Goal: Task Accomplishment & Management: Manage account settings

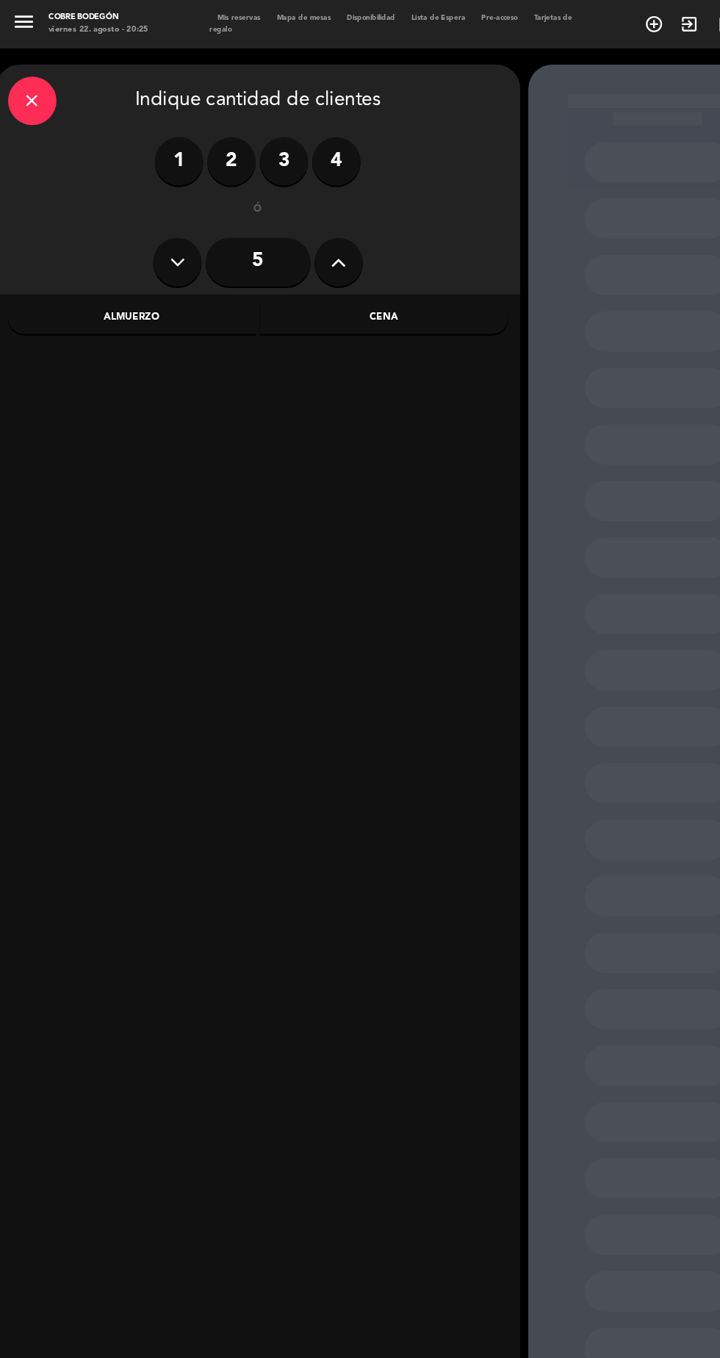
click at [226, 18] on span "Mis reservas" at bounding box center [218, 16] width 54 height 7
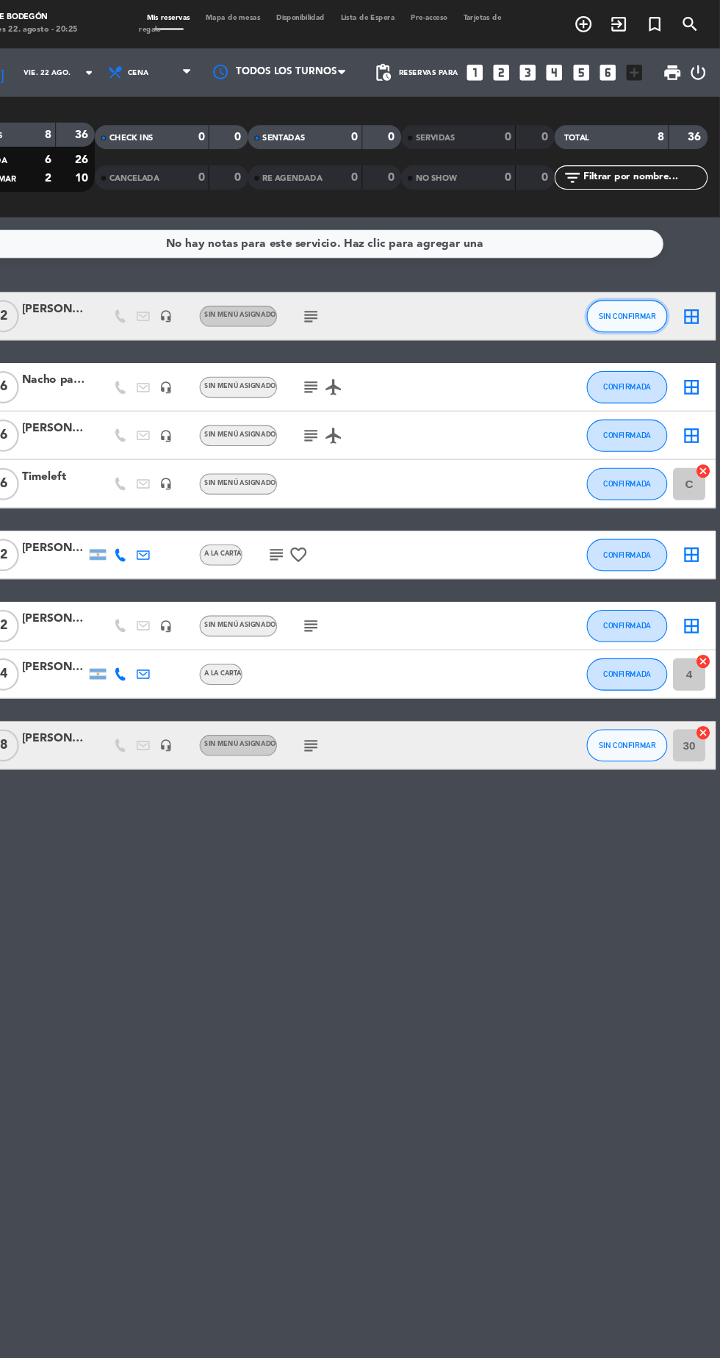
click at [662, 295] on button "SIN CONFIRMAR" at bounding box center [636, 287] width 74 height 29
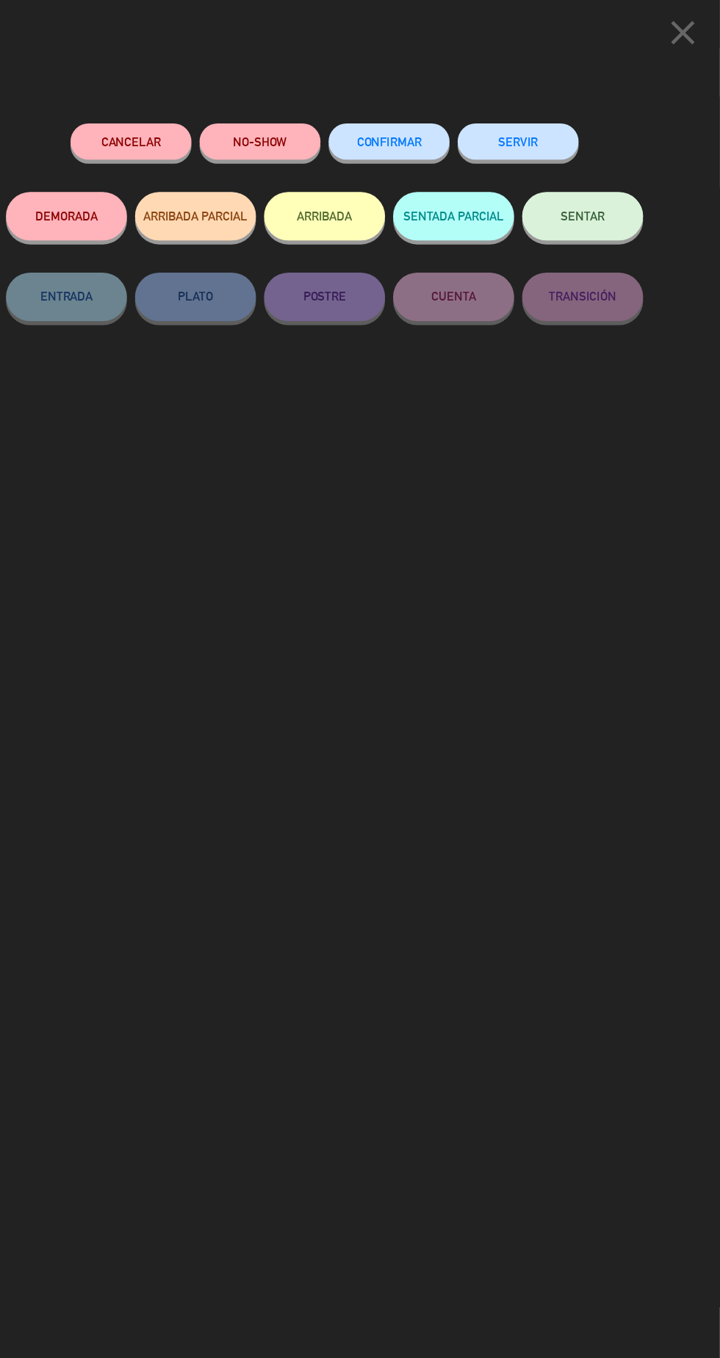
click at [612, 211] on button "SENTAR" at bounding box center [595, 197] width 110 height 44
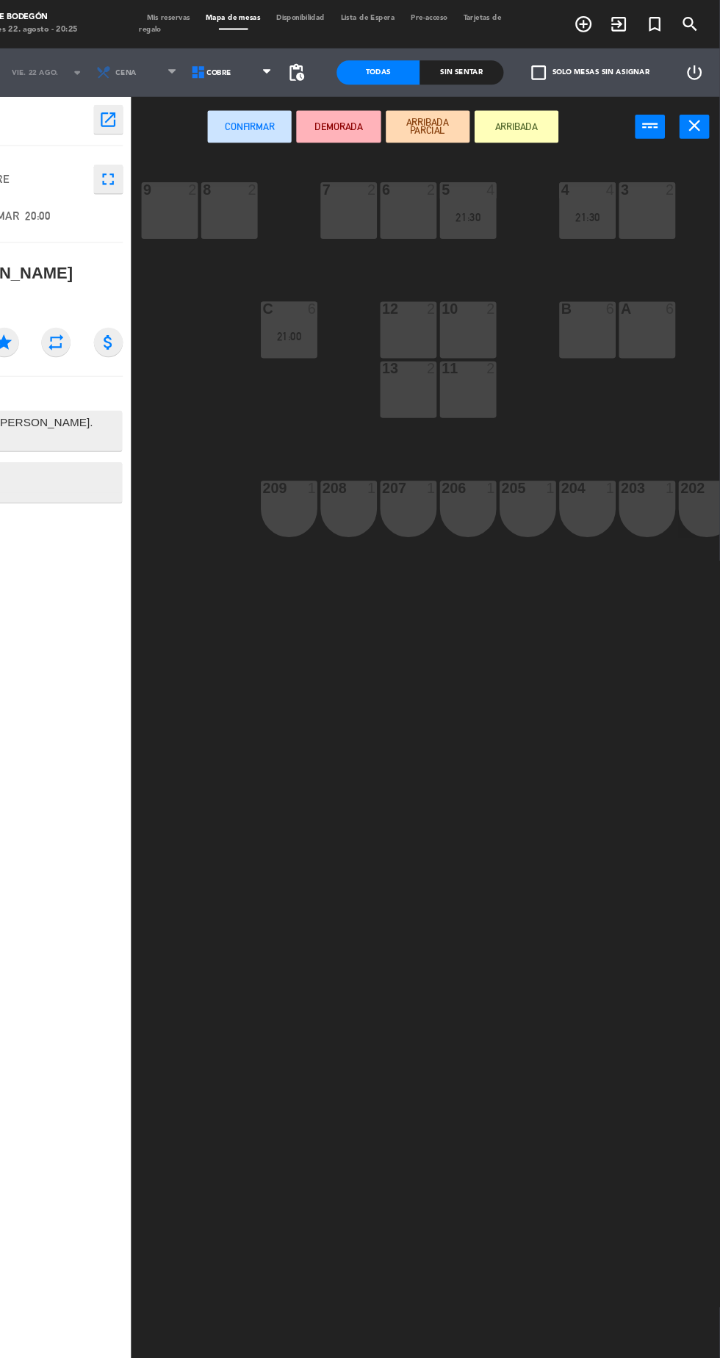
click at [390, 473] on div "208 1" at bounding box center [382, 463] width 51 height 51
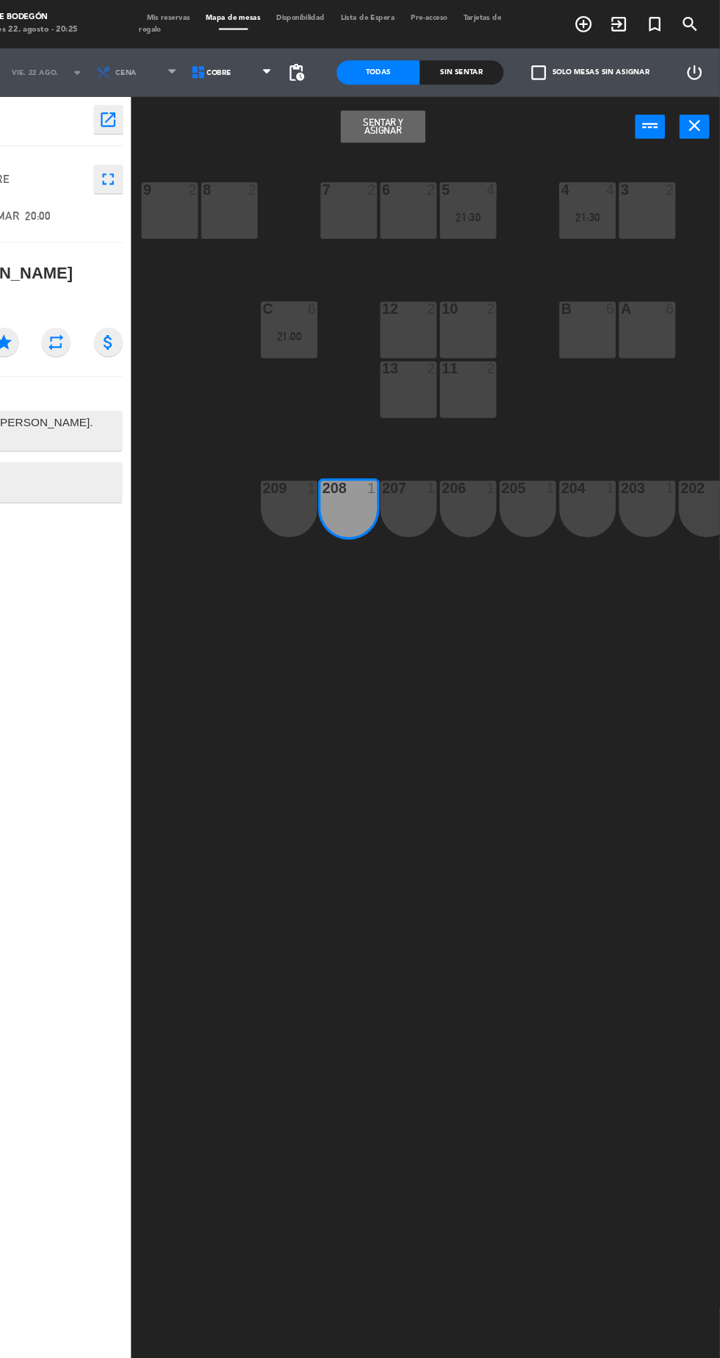
click at [327, 459] on div "209 1" at bounding box center [327, 463] width 51 height 51
click at [429, 122] on button "Sentar y Asignar" at bounding box center [413, 115] width 76 height 29
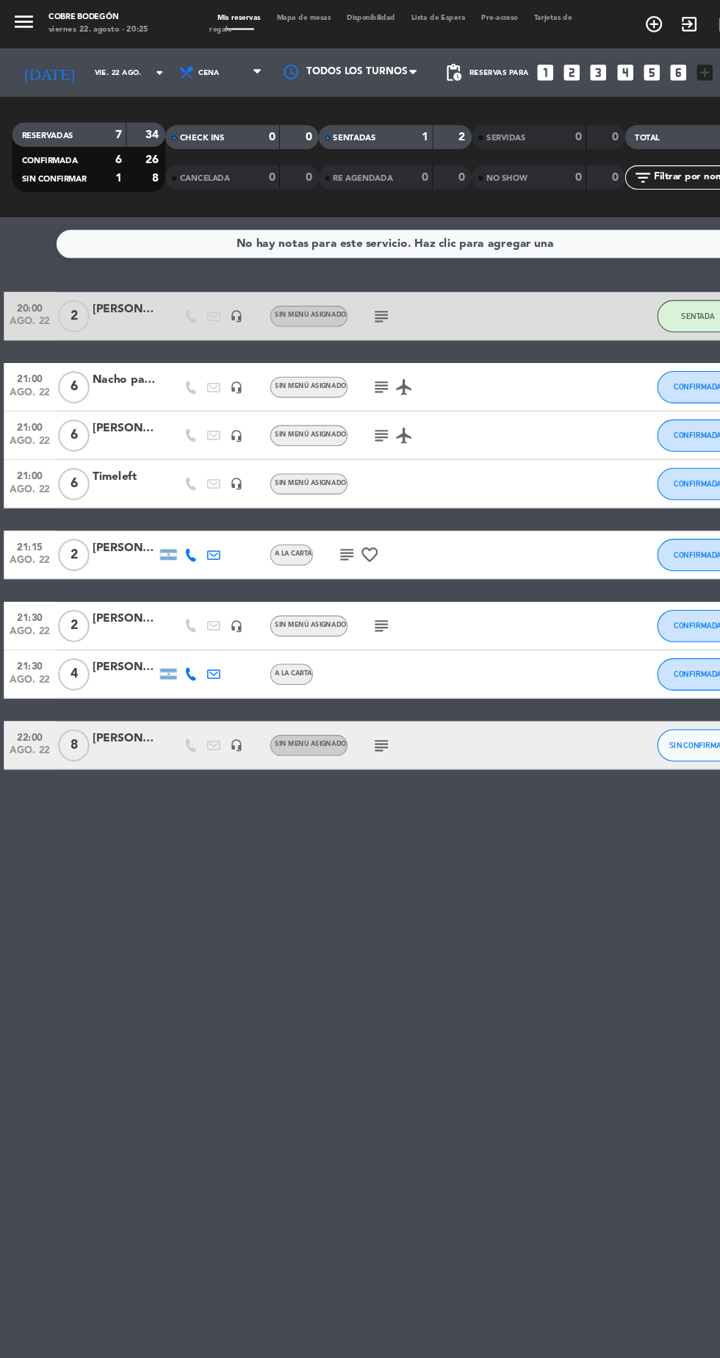
click at [387, 125] on strong "1" at bounding box center [387, 125] width 6 height 10
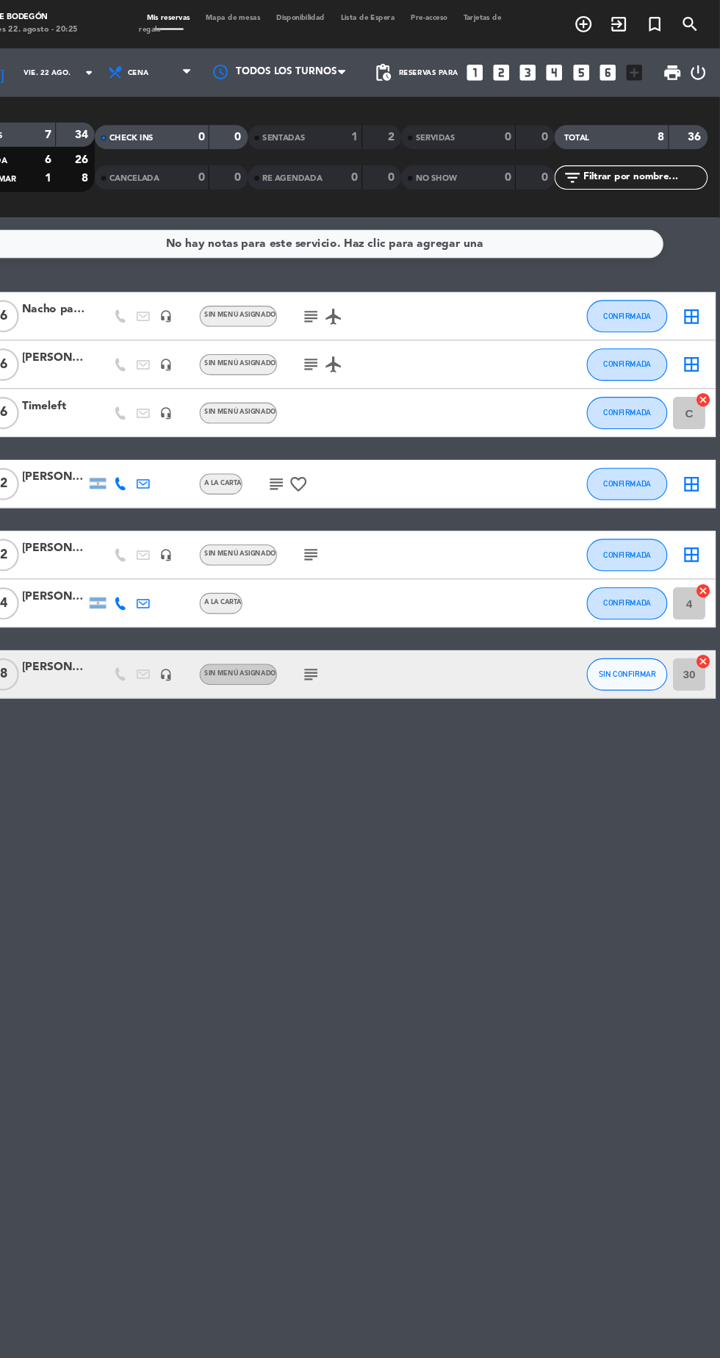
click at [520, 69] on icon "looks_two" at bounding box center [521, 66] width 19 height 19
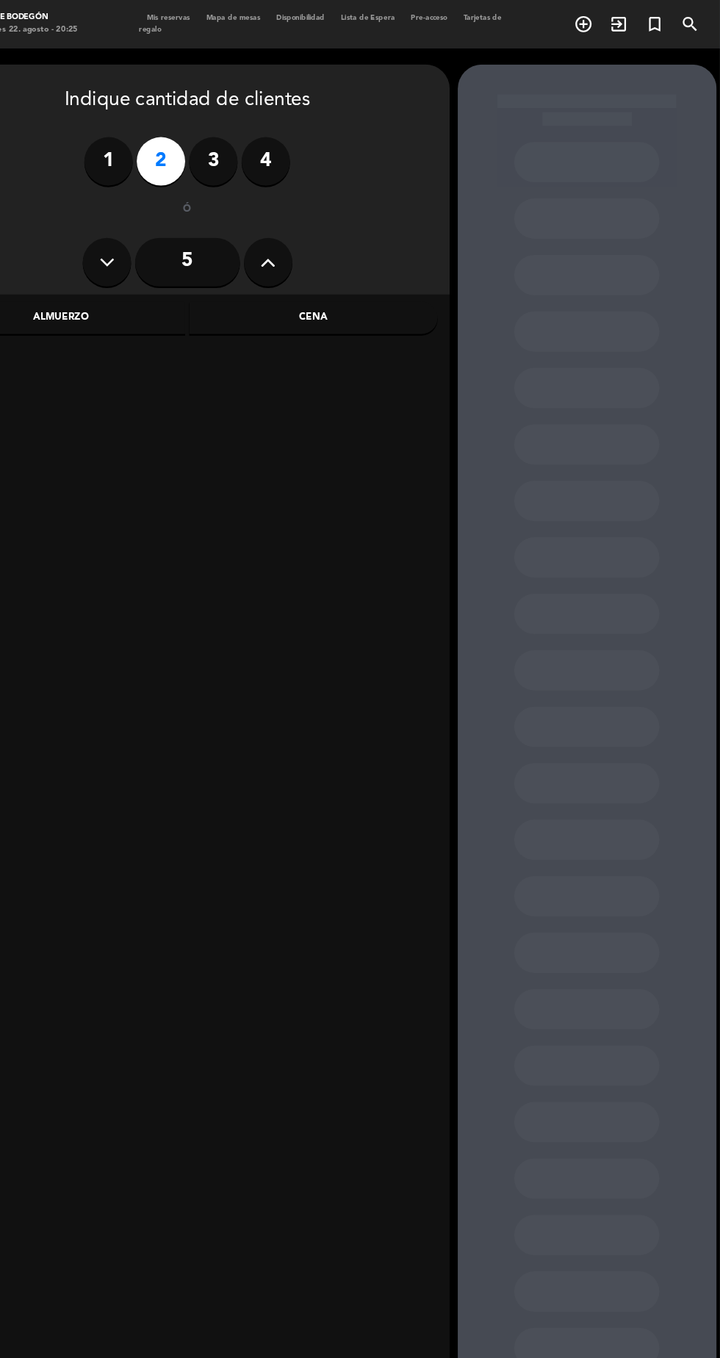
click at [411, 284] on div "Cena" at bounding box center [350, 289] width 226 height 29
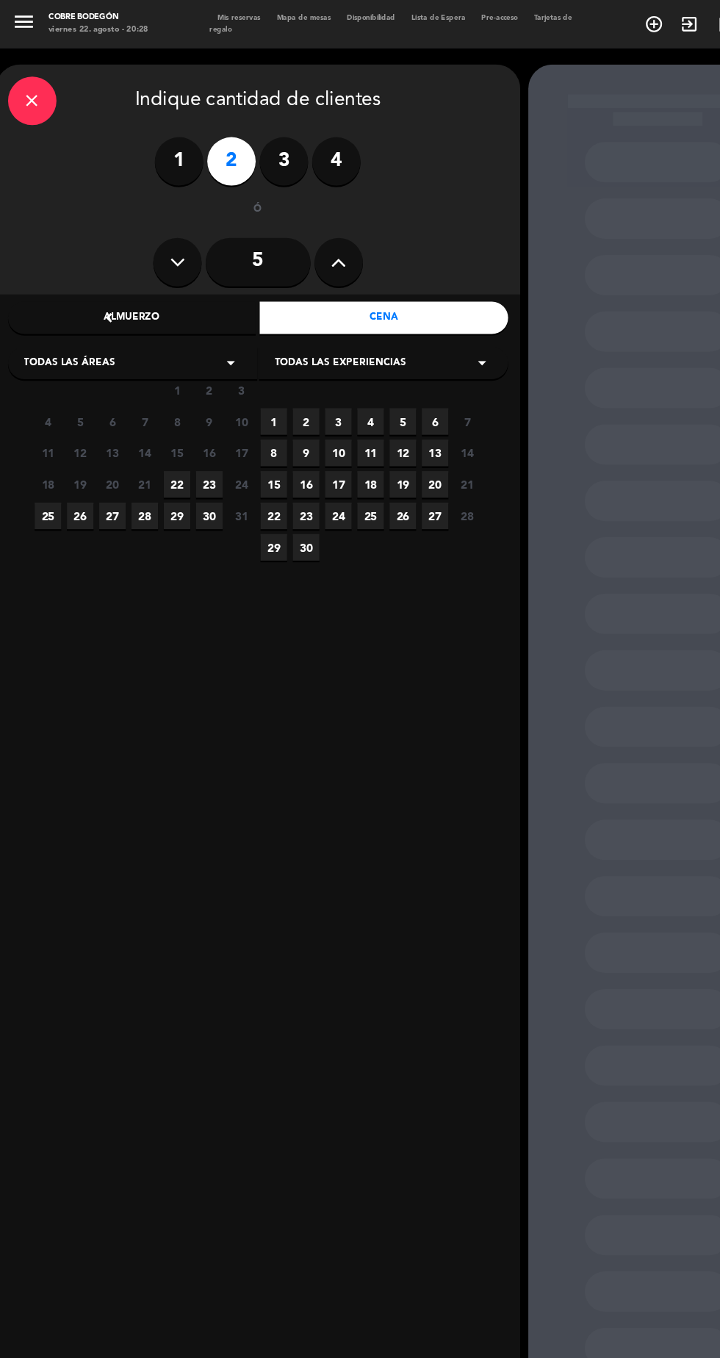
click at [187, 443] on span "23" at bounding box center [191, 441] width 24 height 24
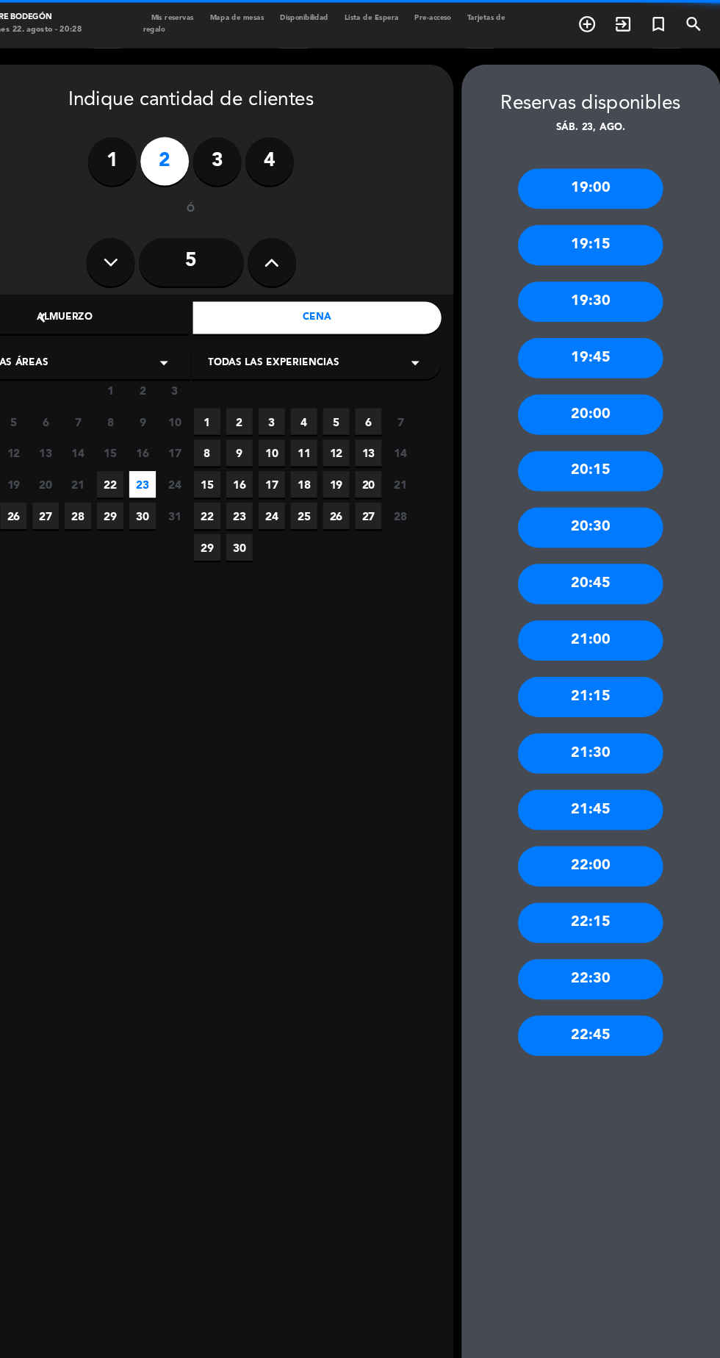
click at [161, 442] on span "22" at bounding box center [161, 441] width 24 height 24
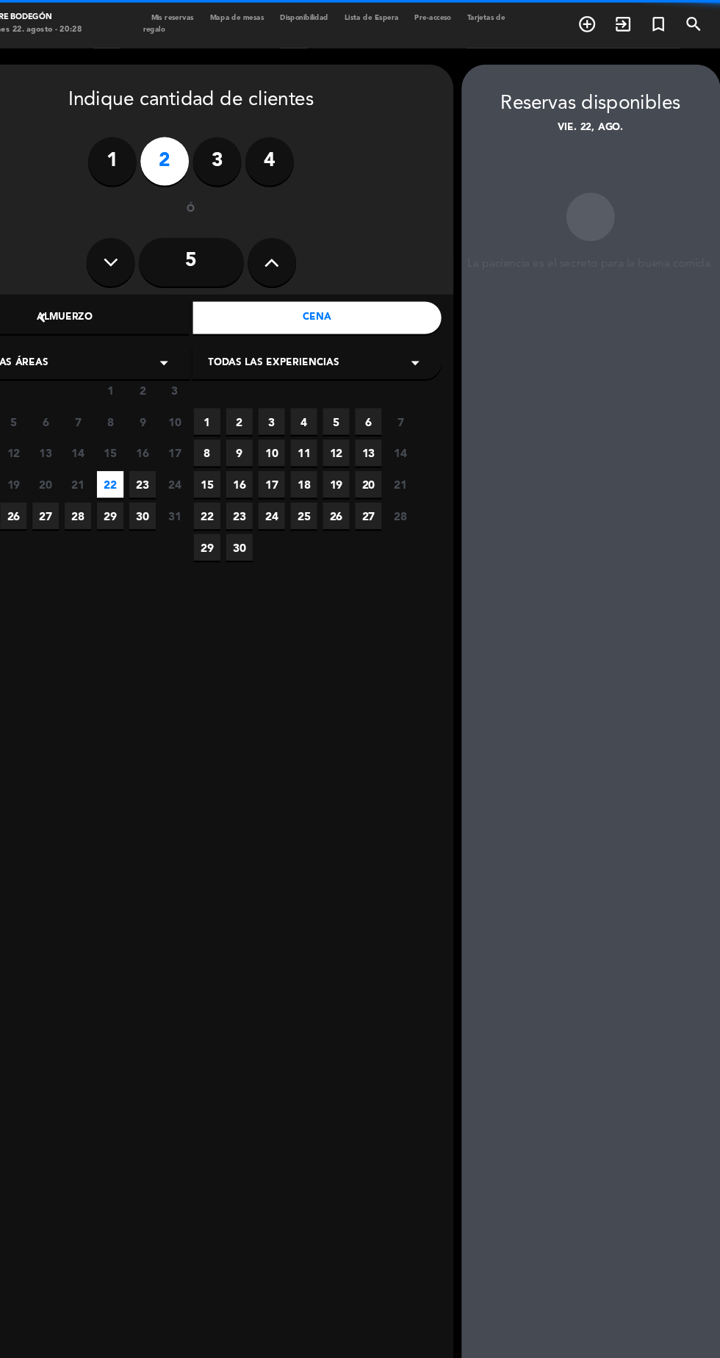
scroll to position [59, 0]
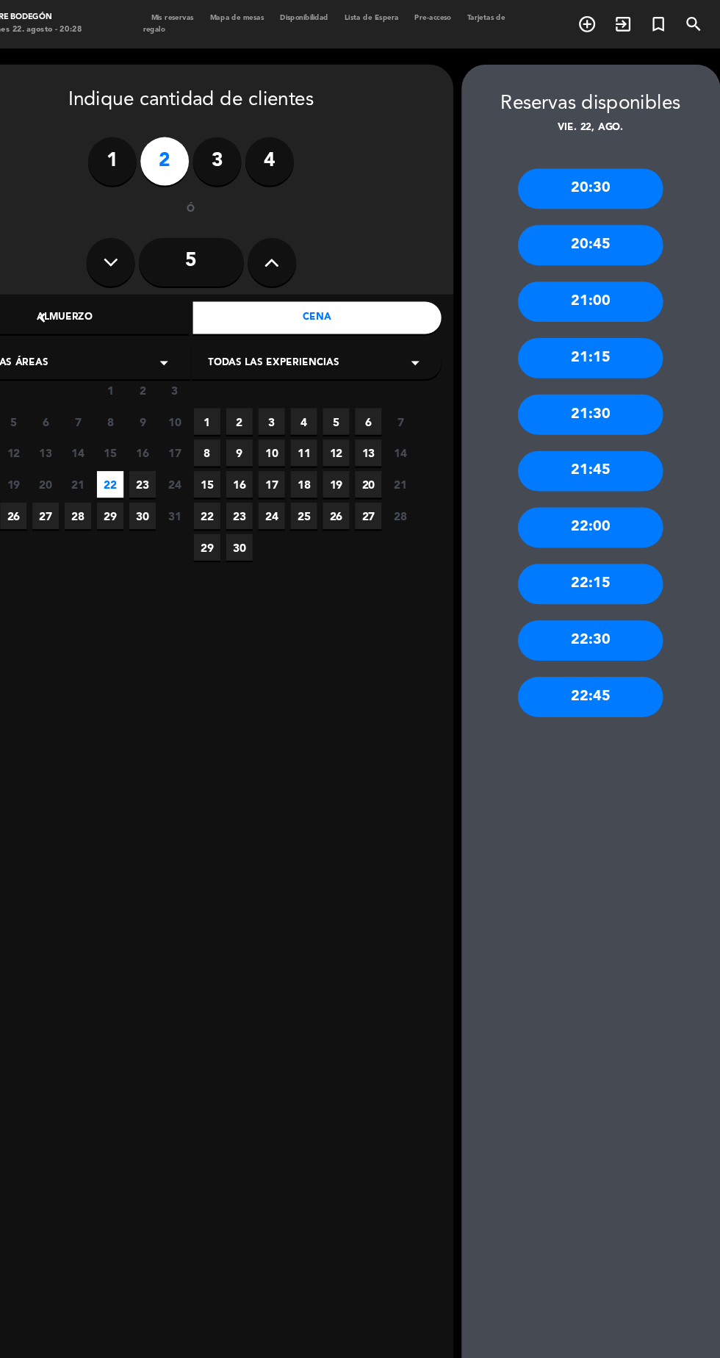
click at [631, 462] on div "22:00" at bounding box center [599, 480] width 132 height 37
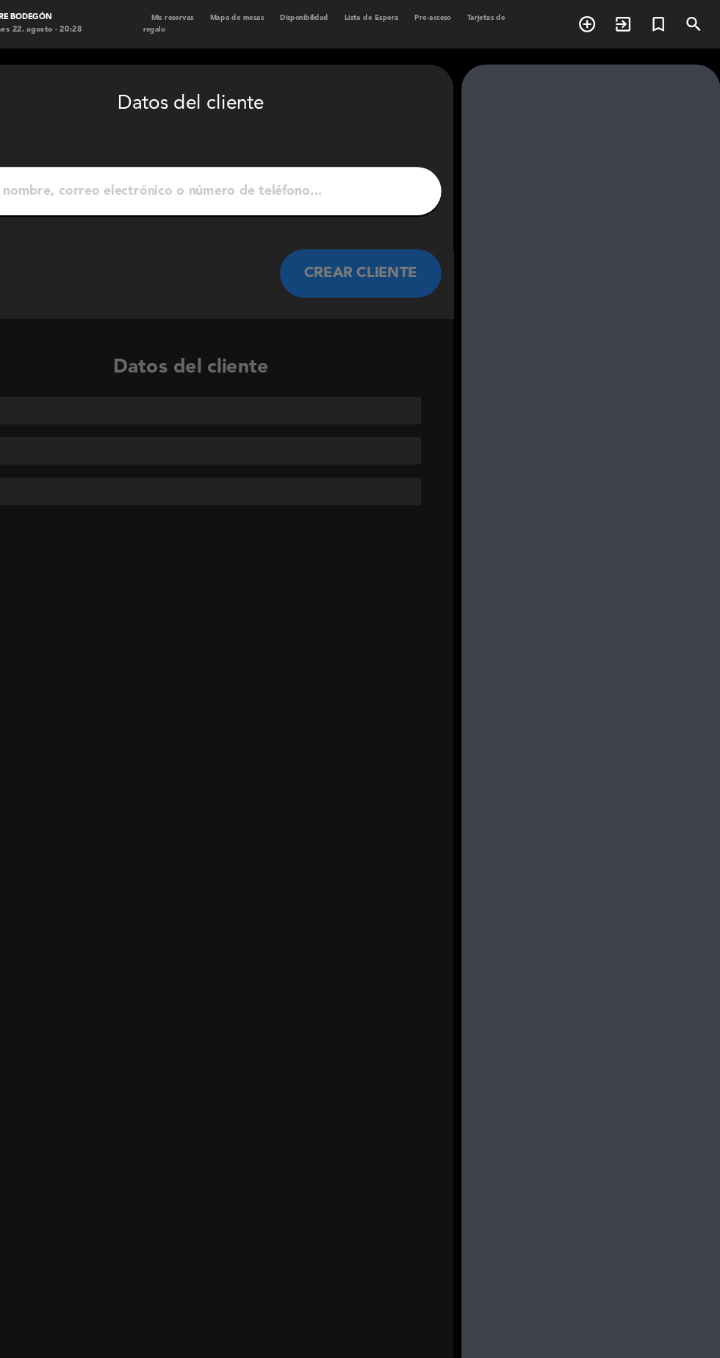
click at [426, 164] on input "1" at bounding box center [235, 174] width 434 height 21
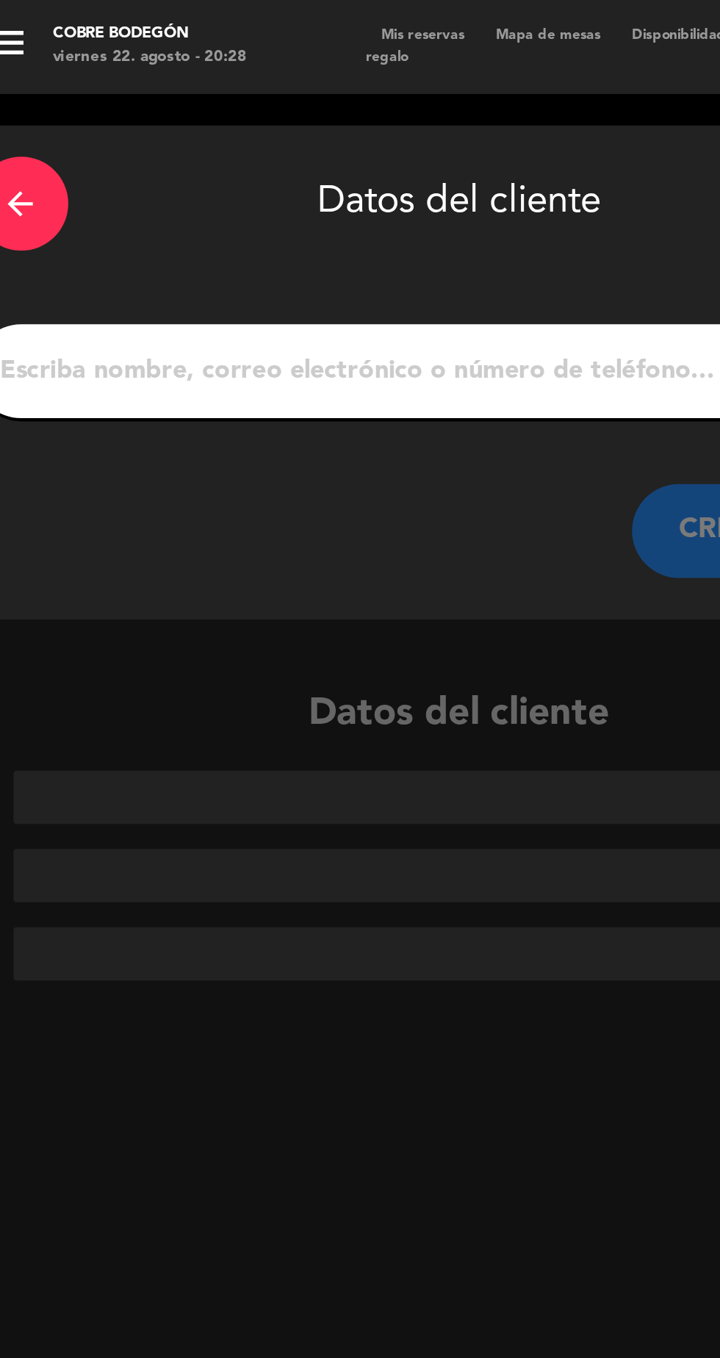
scroll to position [0, 0]
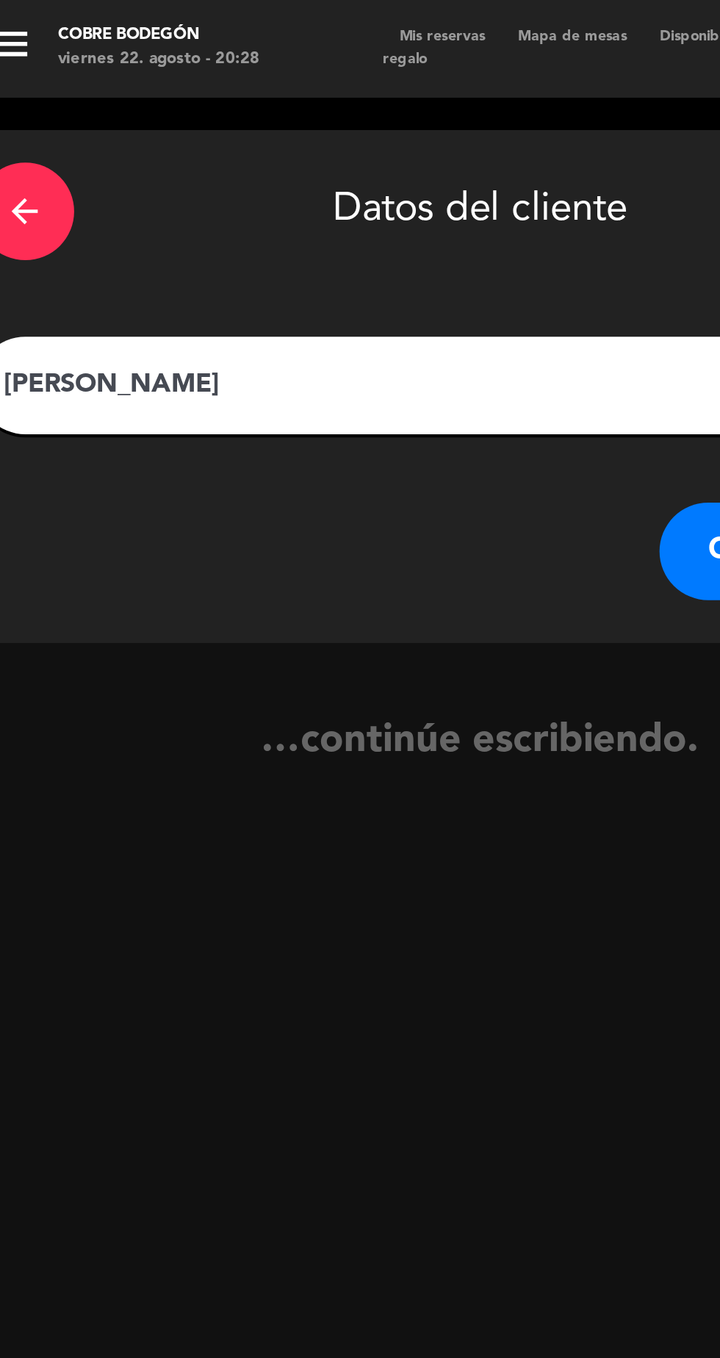
type input "[PERSON_NAME]"
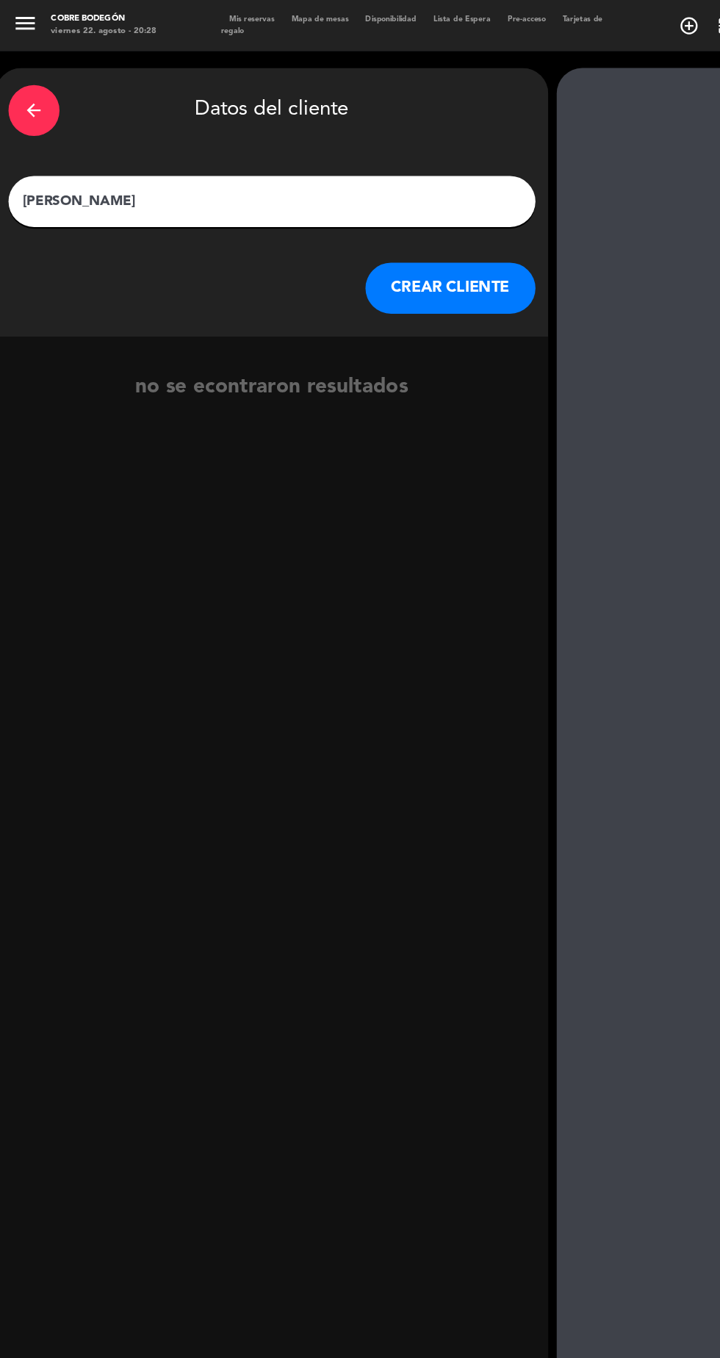
click at [402, 251] on button "CREAR CLIENTE" at bounding box center [389, 249] width 147 height 44
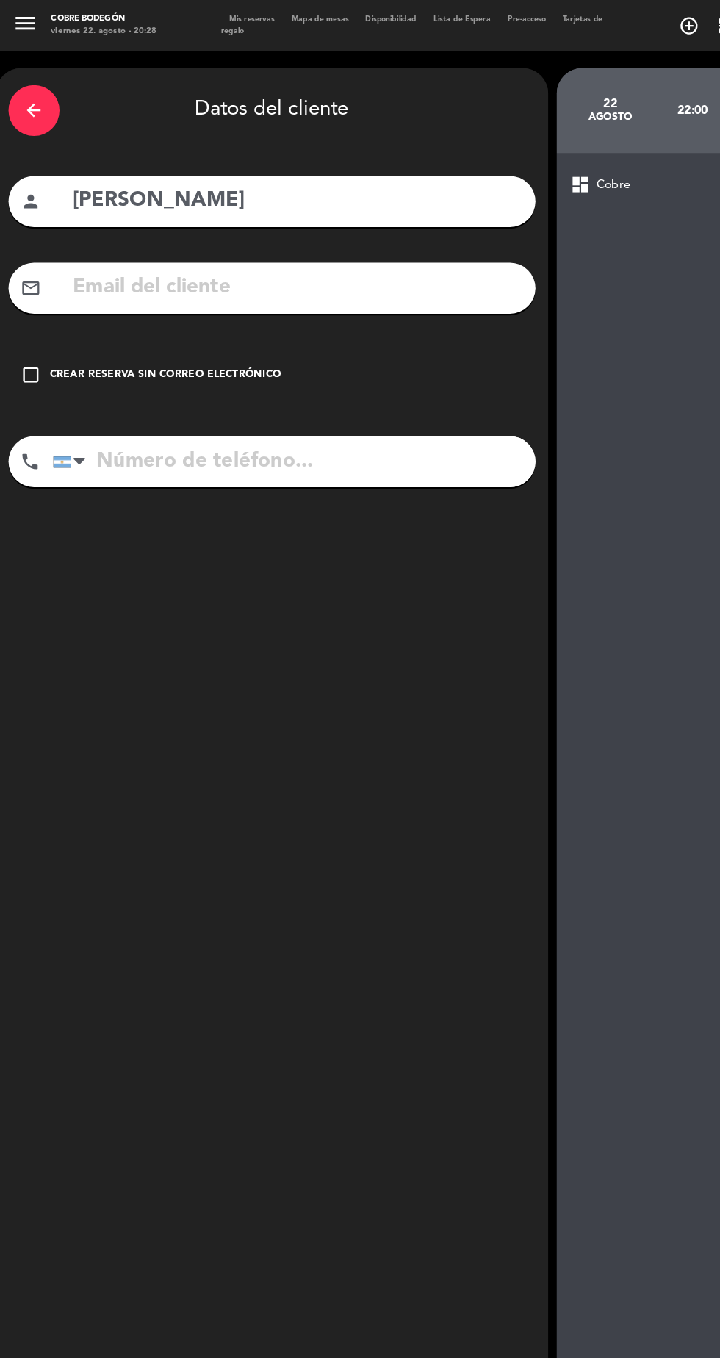
click at [210, 323] on div "Crear reserva sin correo electrónico" at bounding box center [143, 324] width 200 height 15
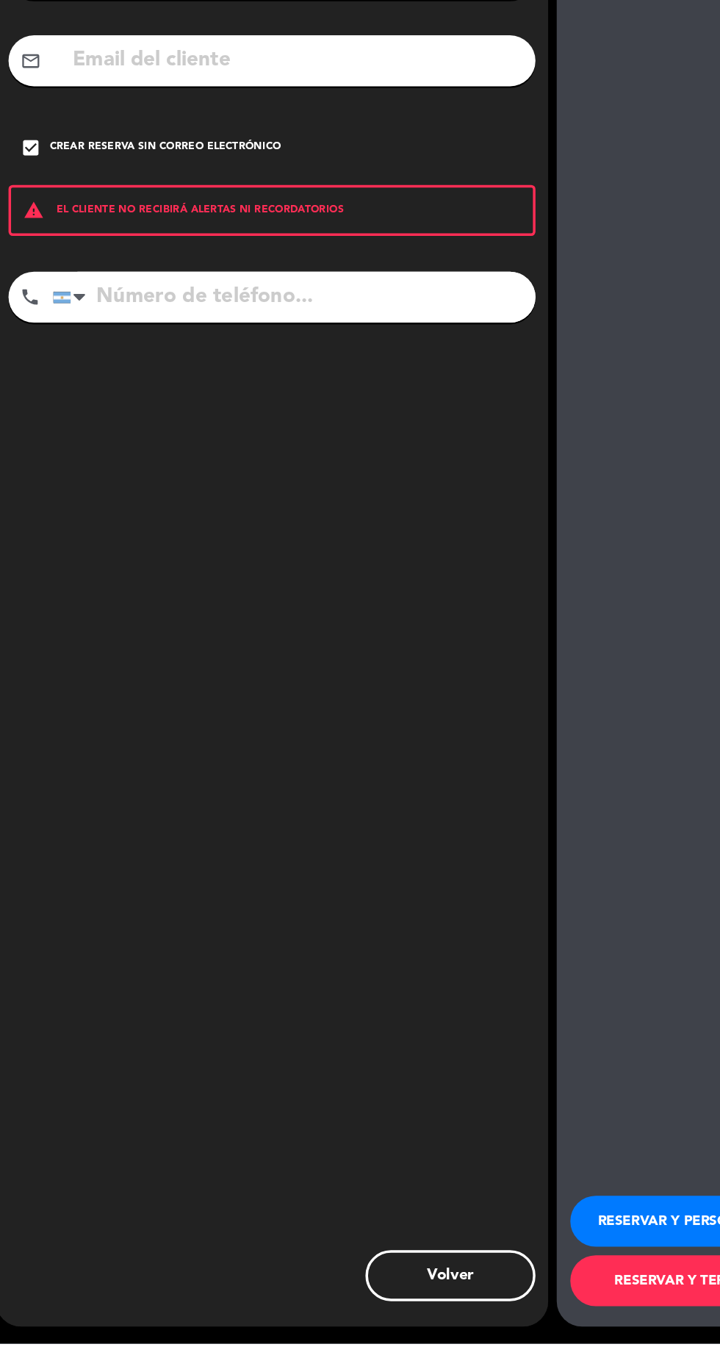
click at [584, 1275] on button "RESERVAR Y PERSONALIZAR" at bounding box center [599, 1252] width 213 height 44
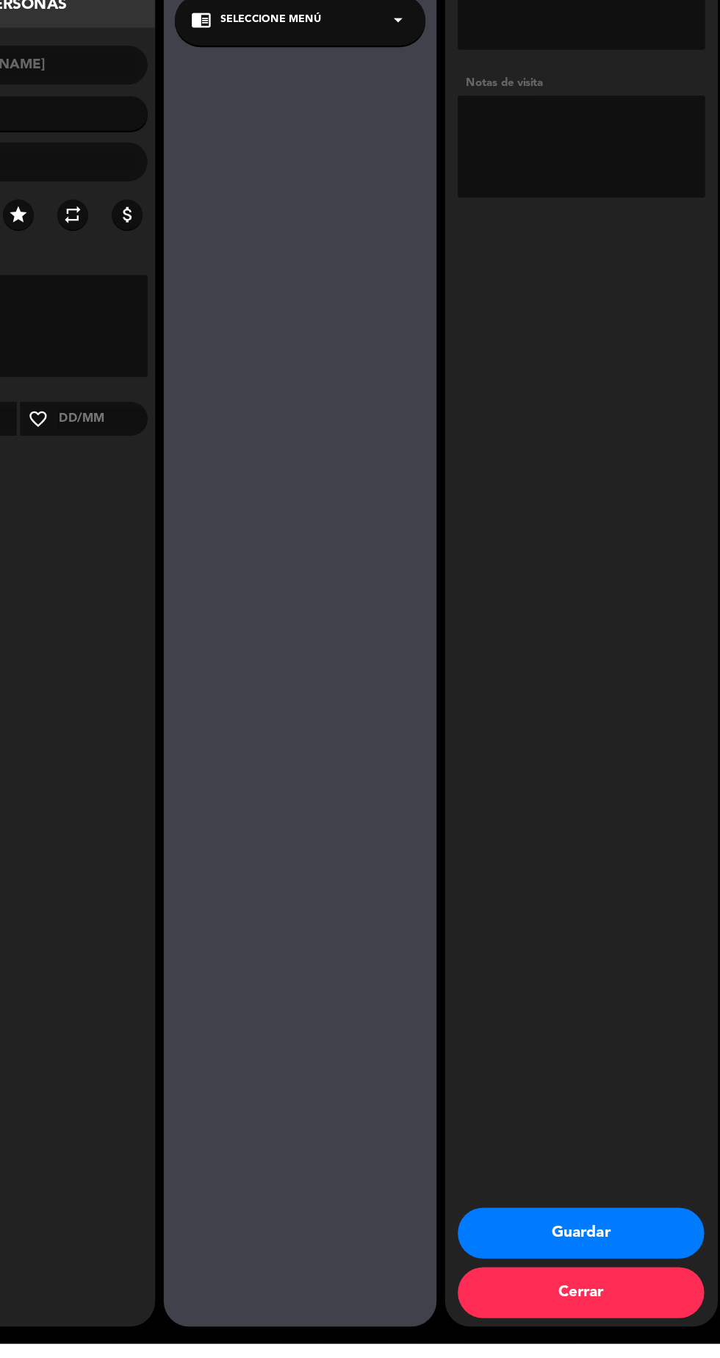
click at [656, 1285] on button "Guardar" at bounding box center [599, 1263] width 213 height 44
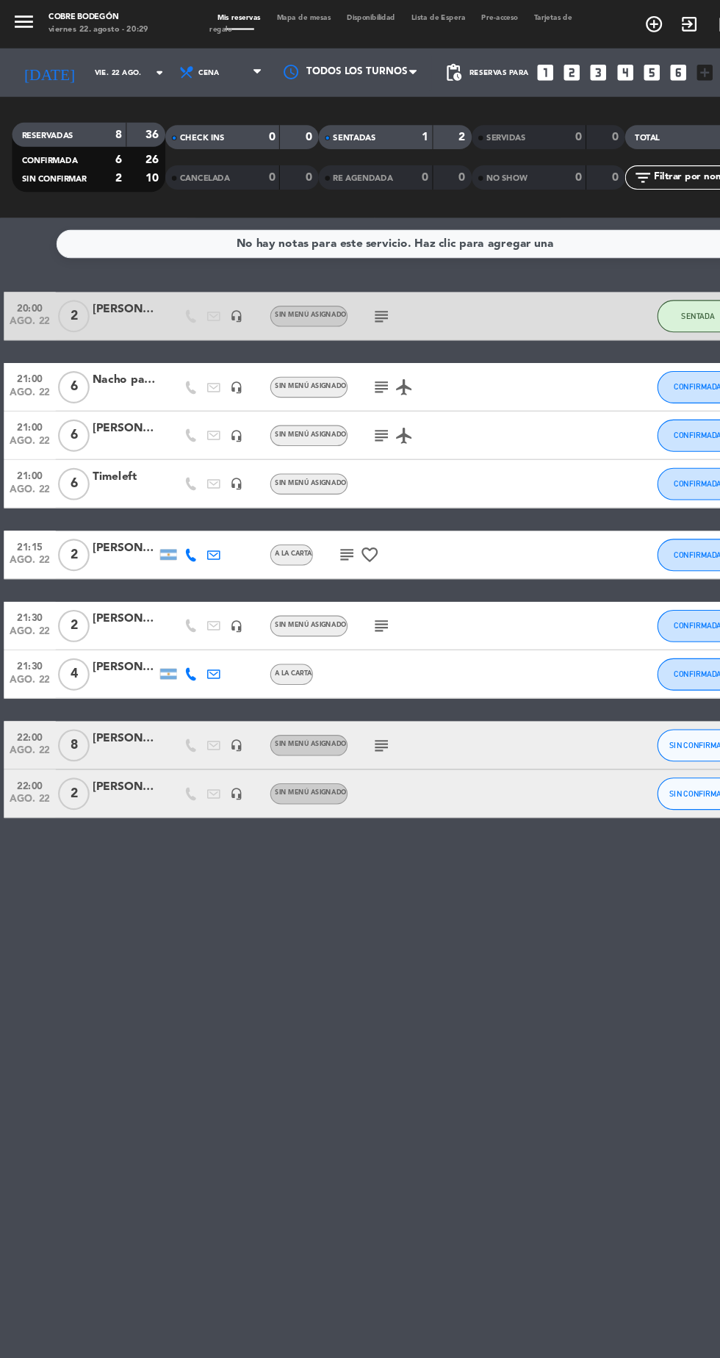
click at [342, 132] on div "SENTADAS" at bounding box center [328, 125] width 68 height 17
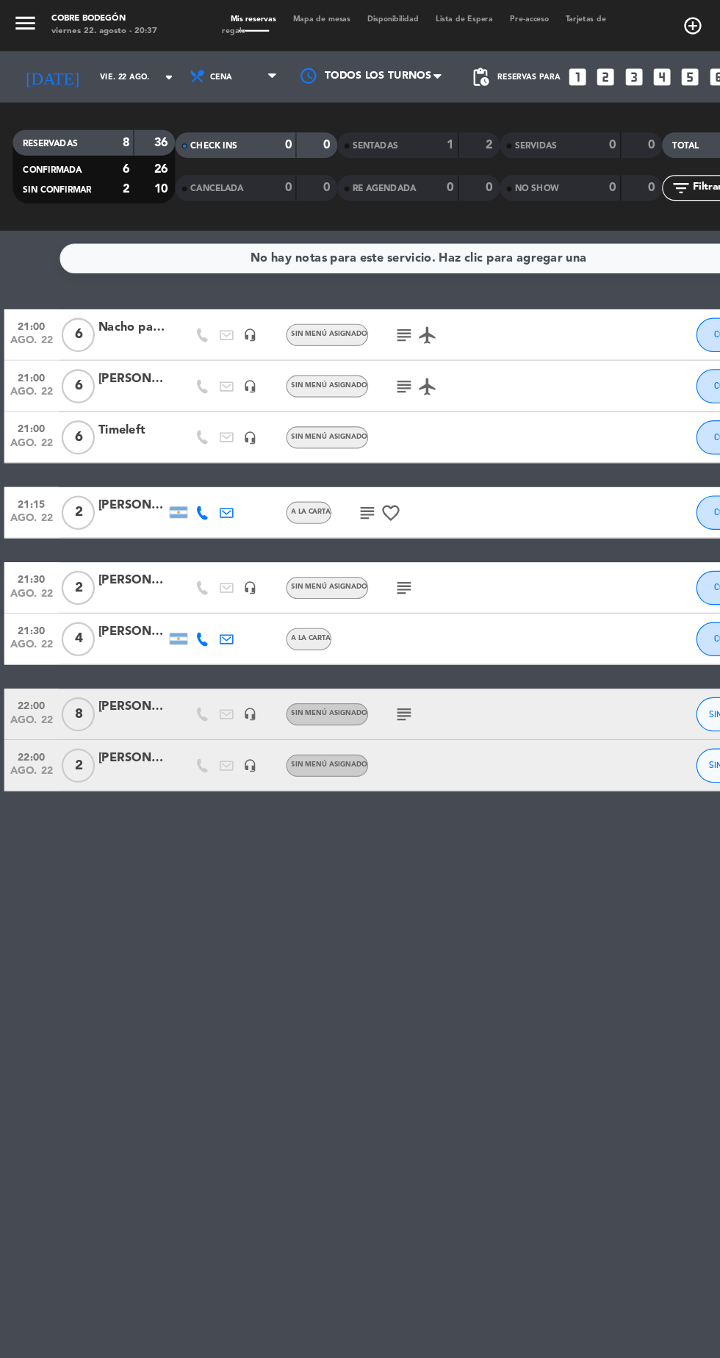
click at [345, 292] on icon "subject" at bounding box center [348, 288] width 18 height 18
click at [345, 337] on icon "subject" at bounding box center [348, 332] width 18 height 18
click at [387, 821] on div "No hay notas para este servicio. Haz clic para agregar una 21:00 ago. 22 6 Nach…" at bounding box center [360, 778] width 720 height 1160
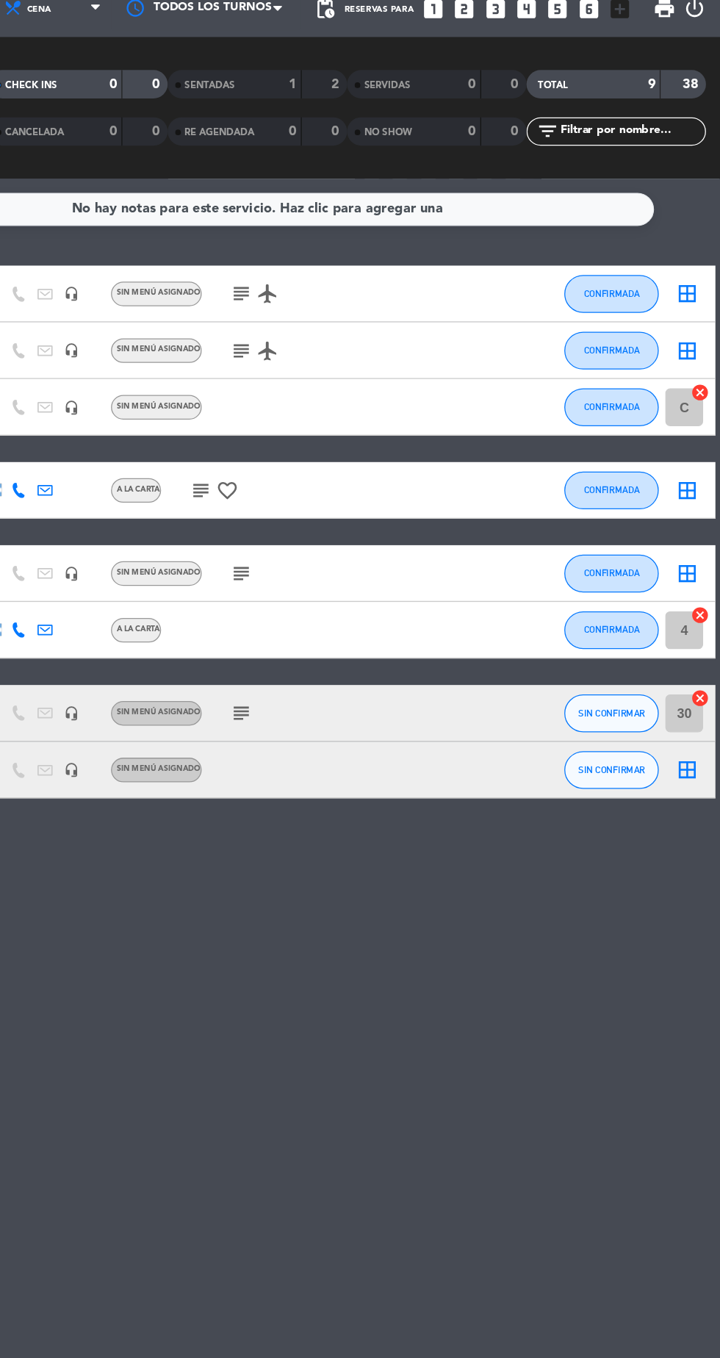
click at [368, 130] on div "1" at bounding box center [376, 125] width 29 height 17
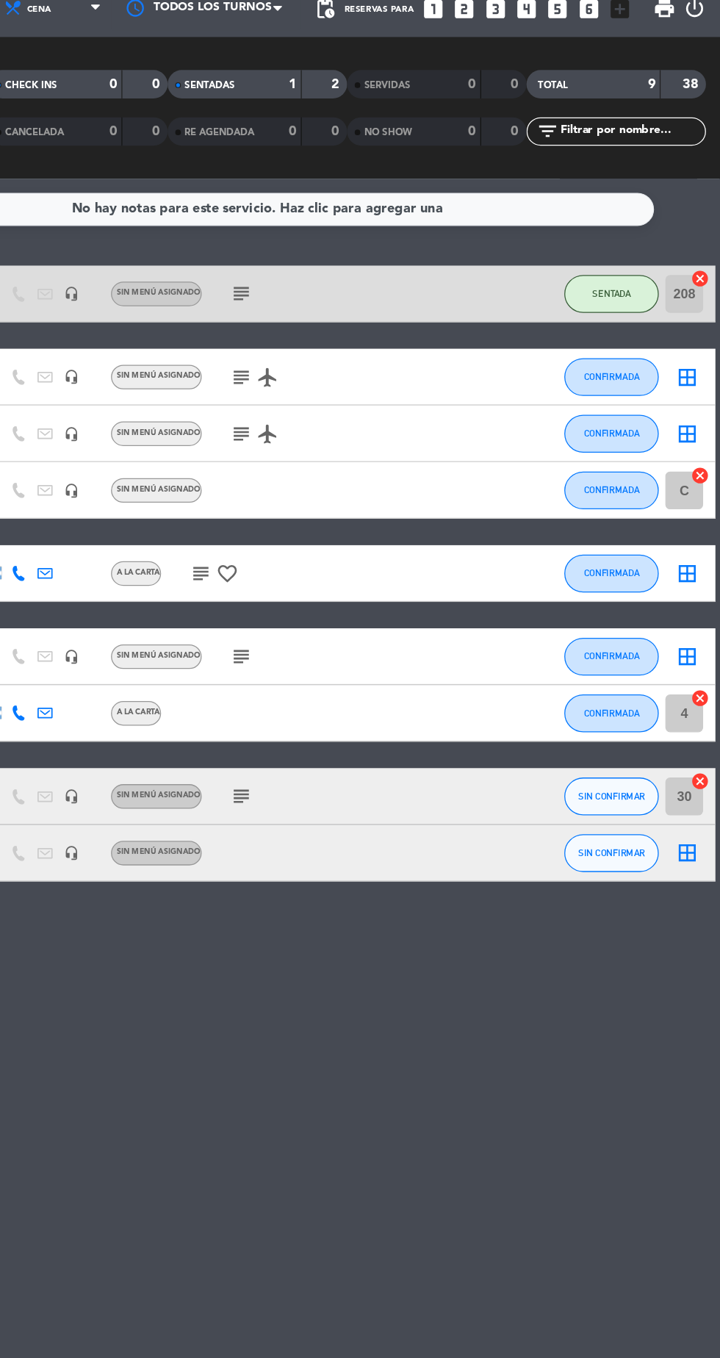
click at [689, 287] on input "208" at bounding box center [692, 287] width 29 height 29
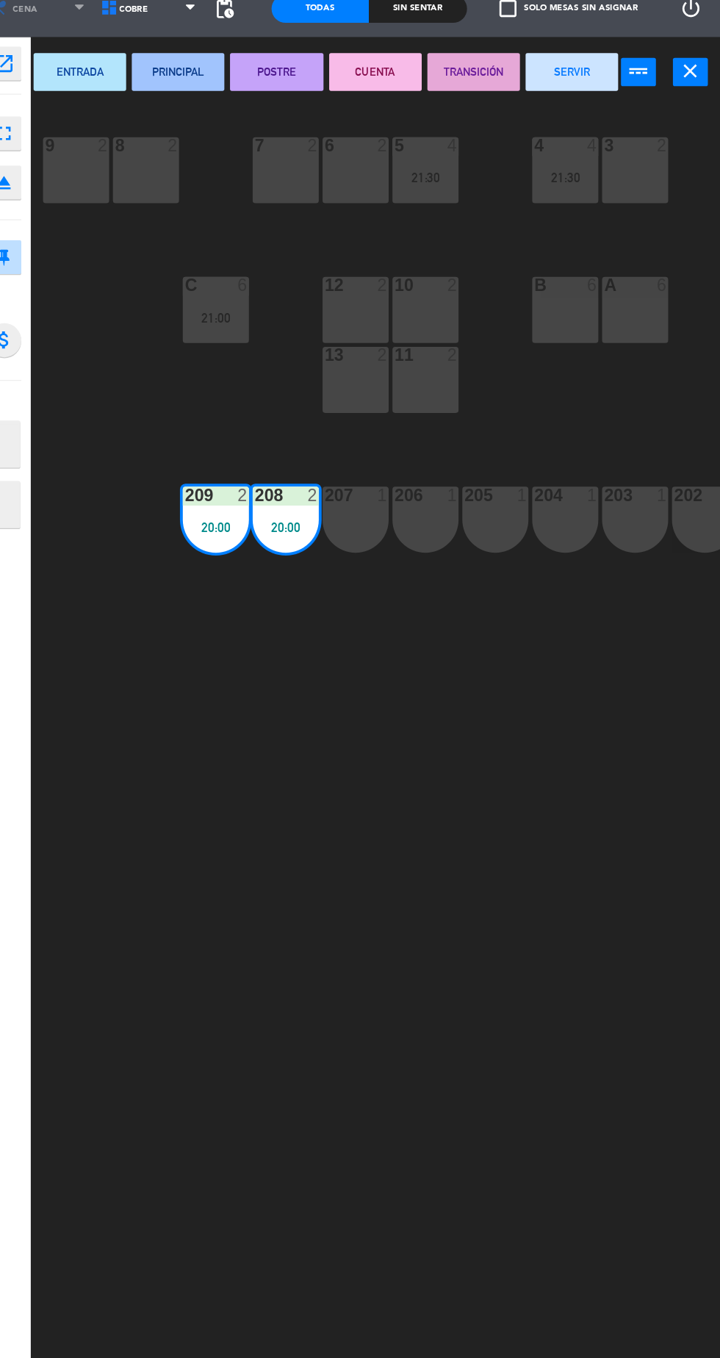
click at [295, 196] on div "8 2" at bounding box center [273, 191] width 51 height 51
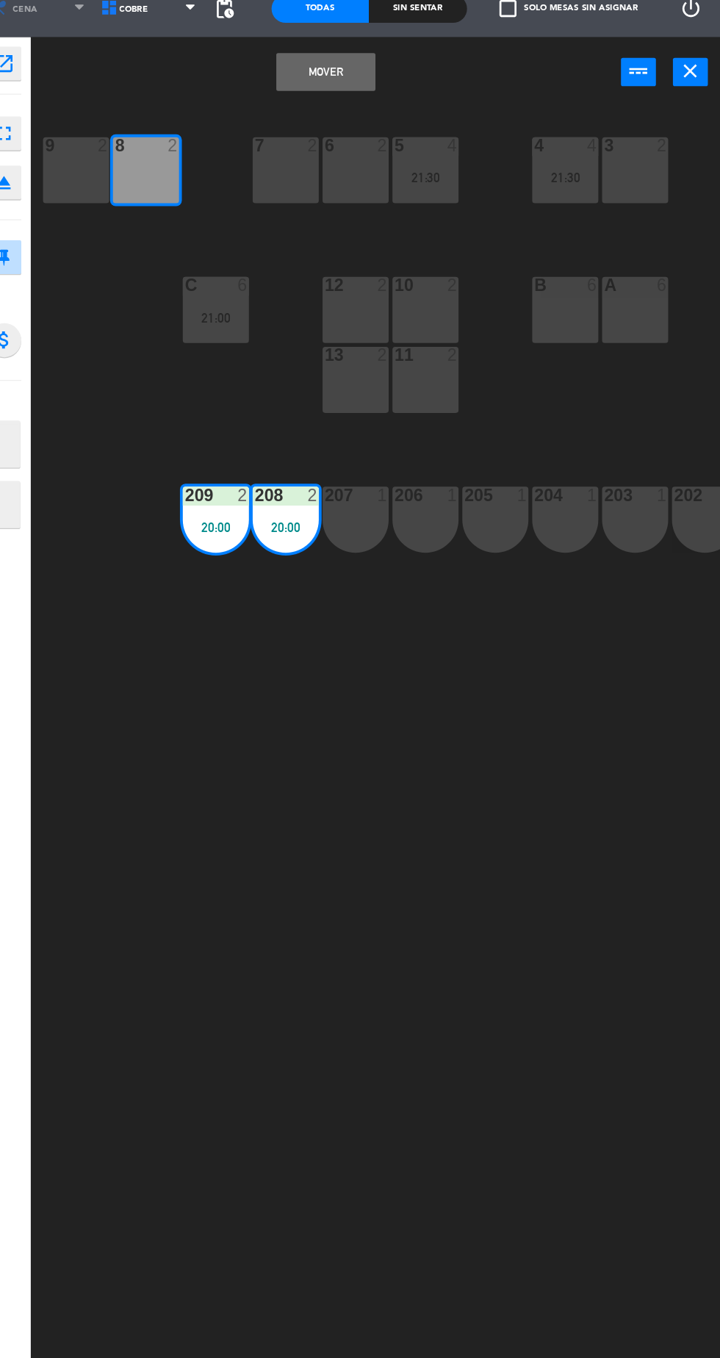
click at [409, 129] on button "Mover" at bounding box center [413, 115] width 76 height 29
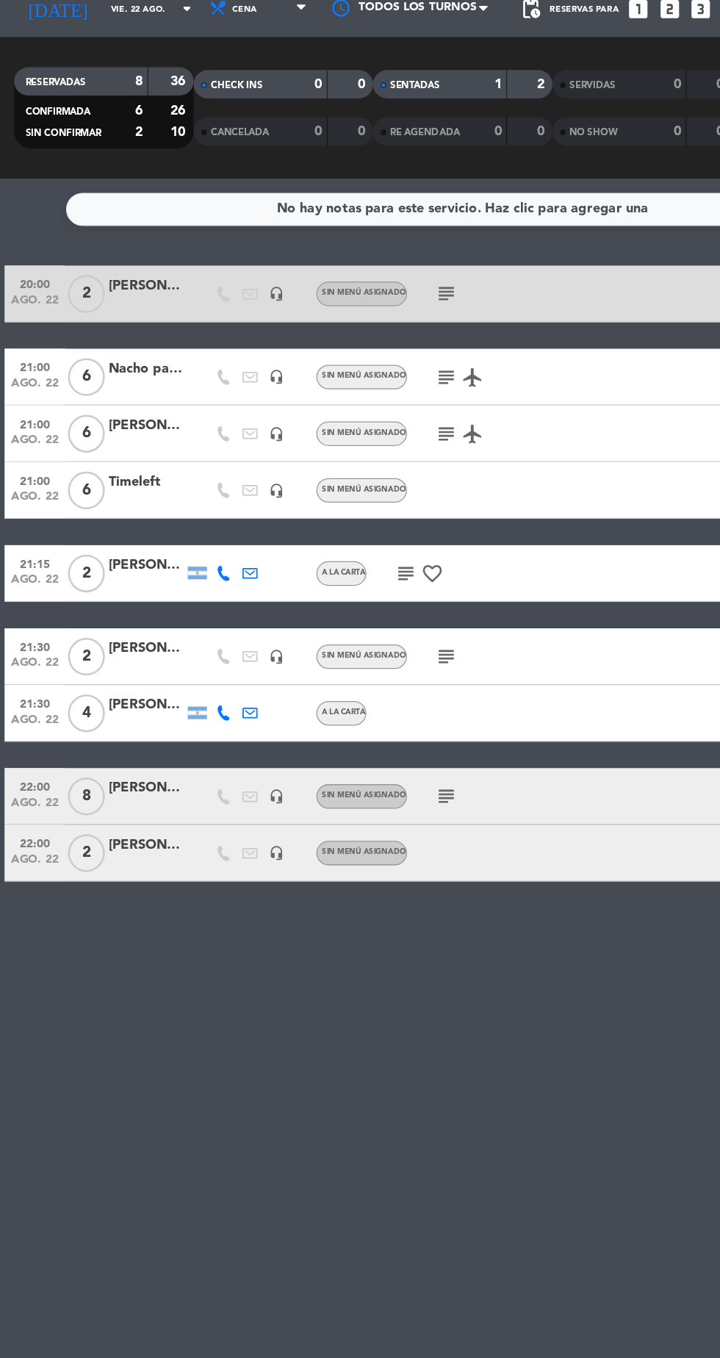
click at [377, 118] on div "1" at bounding box center [376, 125] width 29 height 17
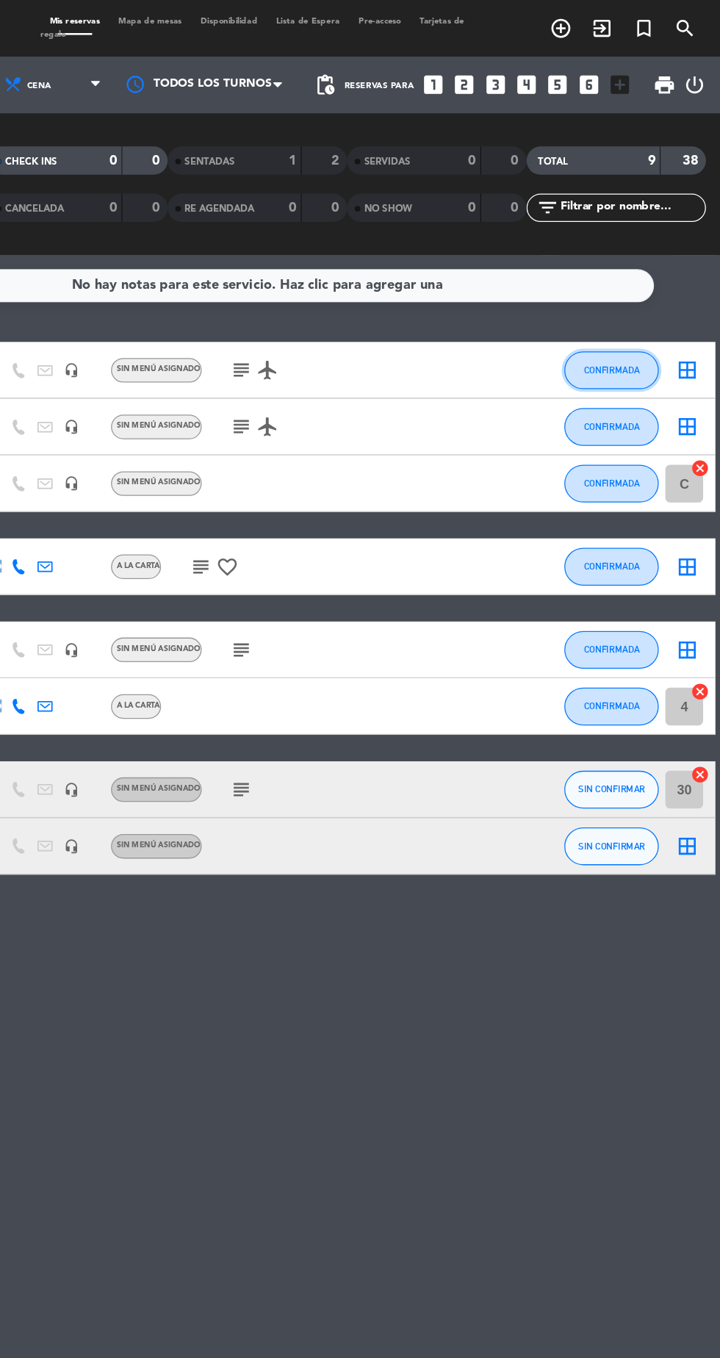
click at [637, 287] on span "CONFIRMADA" at bounding box center [636, 288] width 43 height 8
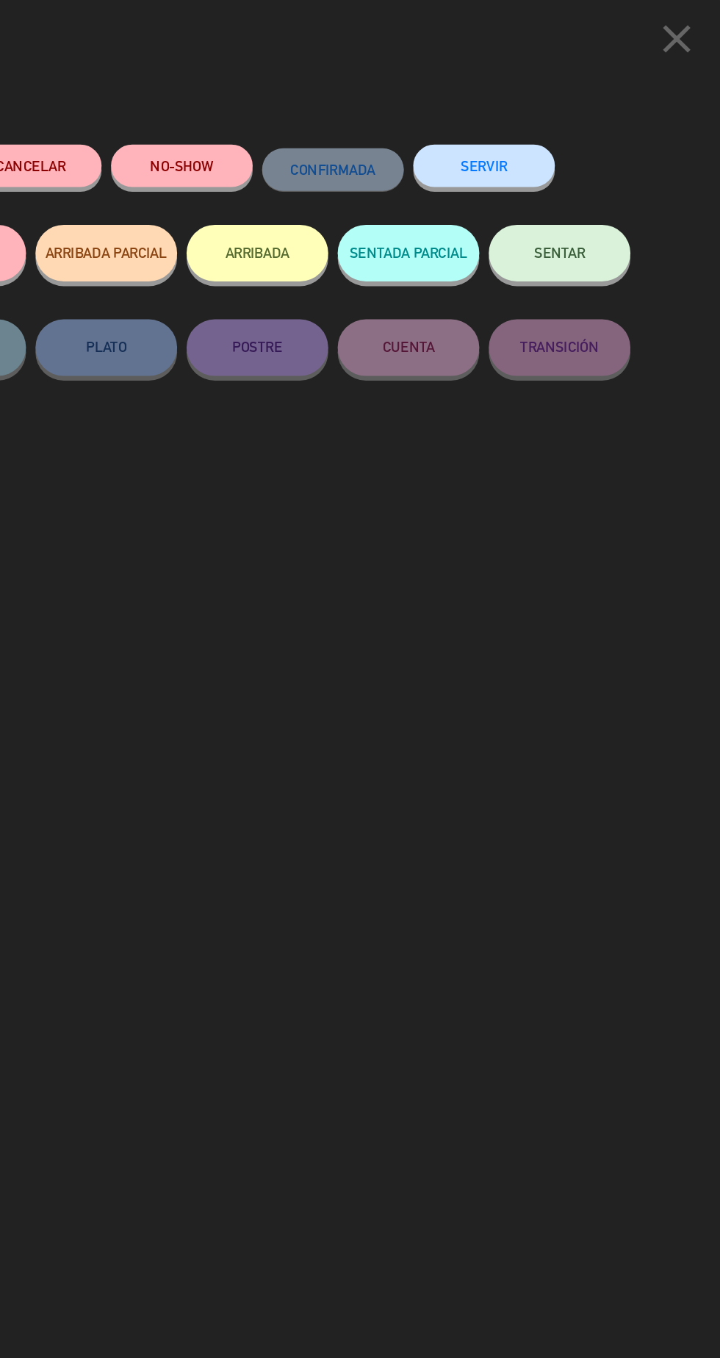
click at [620, 207] on button "SENTAR" at bounding box center [595, 197] width 110 height 44
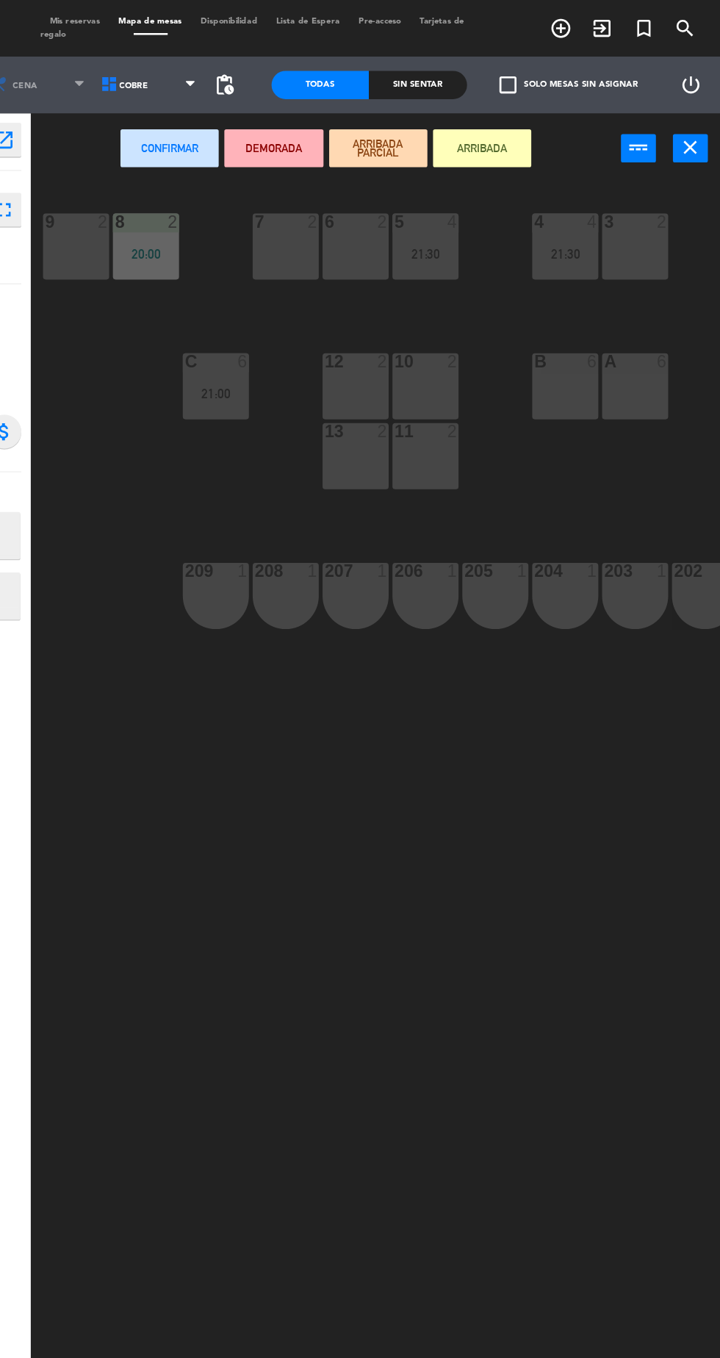
click at [410, 898] on div "5 4 21:30 4 4 21:30 3 2 2 2 1 2 7 2 6 2 8 2 20:00 9 2 B 6 12 2 10 2 A 6 C 6 21:…" at bounding box center [455, 747] width 529 height 1215
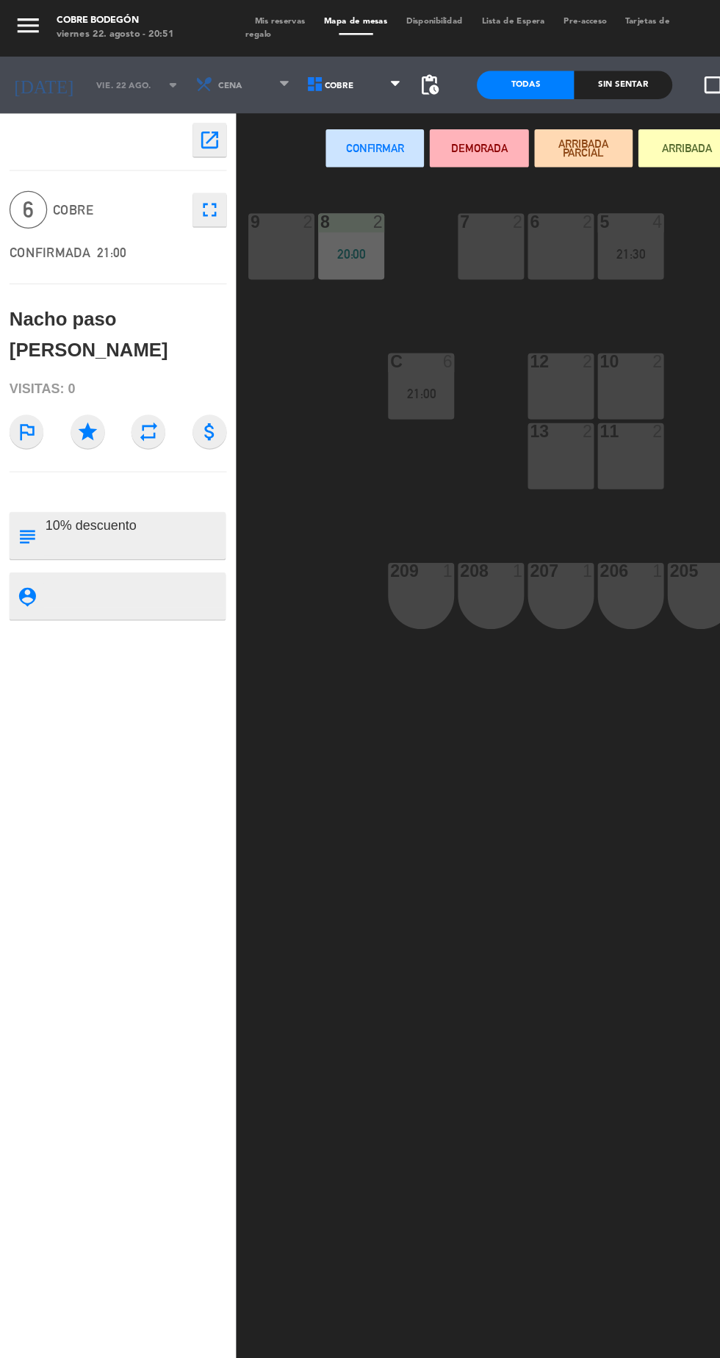
click at [337, 306] on div "21:00" at bounding box center [327, 306] width 51 height 10
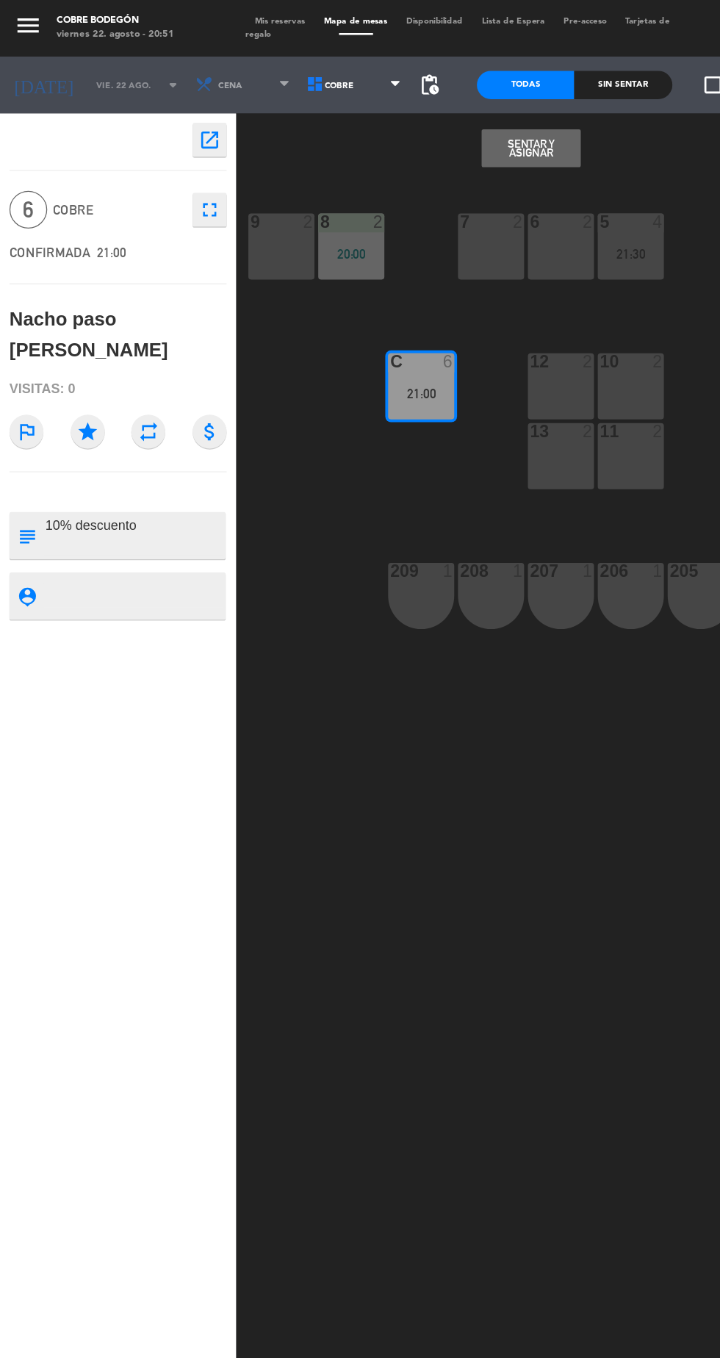
click at [425, 115] on button "Sentar y Asignar" at bounding box center [413, 115] width 76 height 29
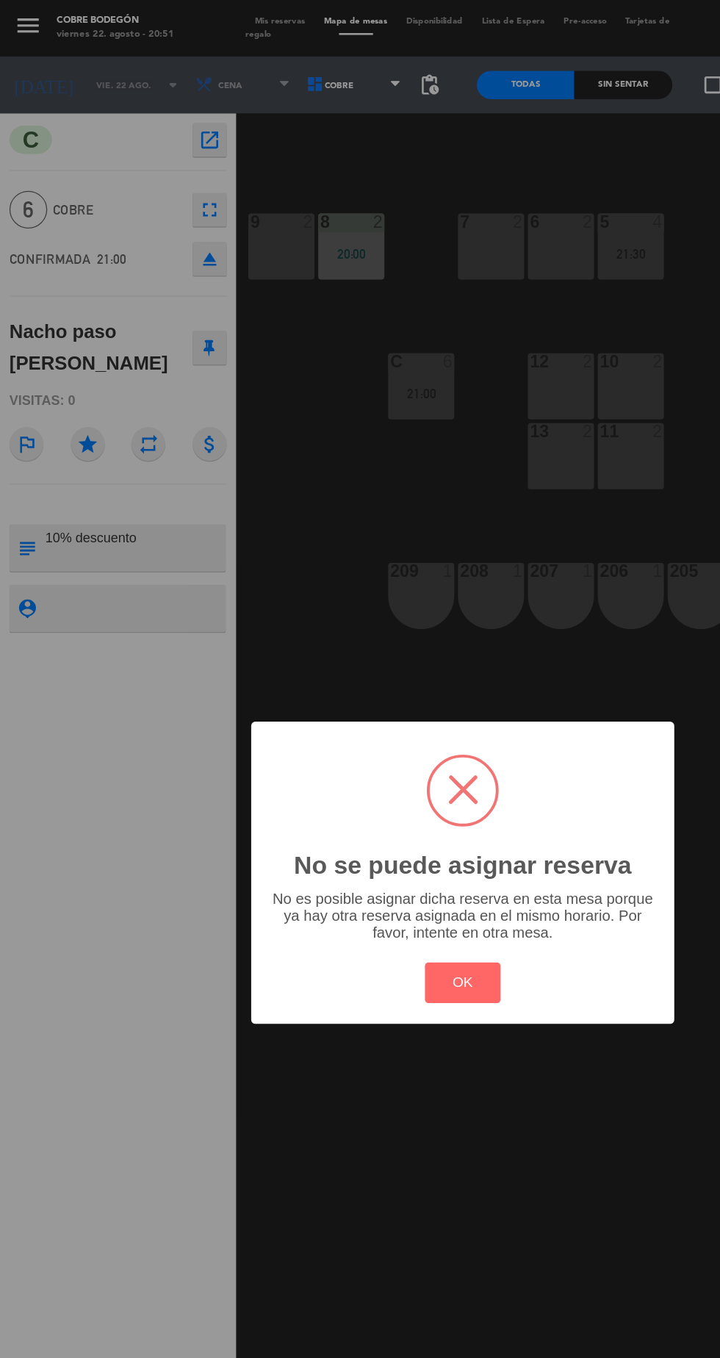
click at [384, 769] on button "OK" at bounding box center [361, 765] width 60 height 32
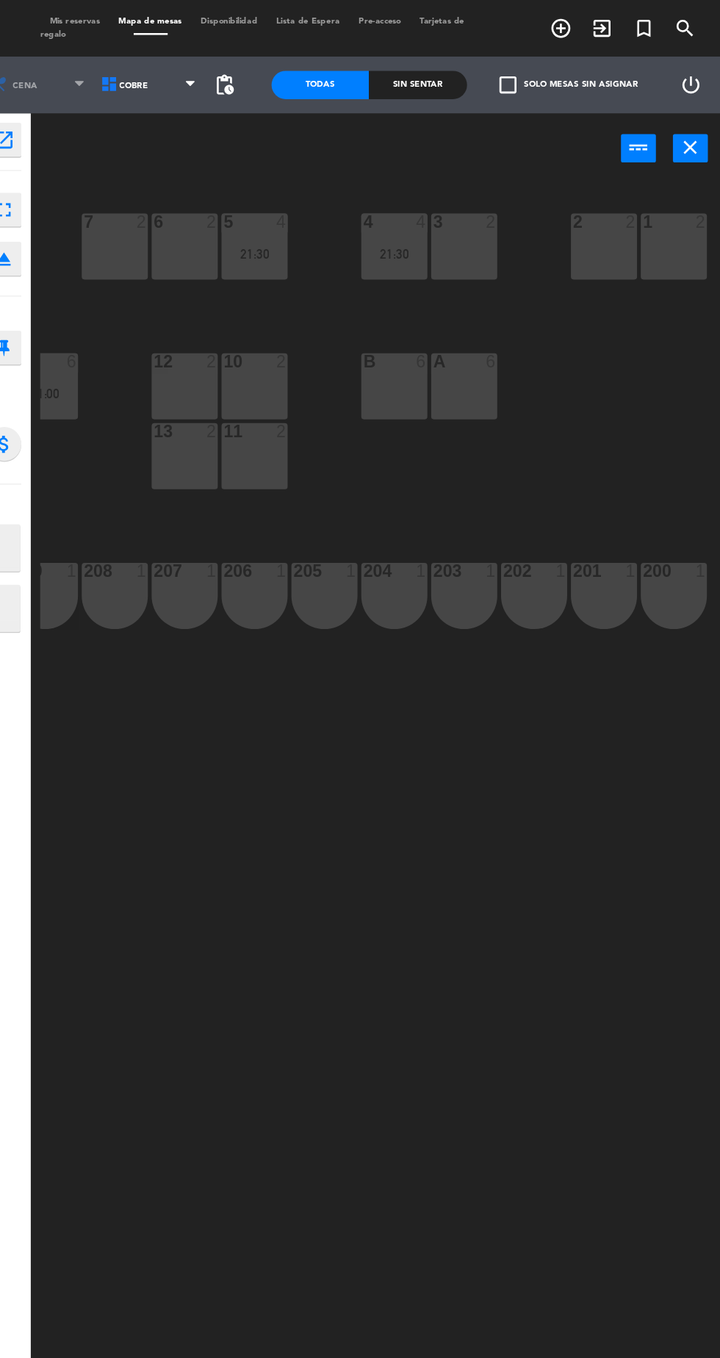
click at [706, 123] on icon "close" at bounding box center [698, 115] width 18 height 18
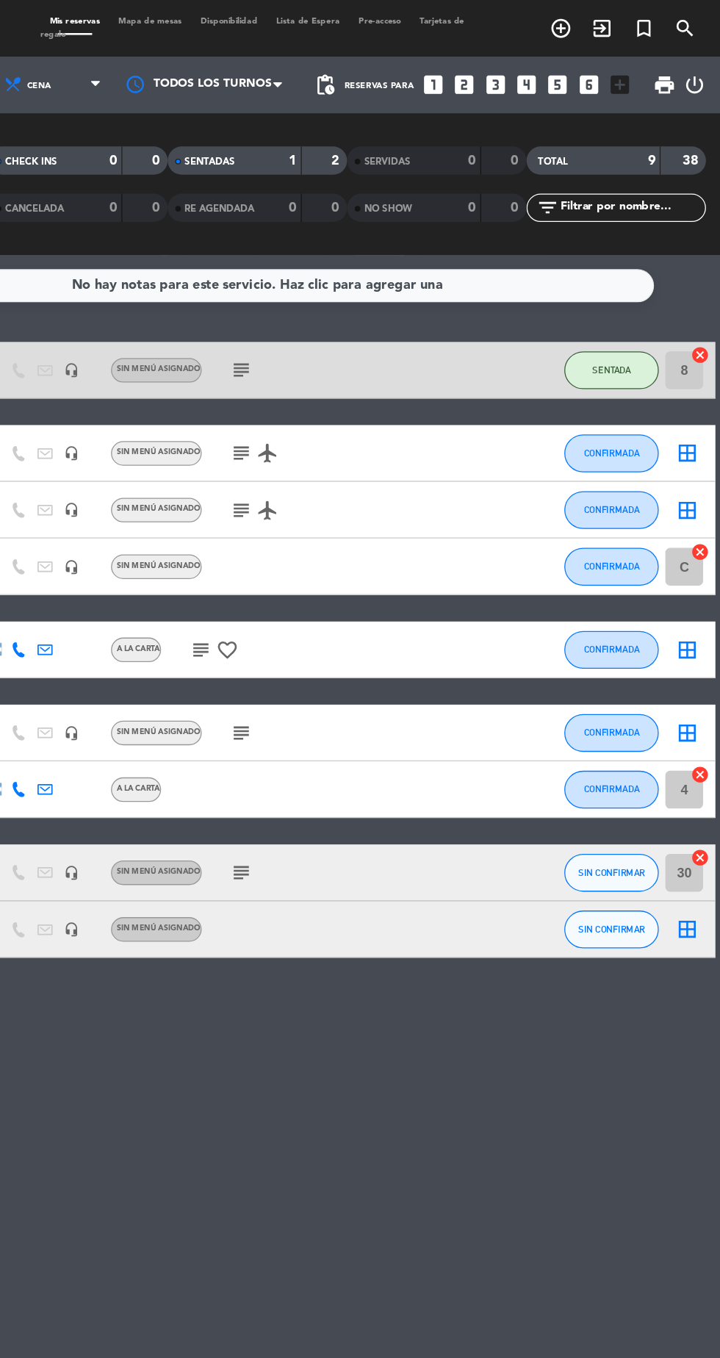
click at [692, 440] on input "C" at bounding box center [692, 440] width 29 height 29
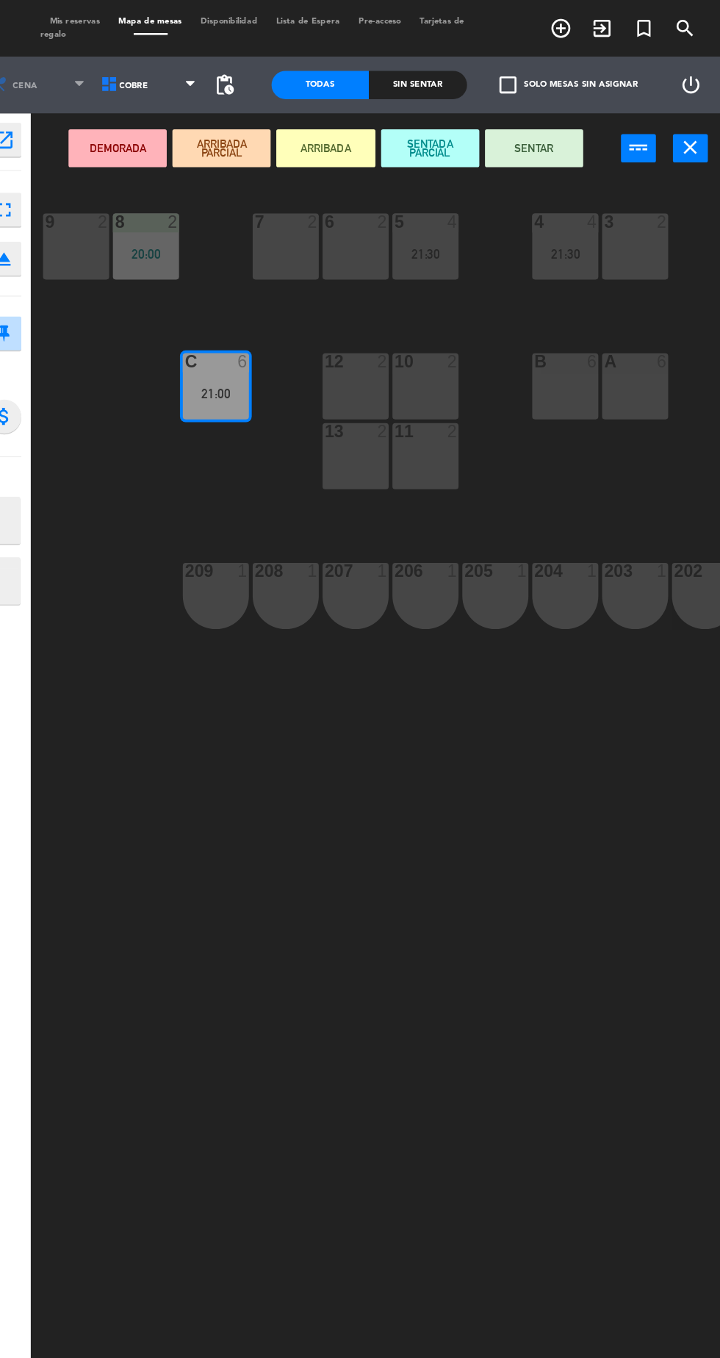
click at [327, 304] on div "21:00" at bounding box center [327, 306] width 51 height 10
click at [655, 316] on div "A 6" at bounding box center [653, 300] width 51 height 51
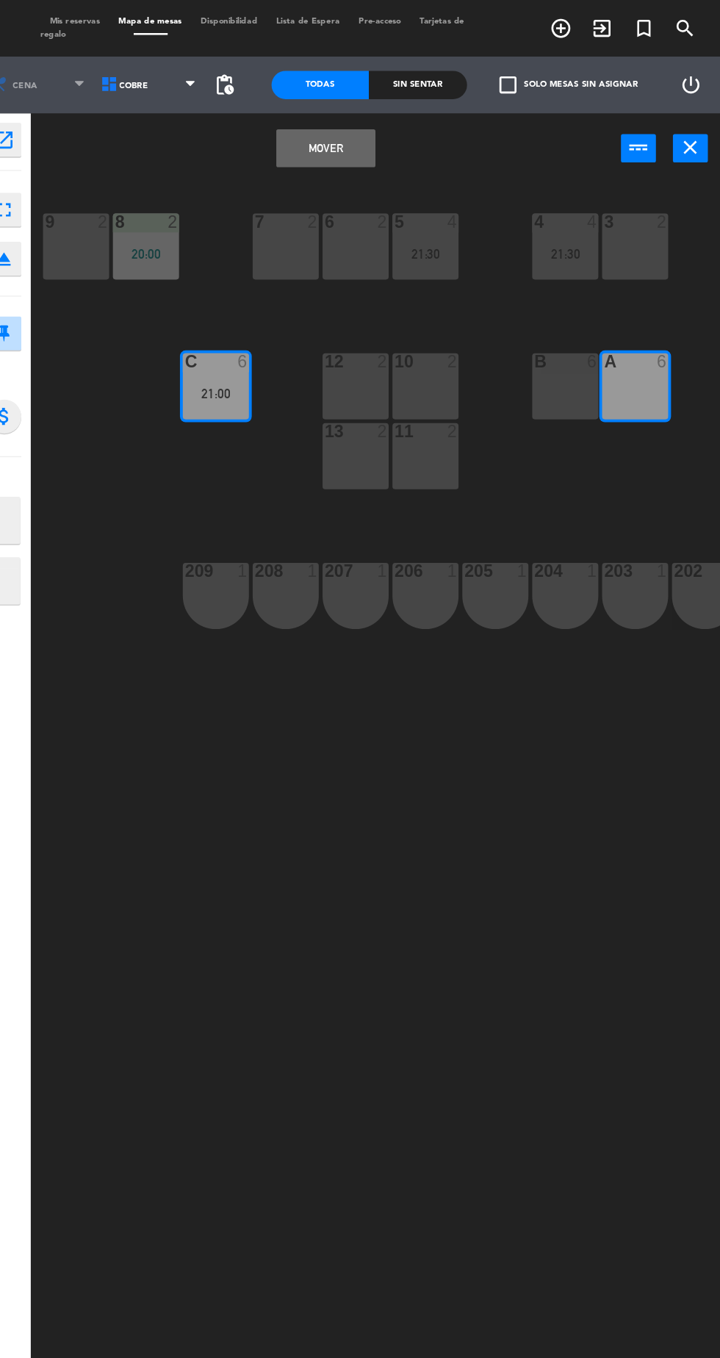
click at [429, 118] on button "Mover" at bounding box center [413, 115] width 76 height 29
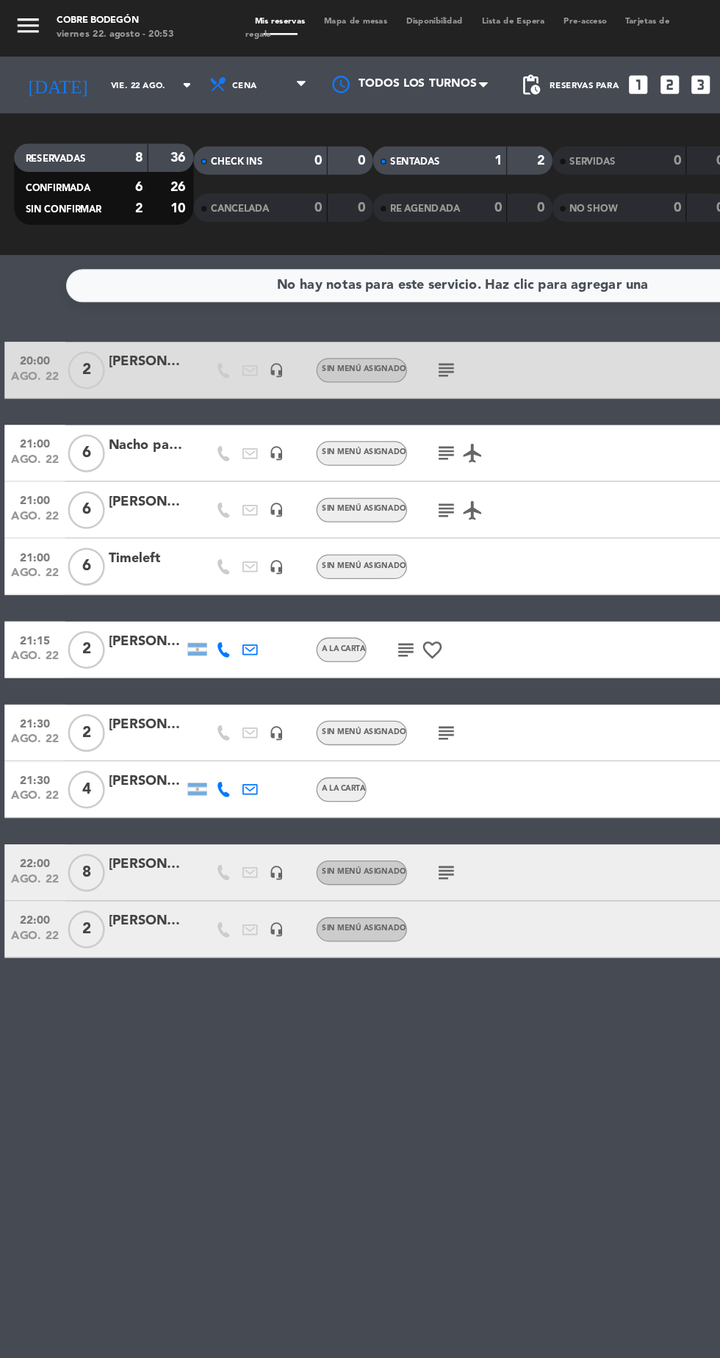
click at [340, 132] on div "SENTADAS" at bounding box center [328, 125] width 68 height 17
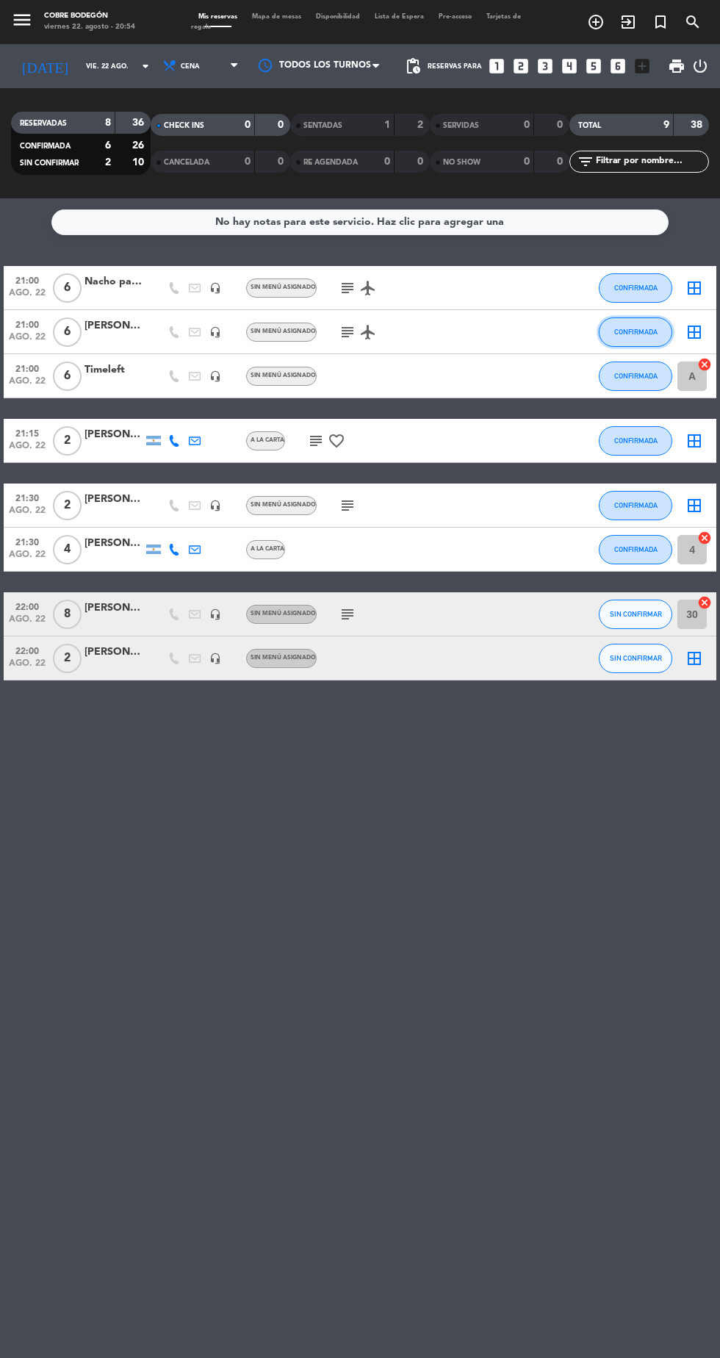
click at [651, 340] on button "CONFIRMADA" at bounding box center [636, 332] width 74 height 29
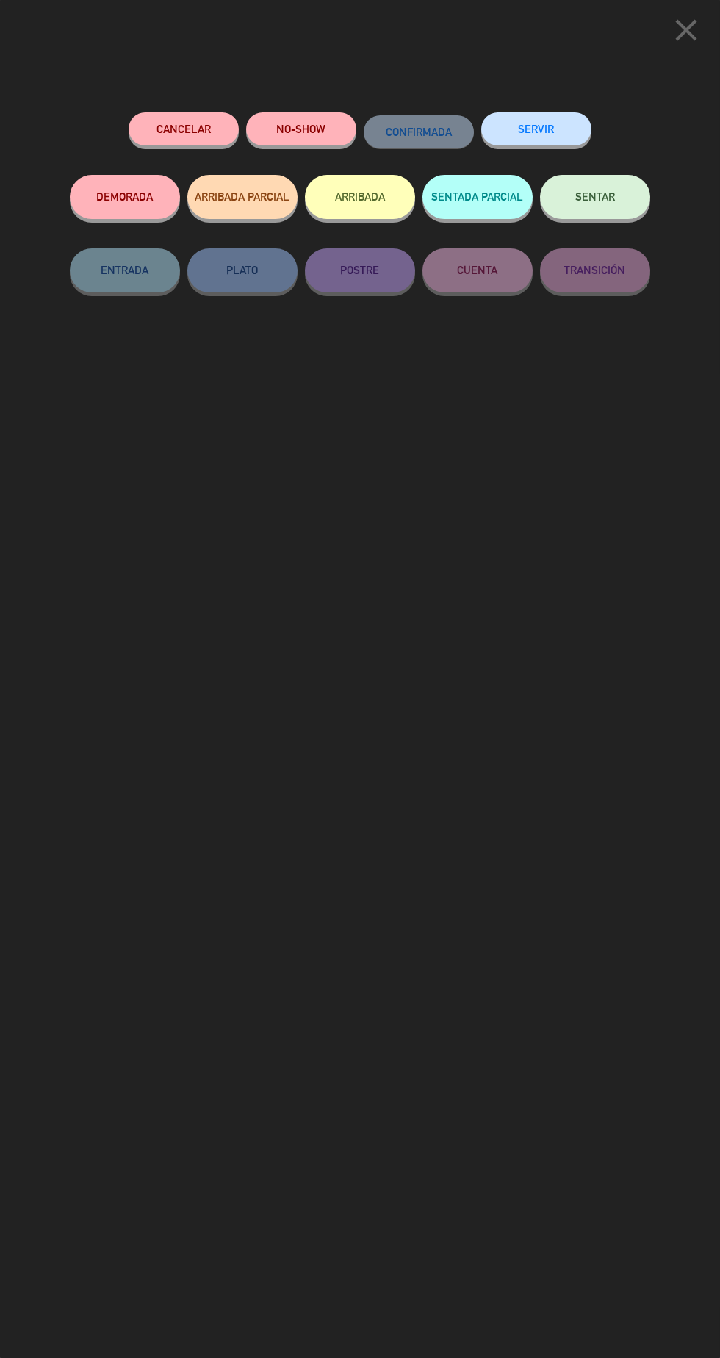
click at [612, 187] on button "SENTAR" at bounding box center [595, 197] width 110 height 44
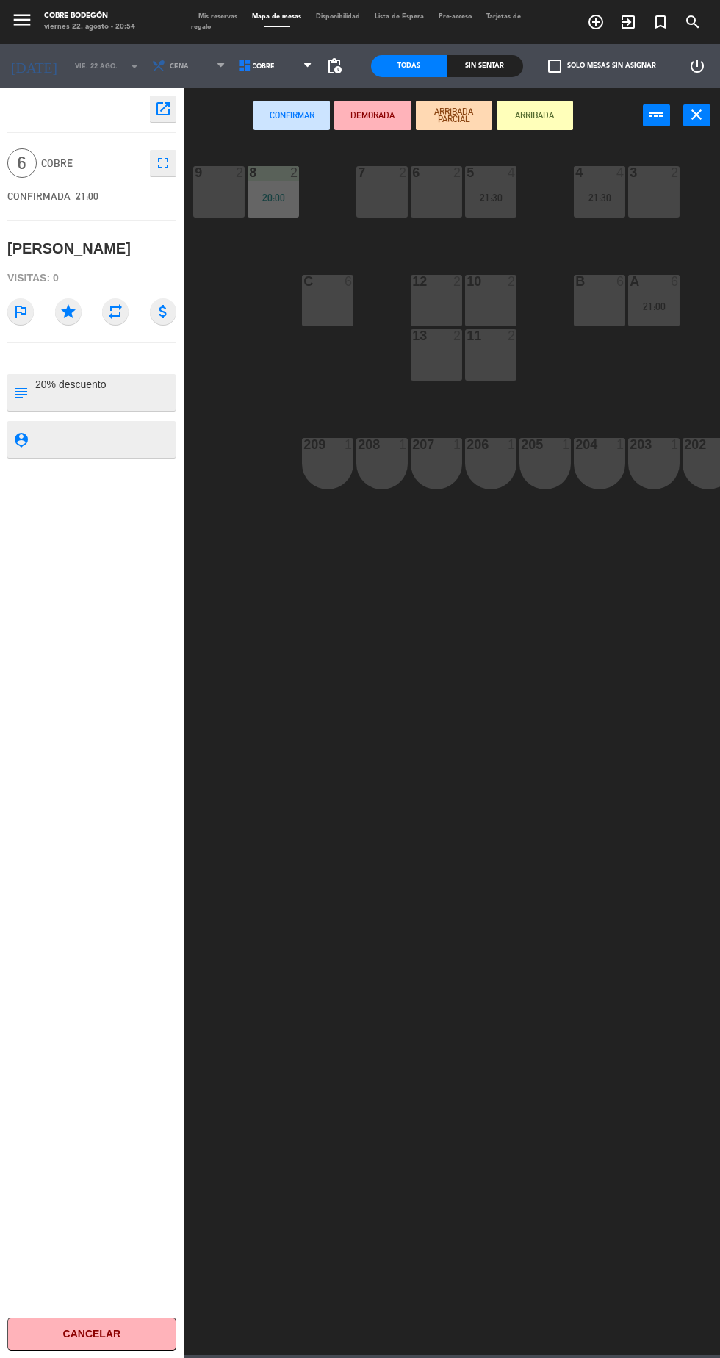
click at [329, 320] on div "C 6" at bounding box center [327, 300] width 51 height 51
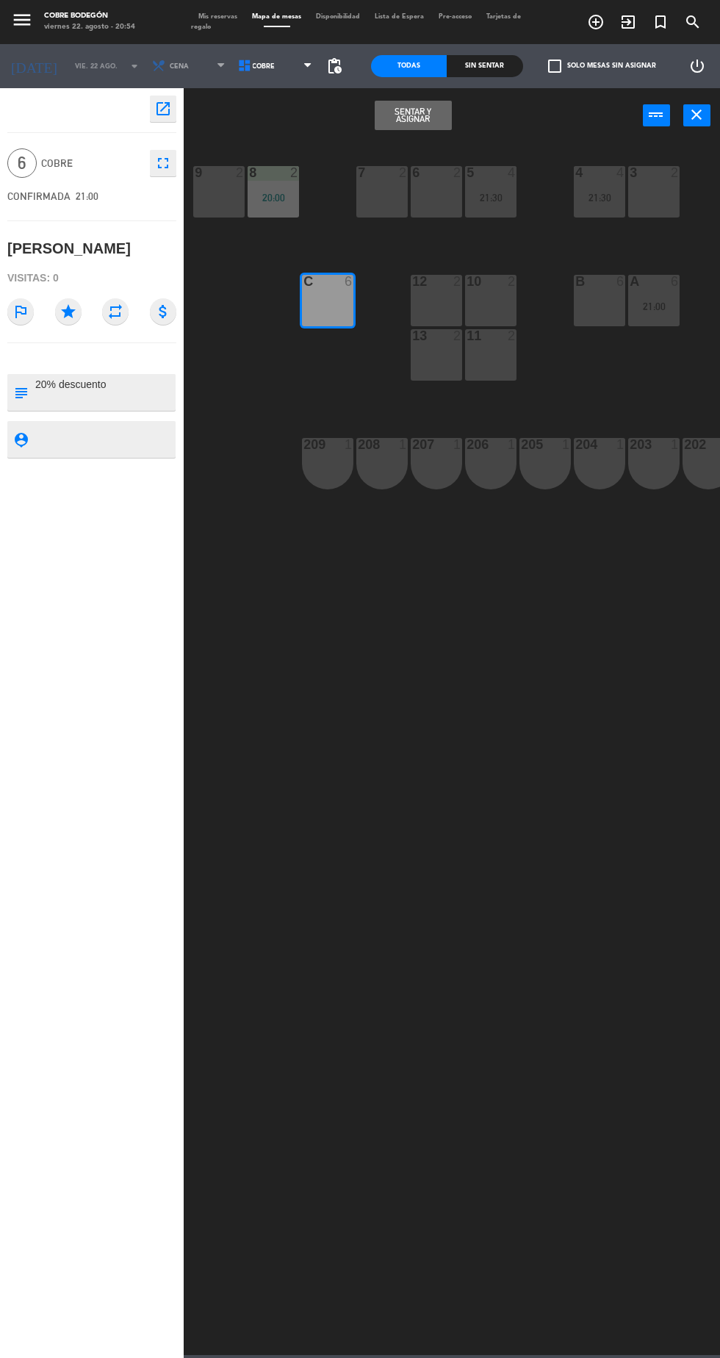
click at [418, 118] on button "Sentar y Asignar" at bounding box center [413, 115] width 76 height 29
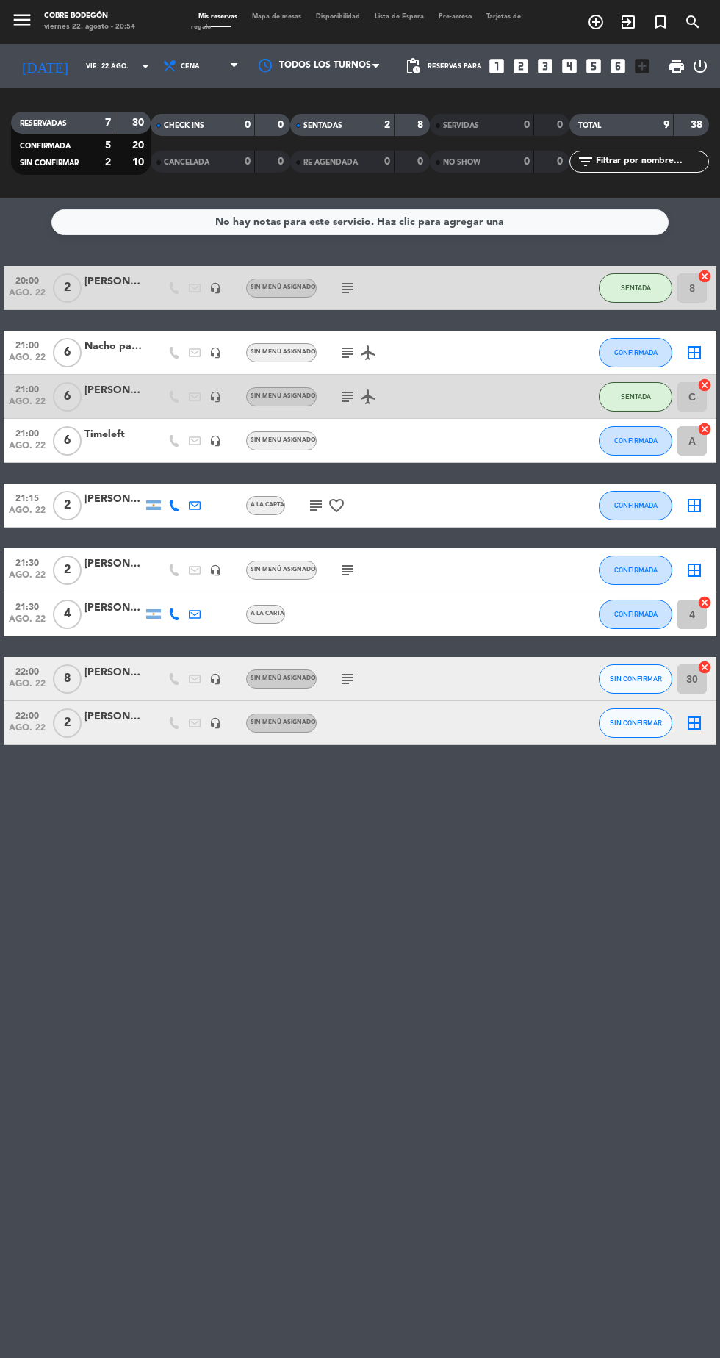
click at [376, 126] on div "2" at bounding box center [376, 125] width 29 height 17
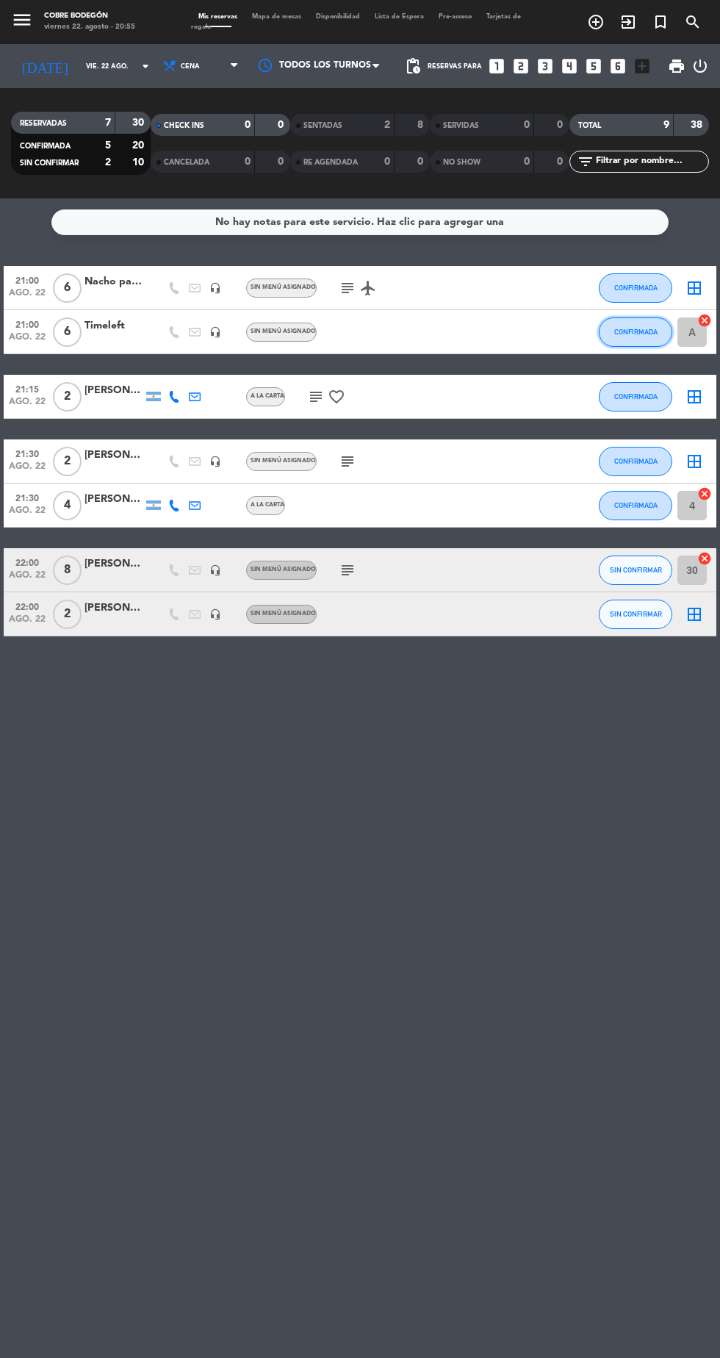
click at [648, 341] on button "CONFIRMADA" at bounding box center [636, 332] width 74 height 29
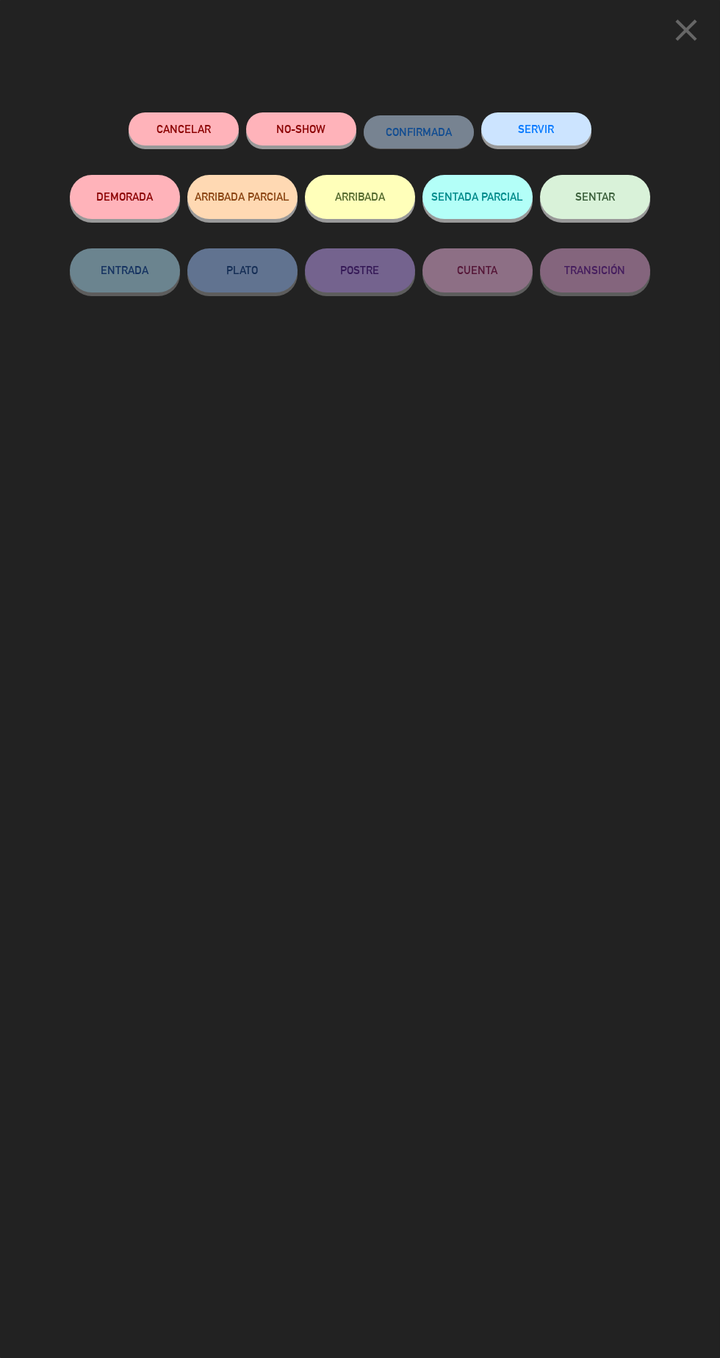
click at [593, 213] on button "SENTAR" at bounding box center [595, 197] width 110 height 44
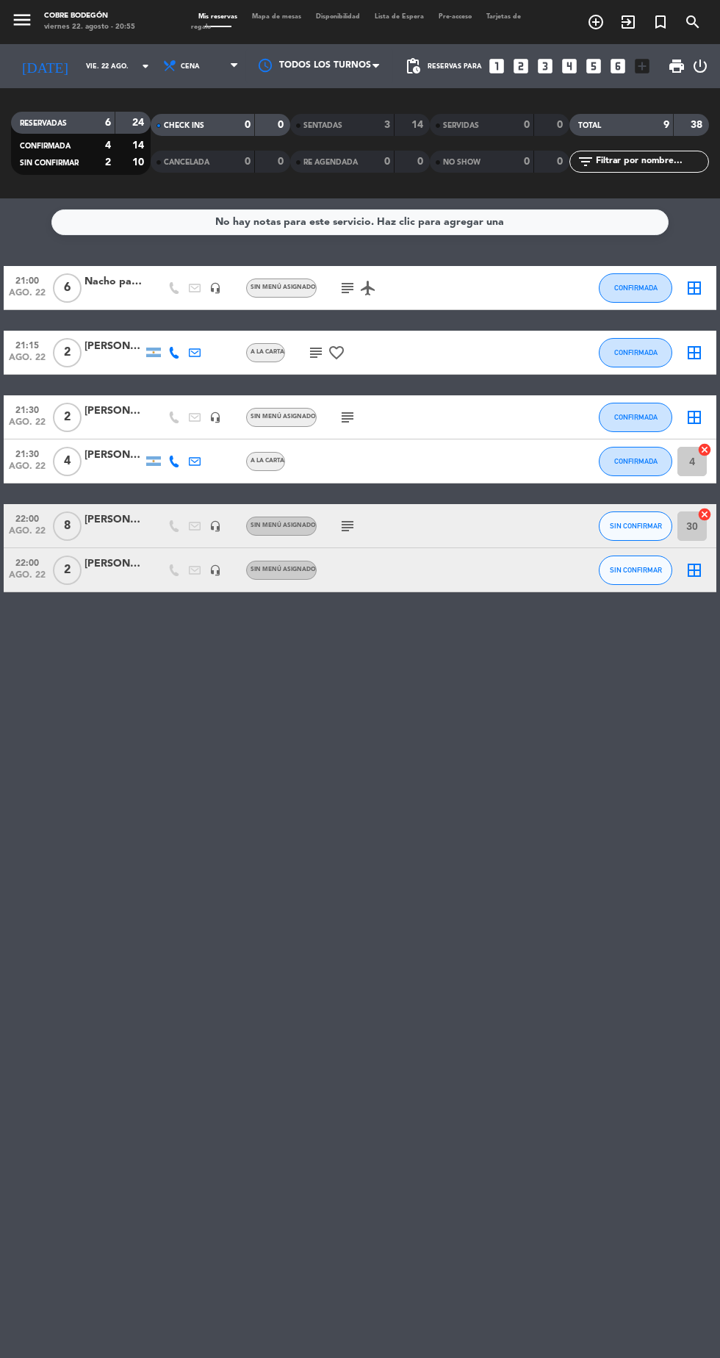
click at [695, 290] on icon "border_all" at bounding box center [695, 288] width 18 height 18
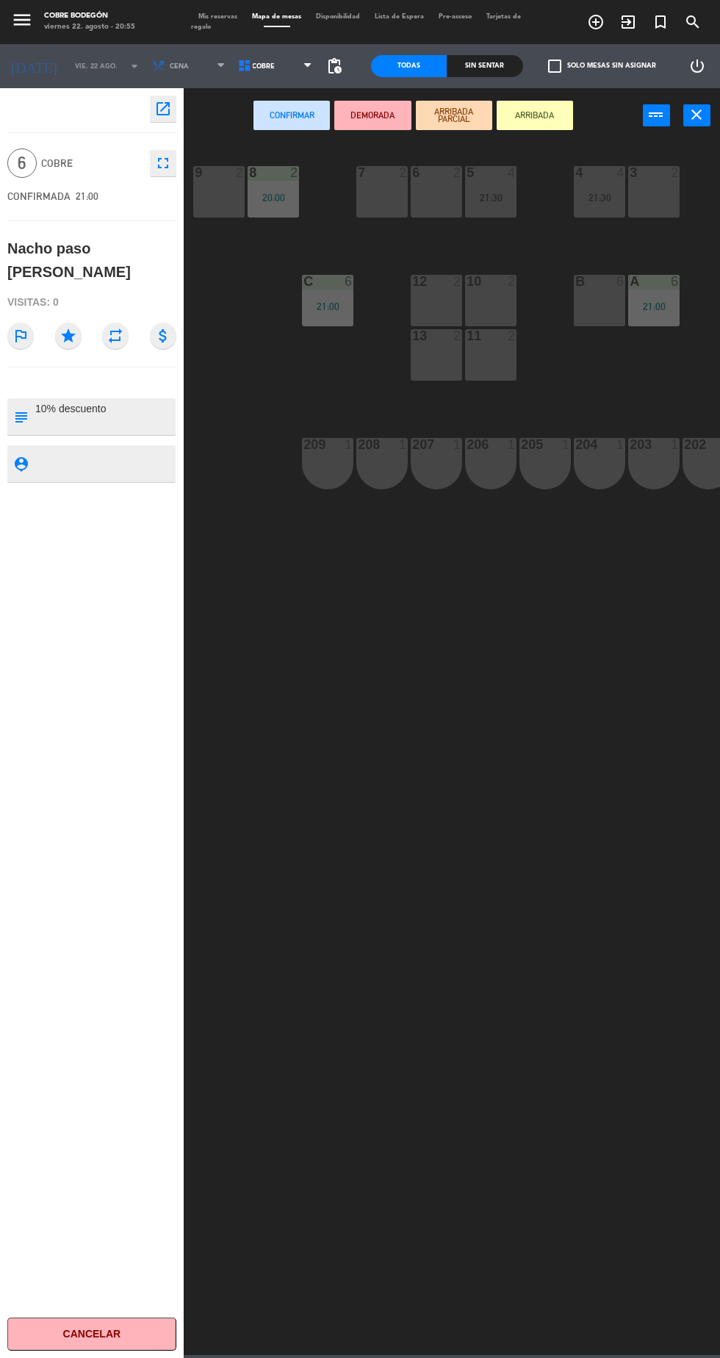
click at [608, 315] on div "B 6" at bounding box center [599, 300] width 51 height 51
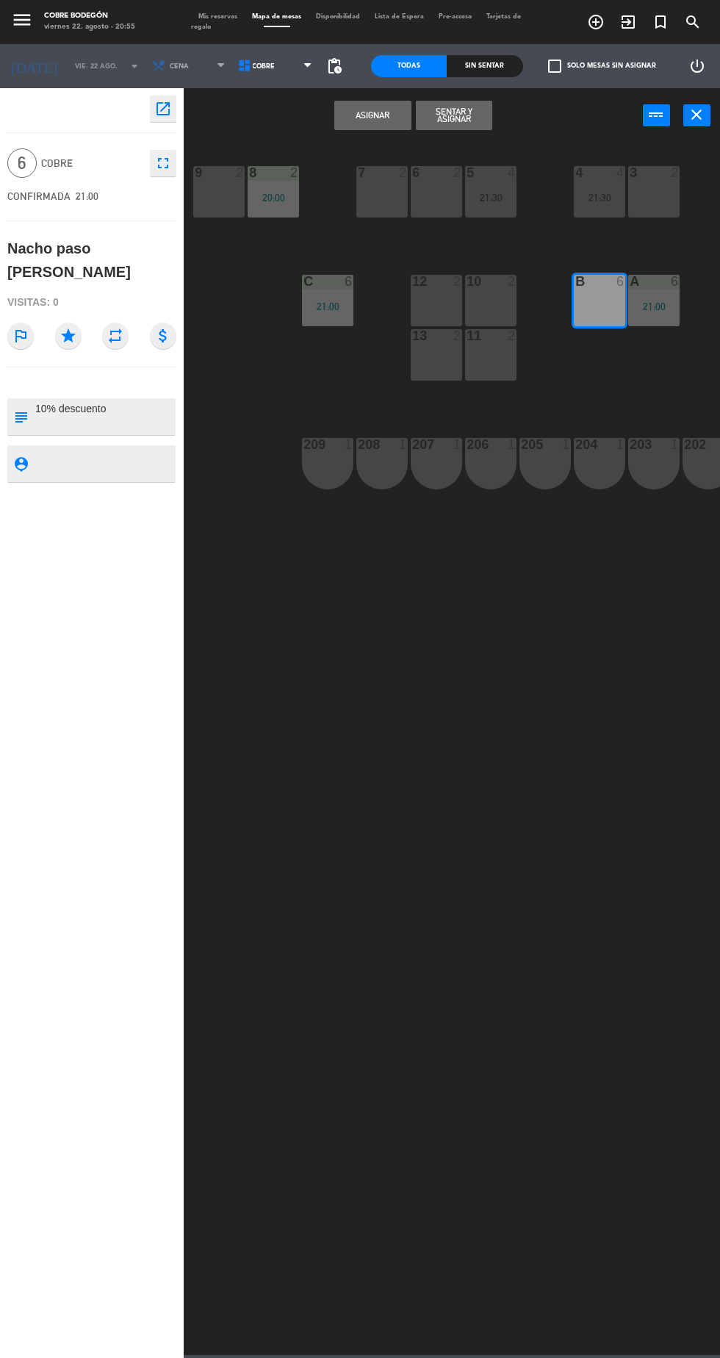
click at [396, 121] on button "Asignar" at bounding box center [372, 115] width 76 height 29
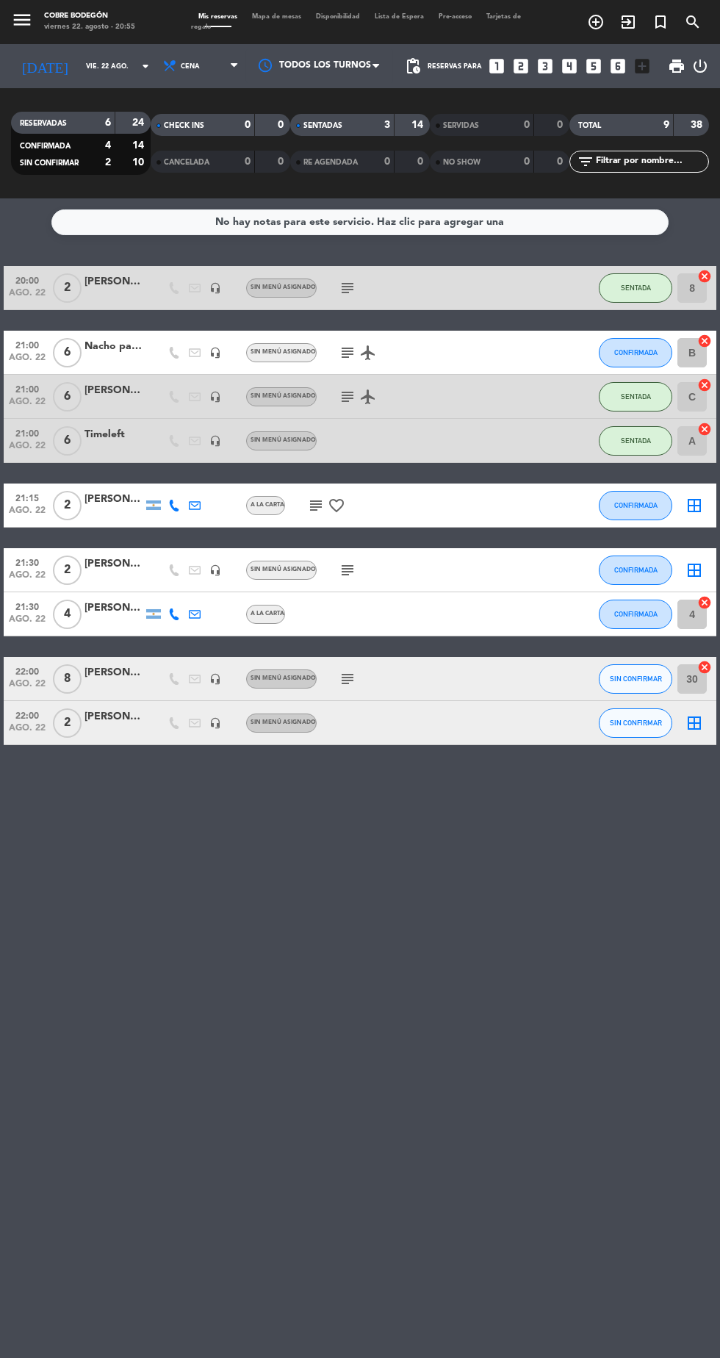
click at [340, 120] on div "SENTADAS" at bounding box center [328, 125] width 68 height 17
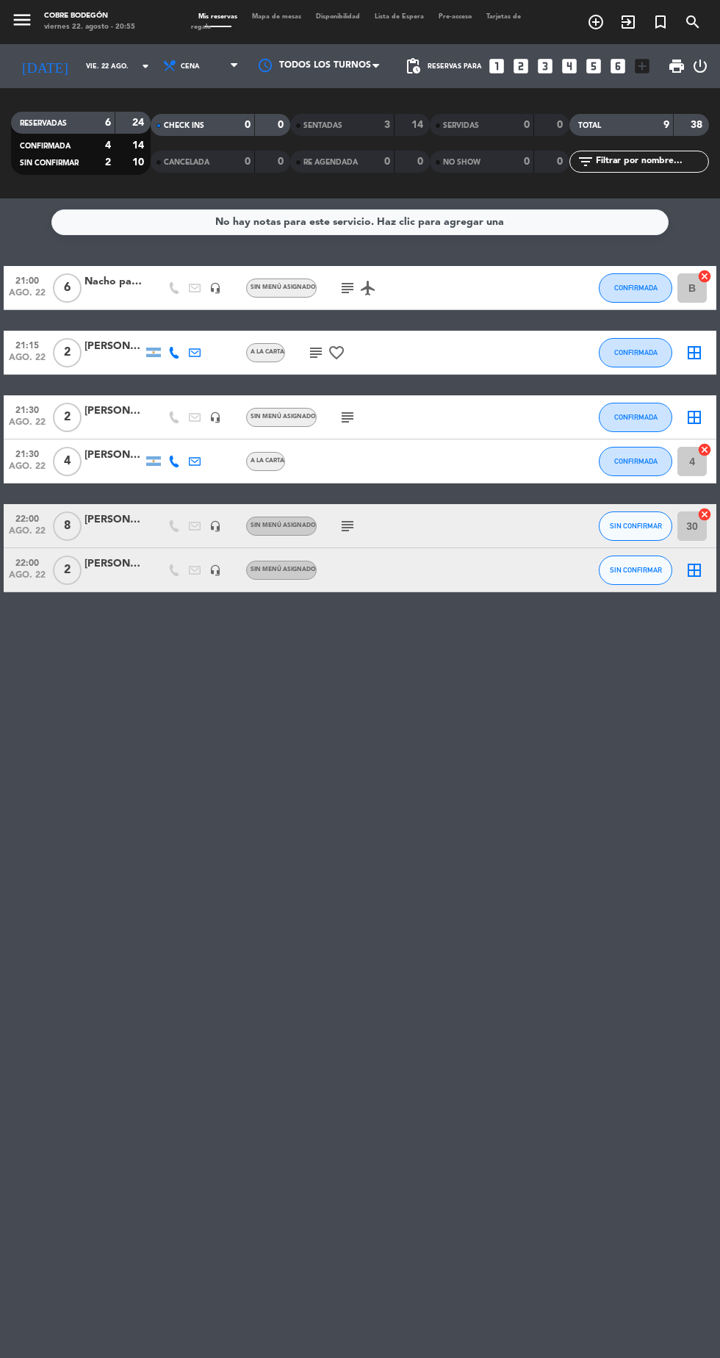
click at [529, 74] on icon "looks_two" at bounding box center [521, 66] width 19 height 19
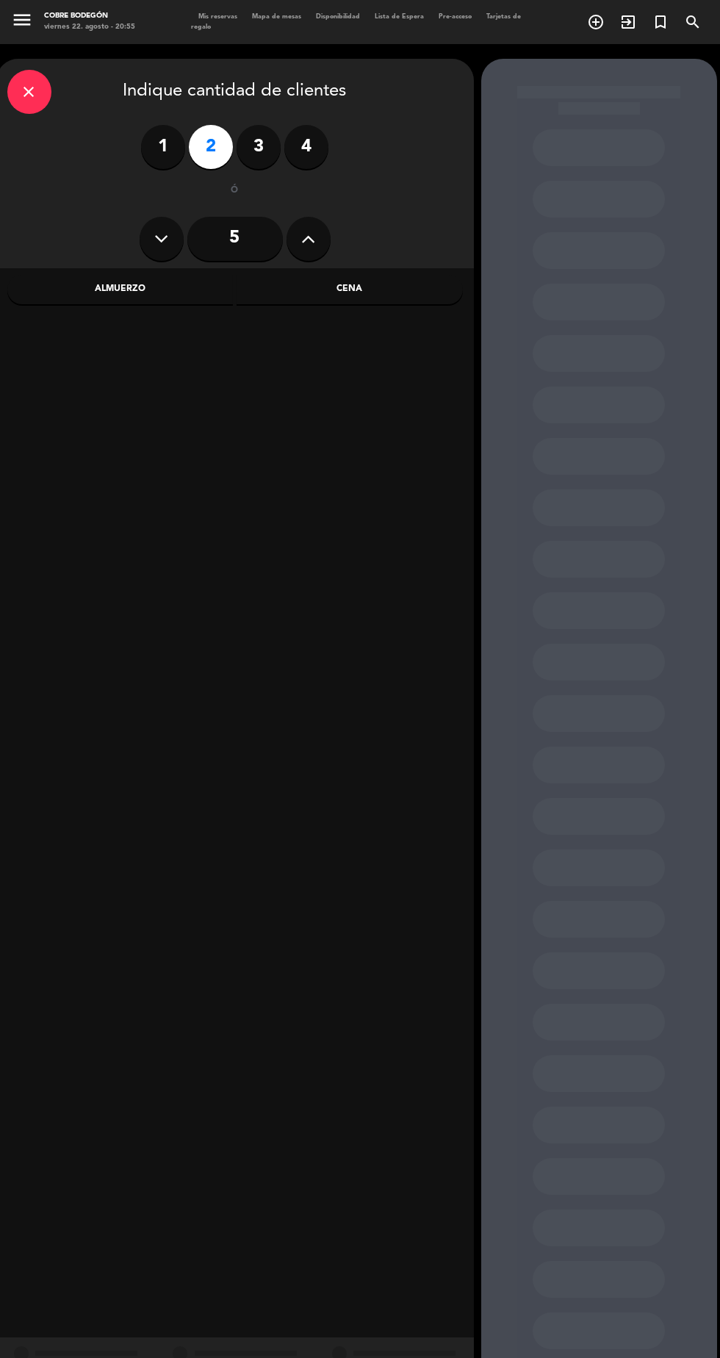
click at [390, 287] on div "Cena" at bounding box center [350, 289] width 226 height 29
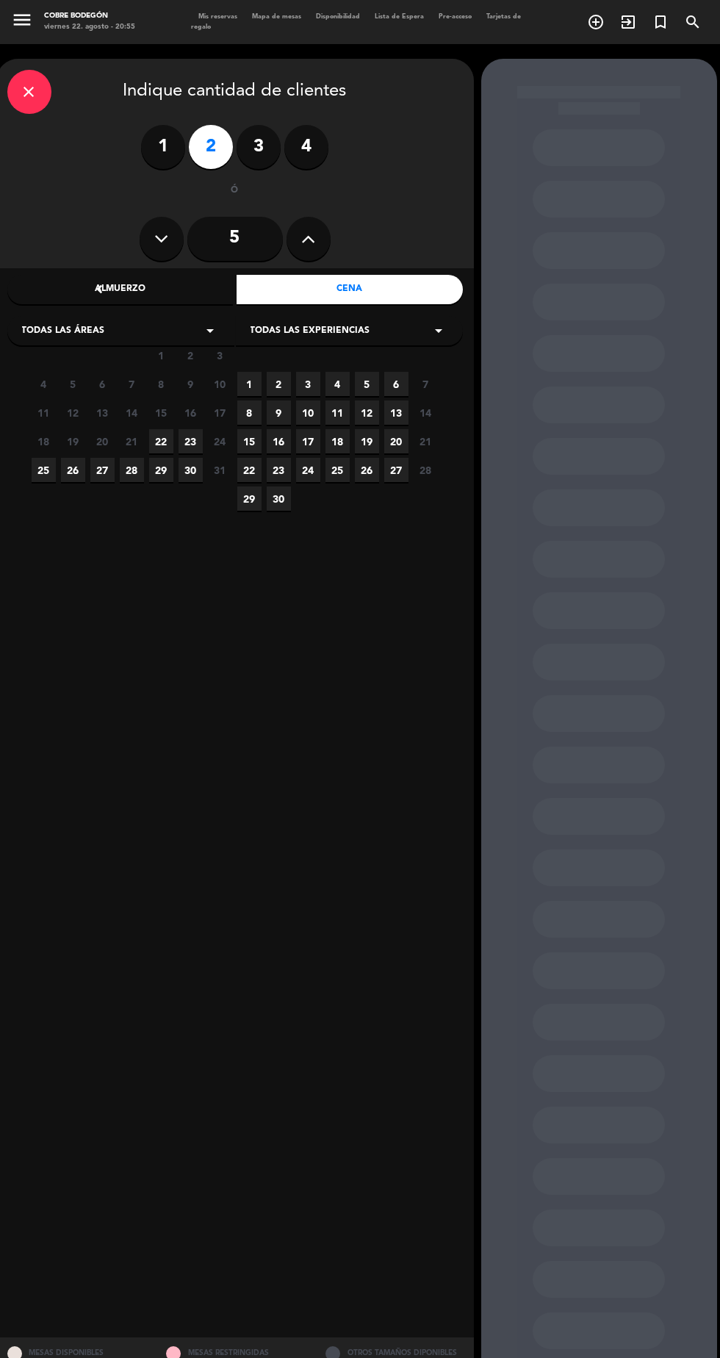
click at [161, 442] on span "22" at bounding box center [161, 441] width 24 height 24
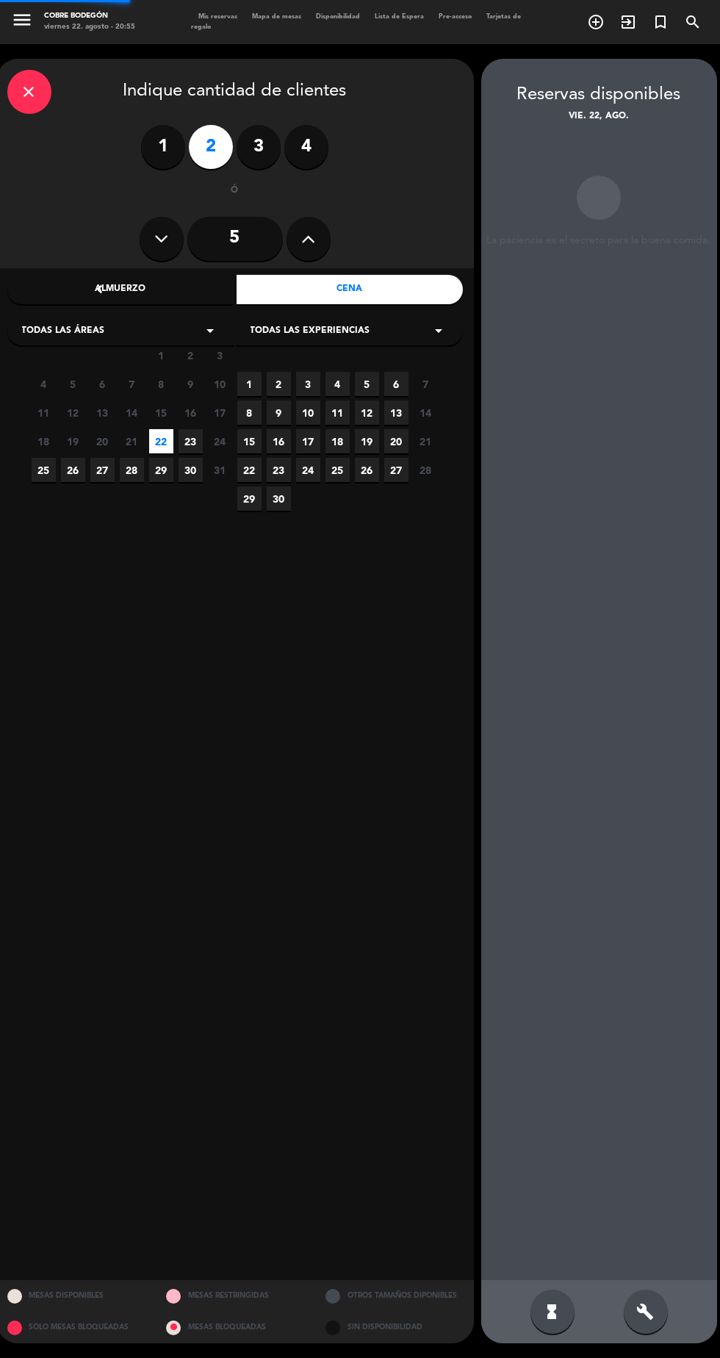
scroll to position [59, 0]
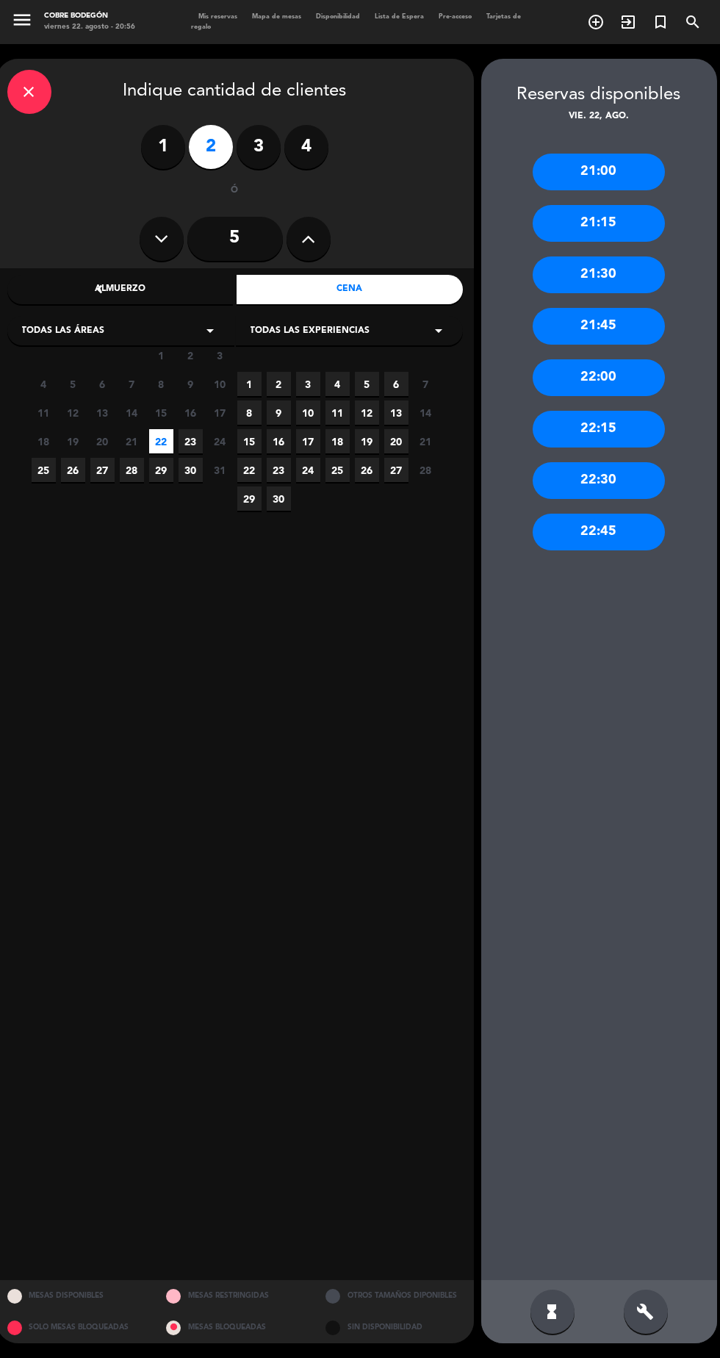
click at [631, 257] on div "21:30" at bounding box center [599, 275] width 132 height 37
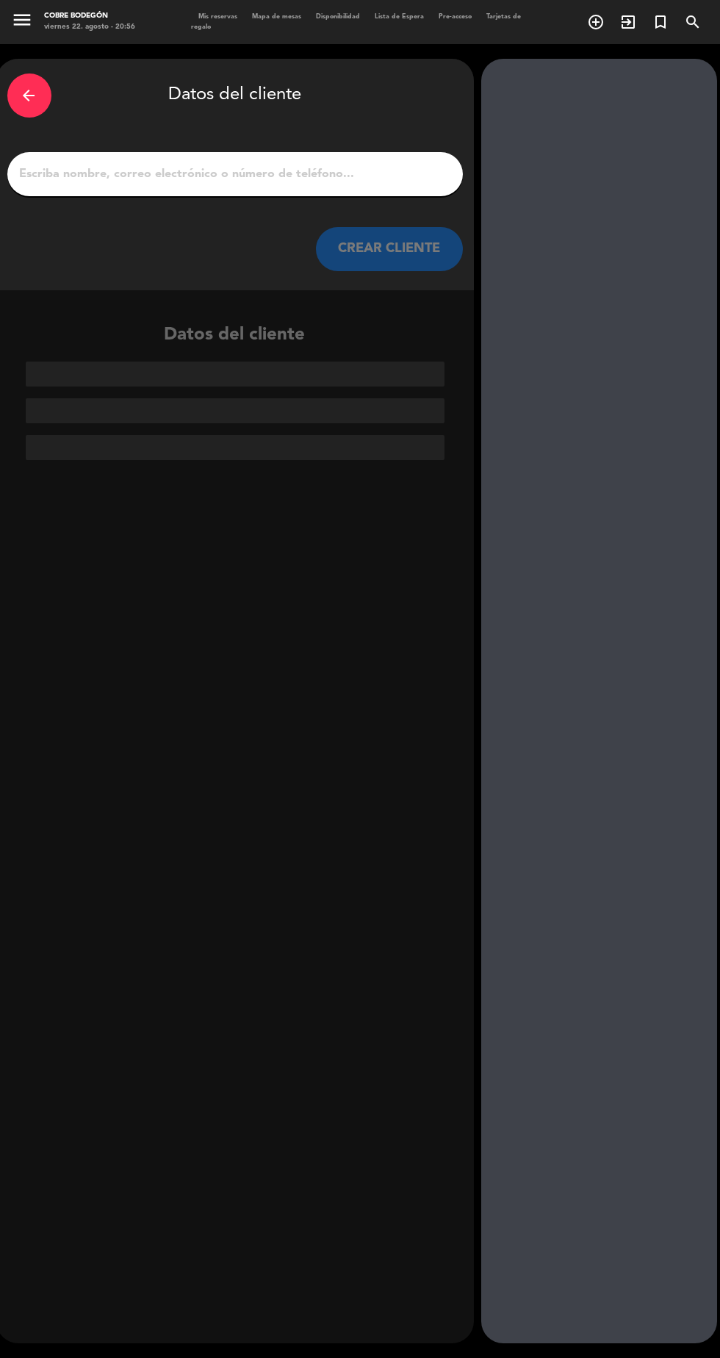
click at [381, 164] on input "1" at bounding box center [235, 174] width 434 height 21
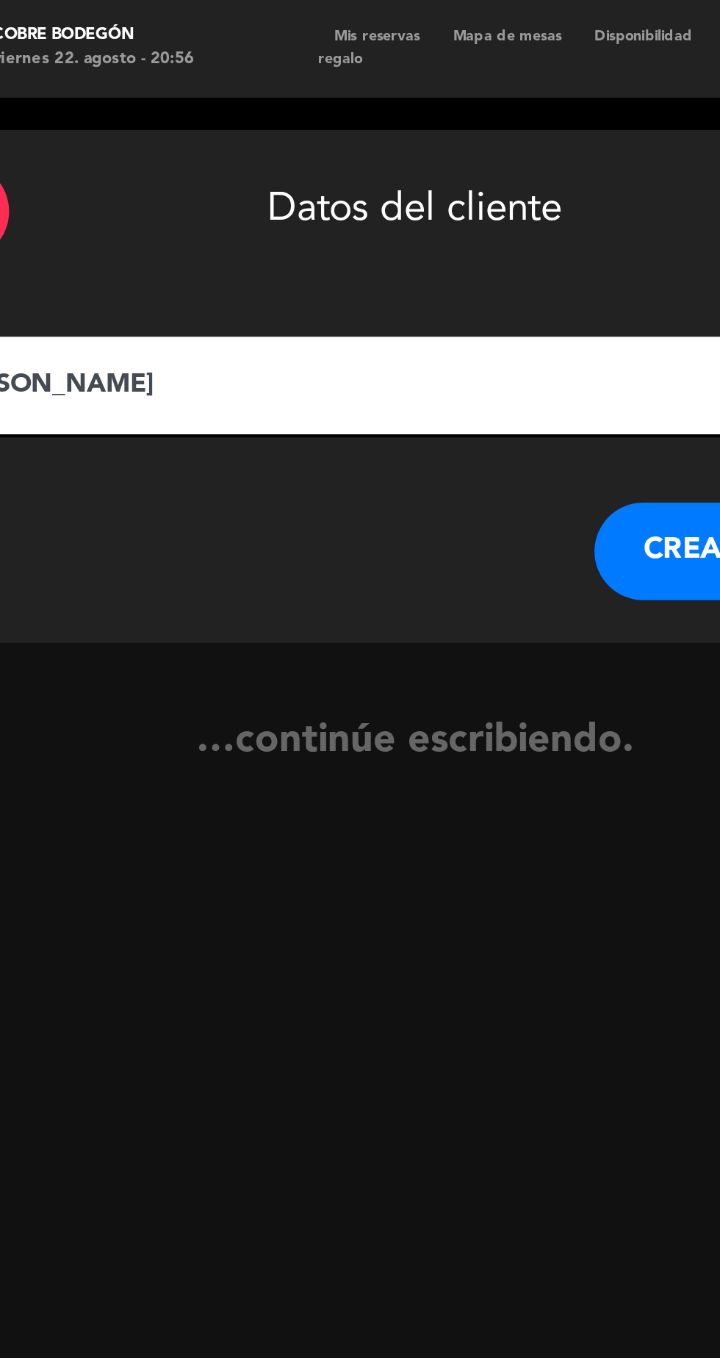
type input "[PERSON_NAME]"
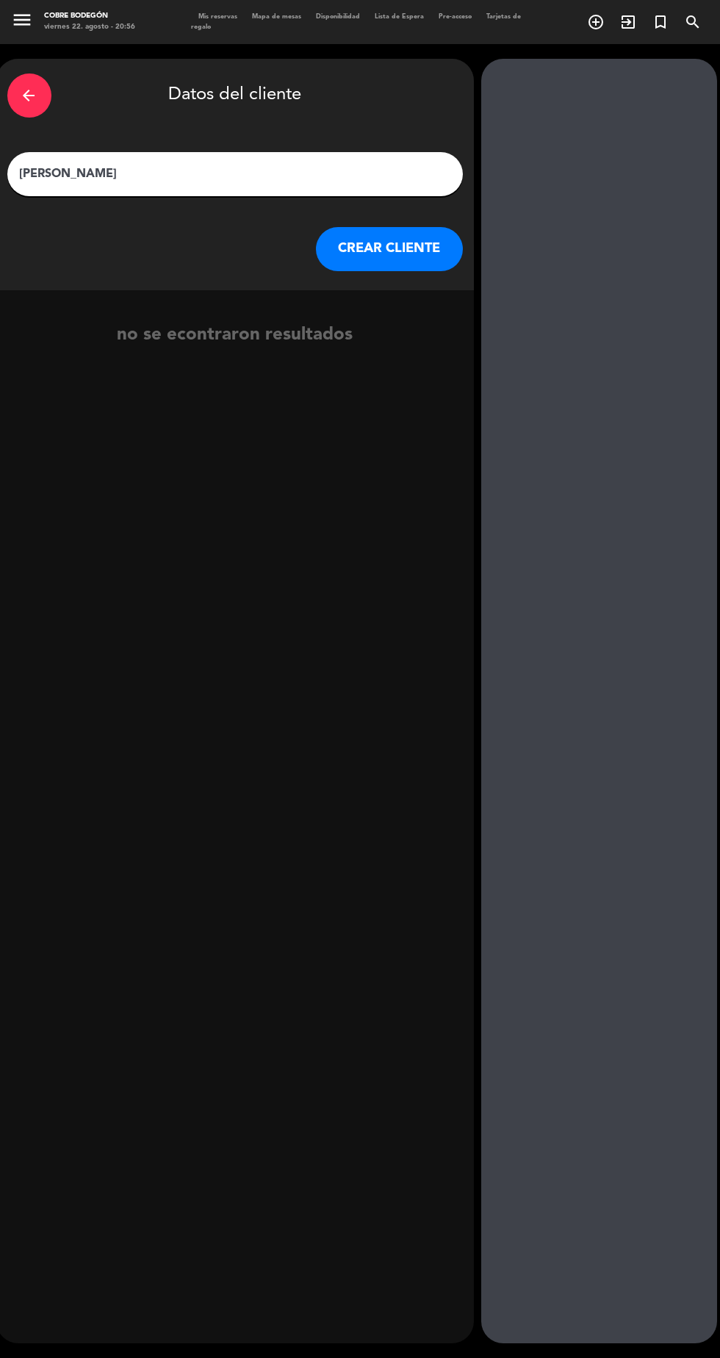
click at [393, 227] on button "CREAR CLIENTE" at bounding box center [389, 249] width 147 height 44
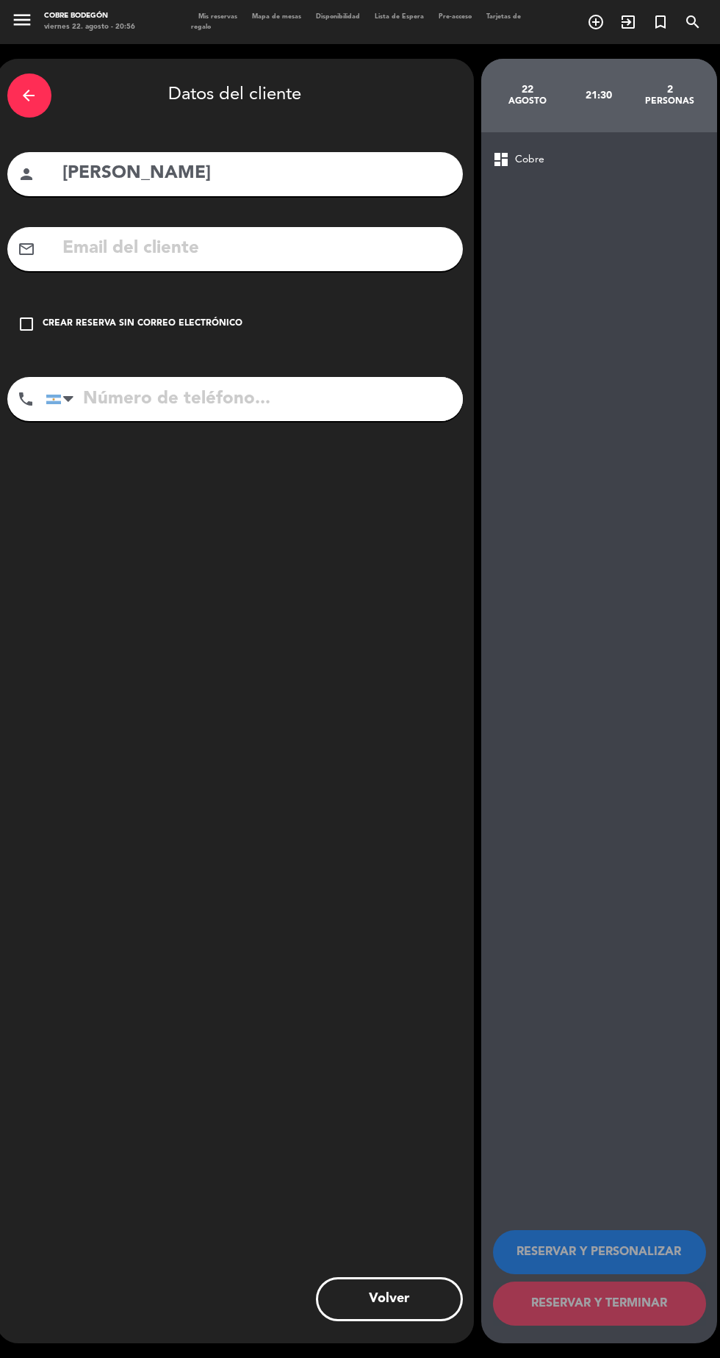
click at [220, 302] on div "check_box_outline_blank Crear reserva sin correo electrónico" at bounding box center [235, 324] width 456 height 44
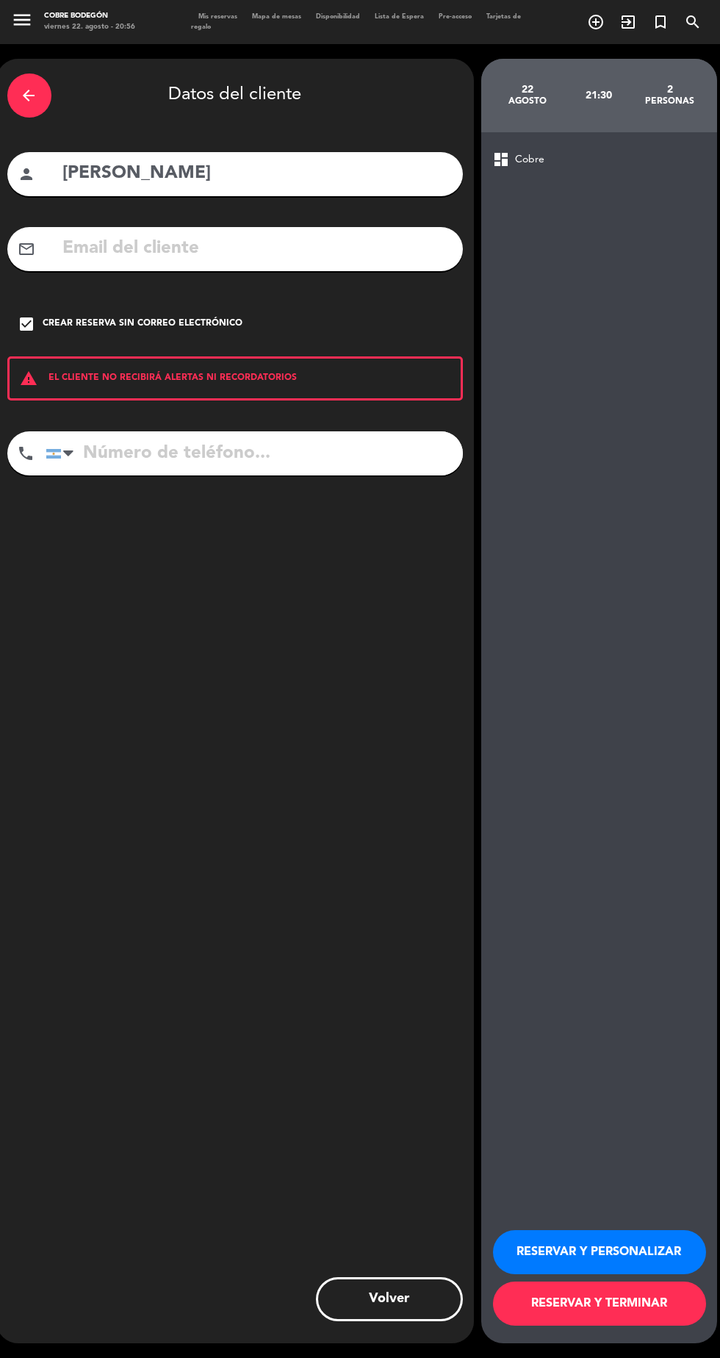
click at [638, 1275] on button "RESERVAR Y PERSONALIZAR" at bounding box center [599, 1252] width 213 height 44
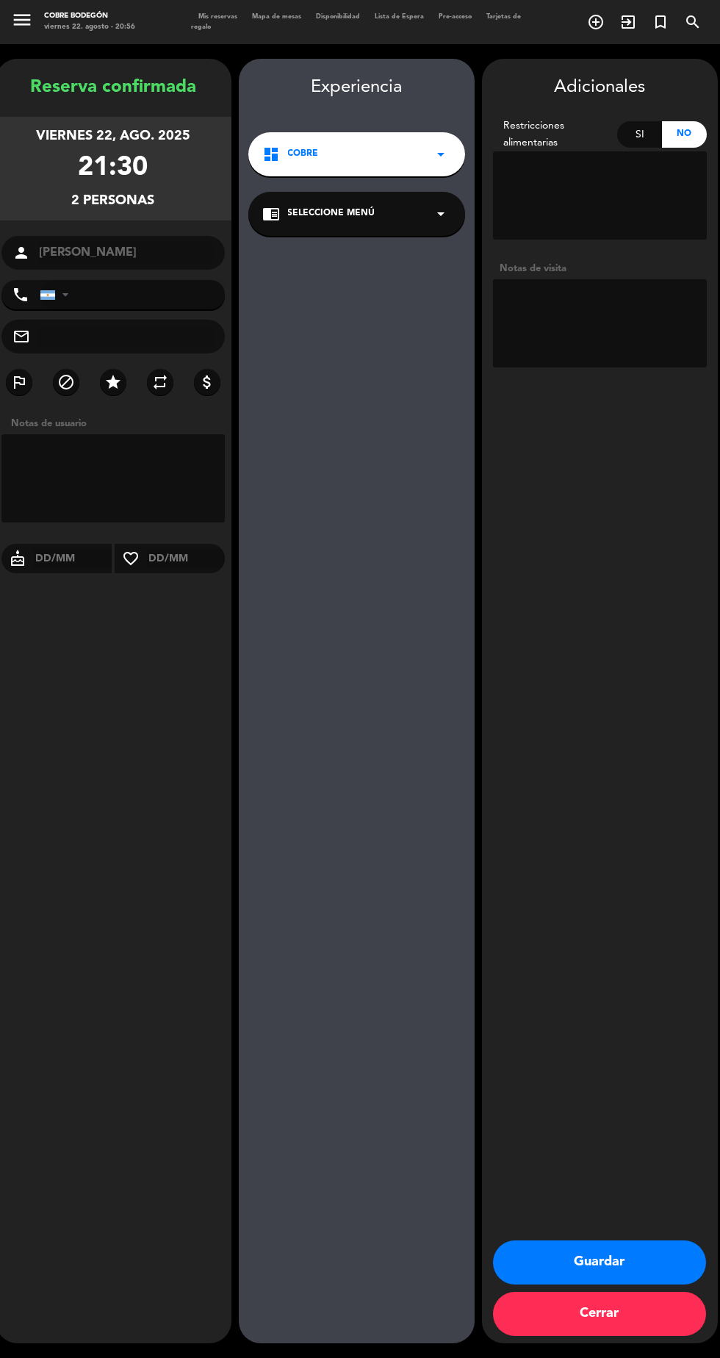
click at [662, 1285] on button "Guardar" at bounding box center [599, 1263] width 213 height 44
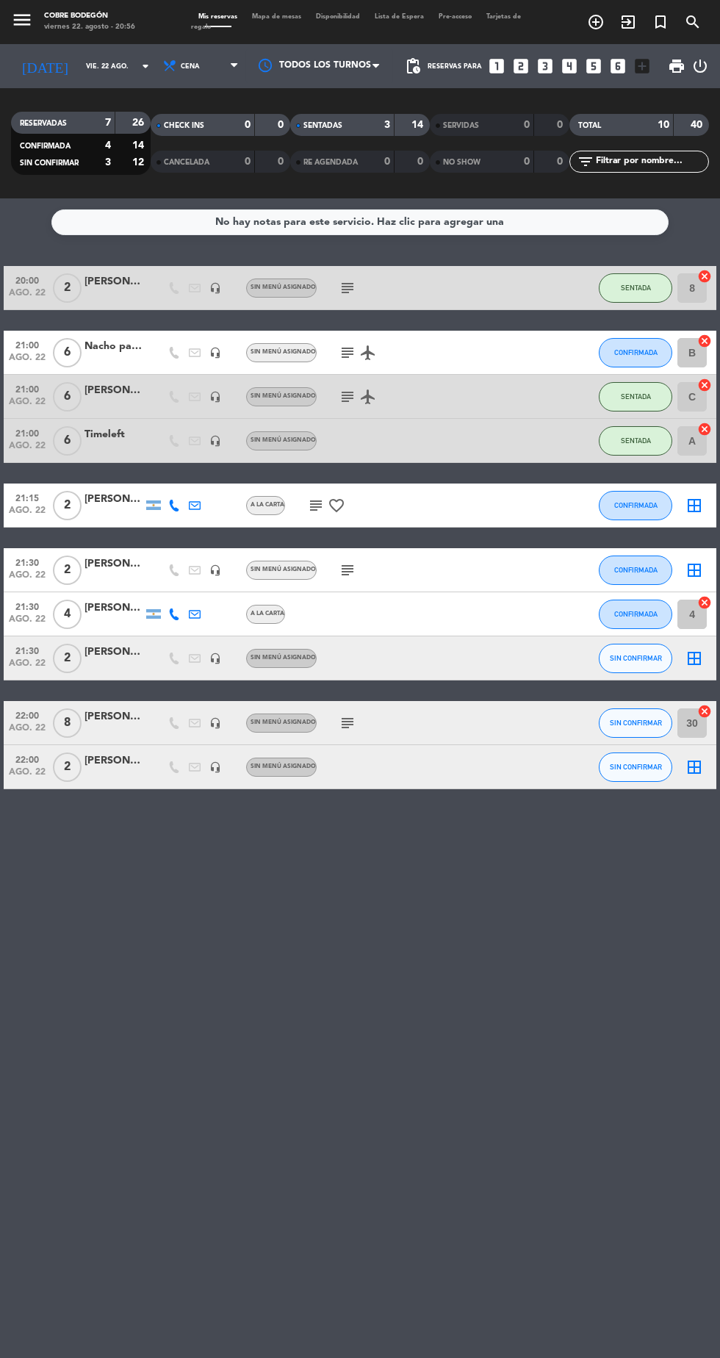
click at [366, 344] on icon "airplanemode_active" at bounding box center [368, 353] width 18 height 18
click at [346, 344] on icon "subject" at bounding box center [348, 353] width 18 height 18
click at [420, 939] on div "No hay notas para este servicio. Haz clic para agregar una 20:00 ago. 22 2 [PER…" at bounding box center [360, 778] width 720 height 1160
click at [351, 279] on icon "subject" at bounding box center [348, 288] width 18 height 18
click at [412, 923] on div "No hay notas para este servicio. Haz clic para agregar una 20:00 ago. 22 2 [PER…" at bounding box center [360, 778] width 720 height 1160
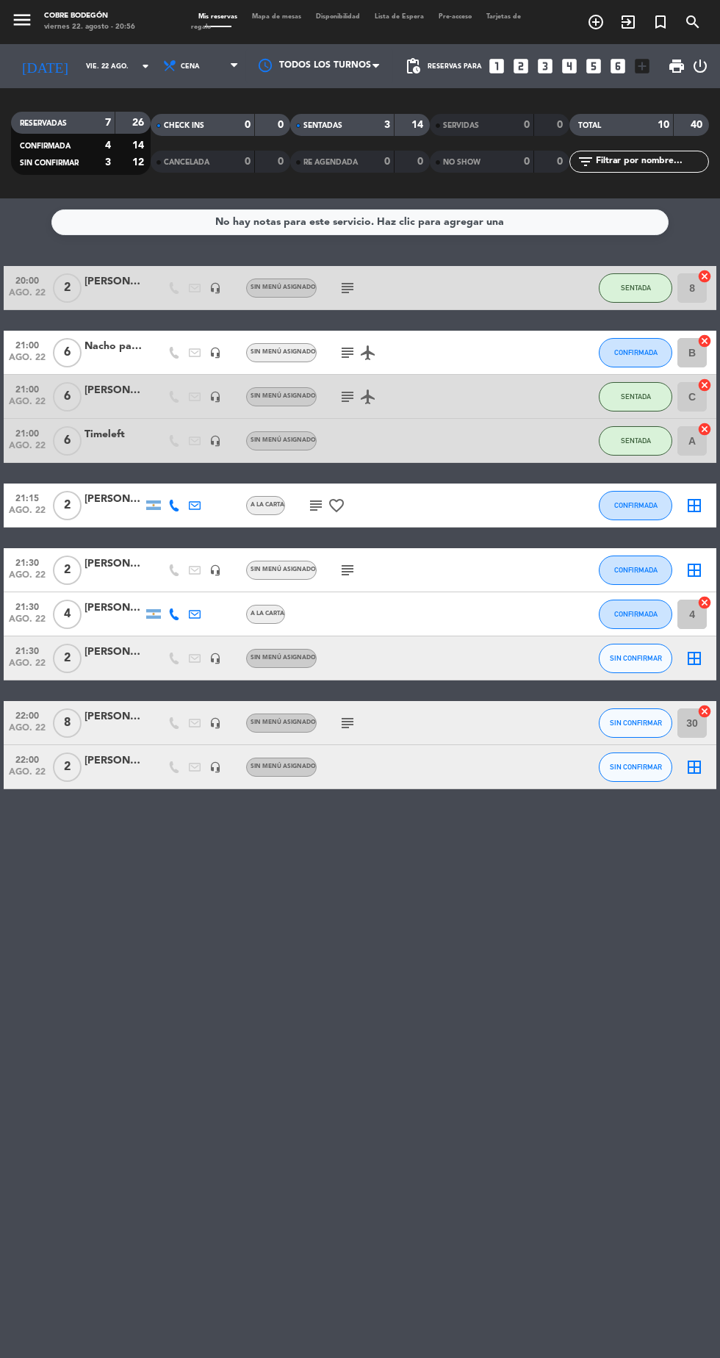
click at [108, 661] on div at bounding box center [114, 667] width 59 height 12
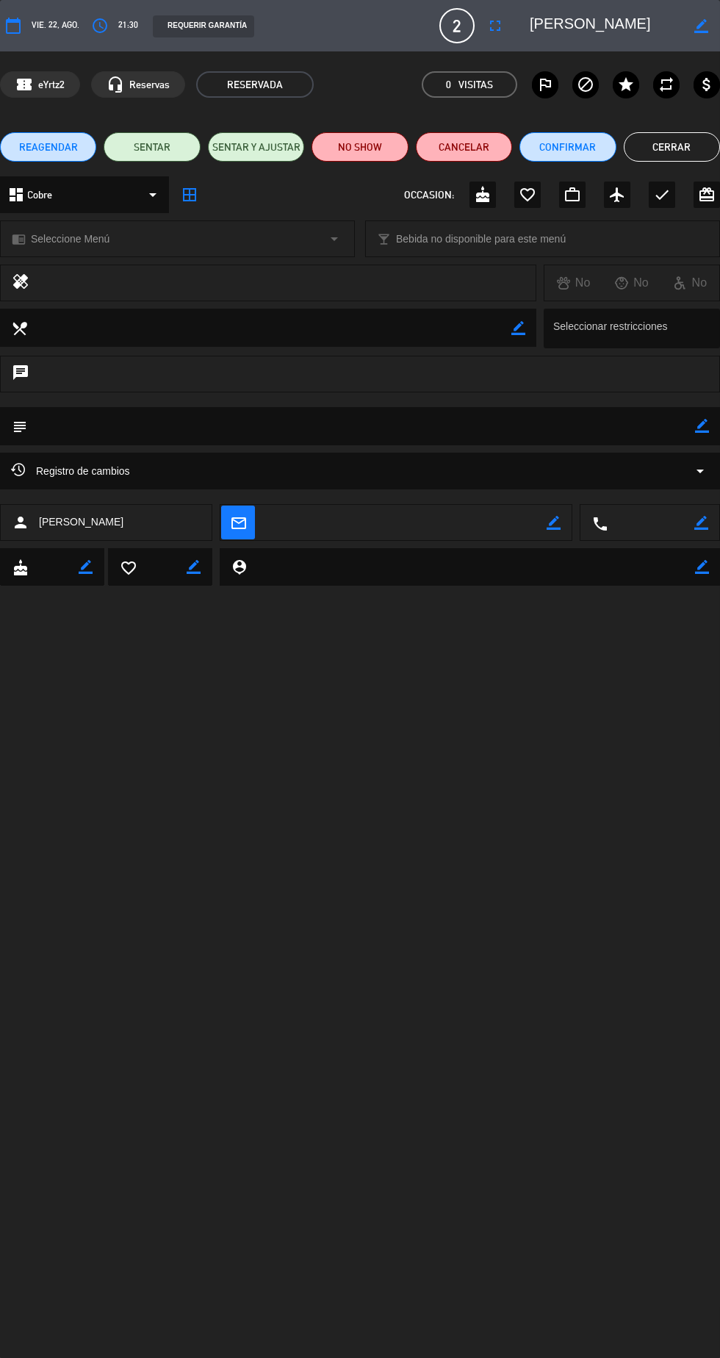
click at [688, 443] on textarea at bounding box center [361, 425] width 668 height 37
click at [703, 430] on icon "border_color" at bounding box center [702, 426] width 14 height 14
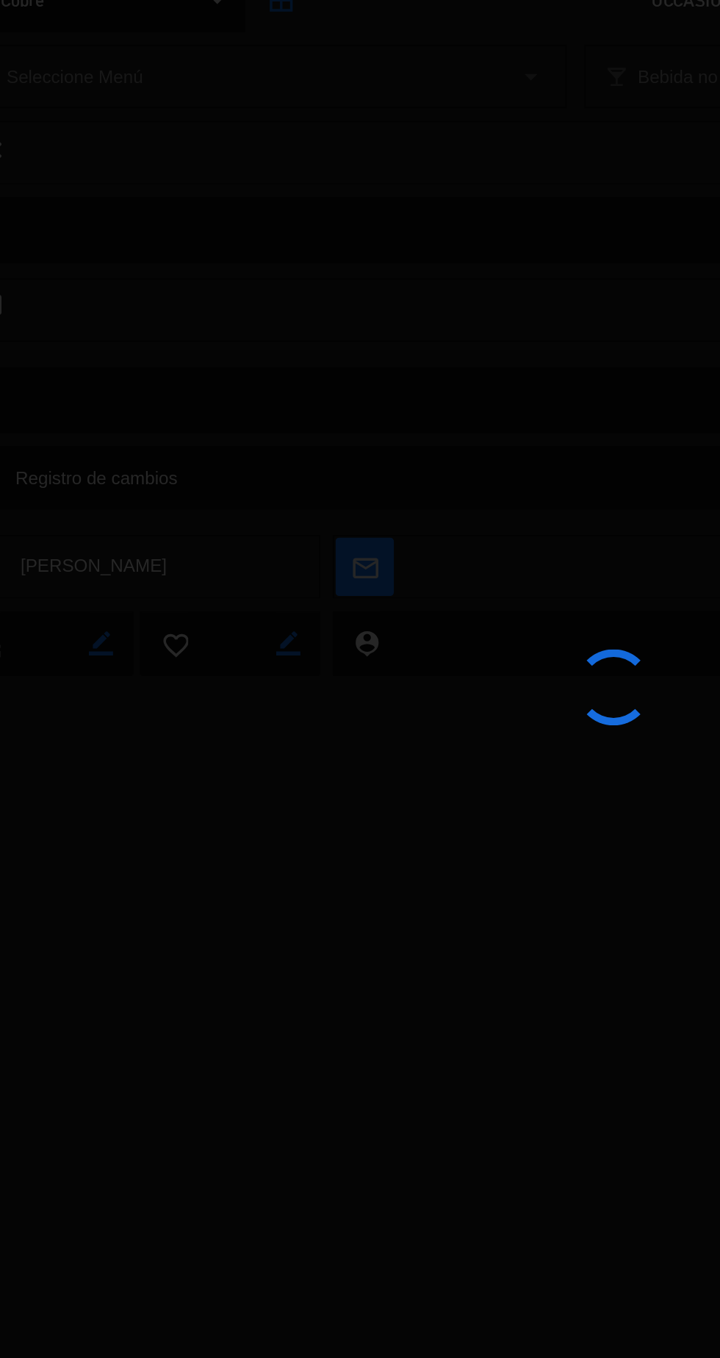
click at [359, 450] on div at bounding box center [360, 679] width 720 height 1358
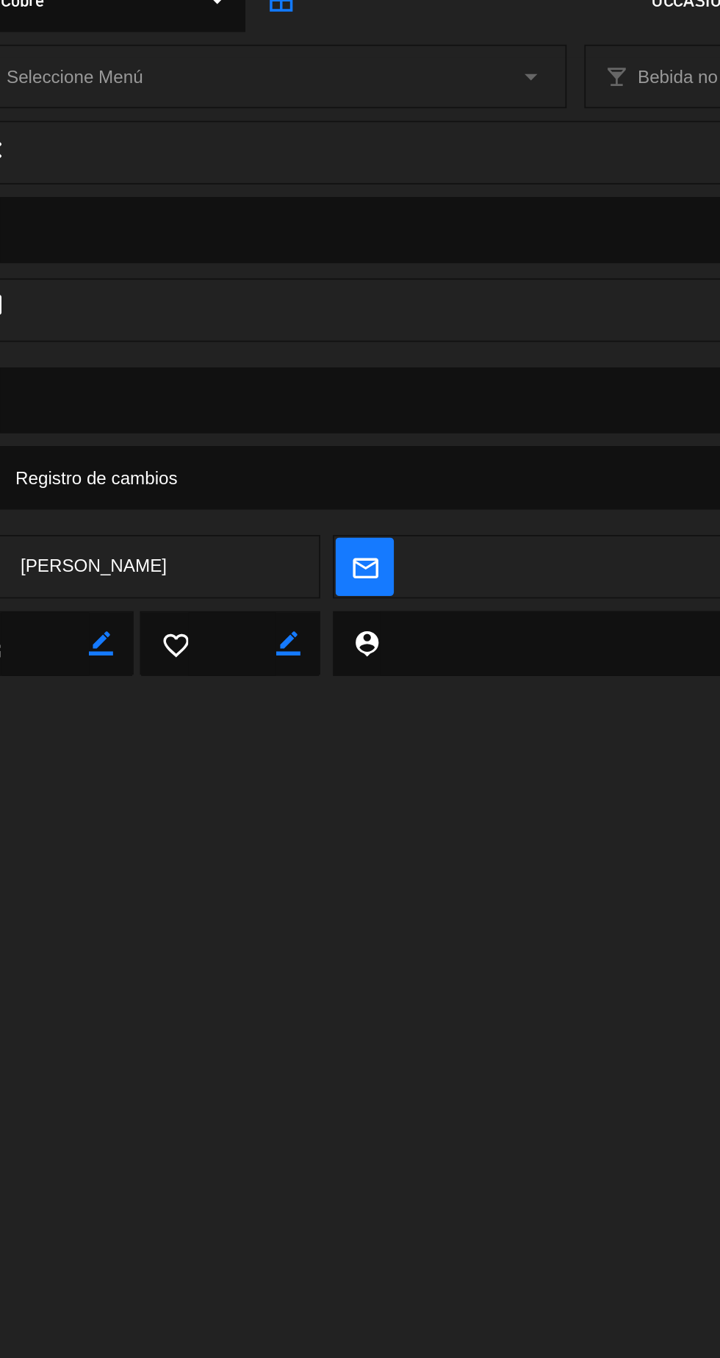
click at [216, 434] on textarea at bounding box center [361, 425] width 668 height 37
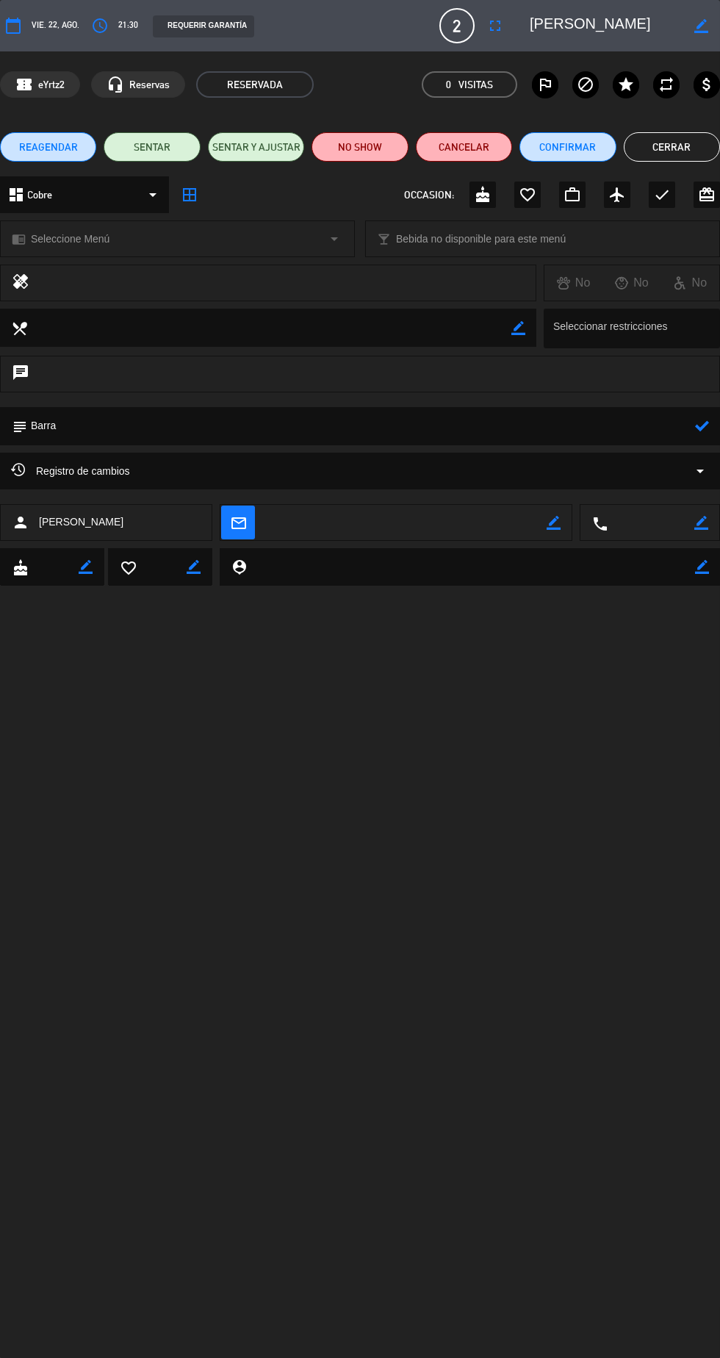
type textarea "Barra"
click at [703, 426] on icon at bounding box center [702, 426] width 14 height 14
click at [668, 146] on button "Cerrar" at bounding box center [672, 146] width 96 height 29
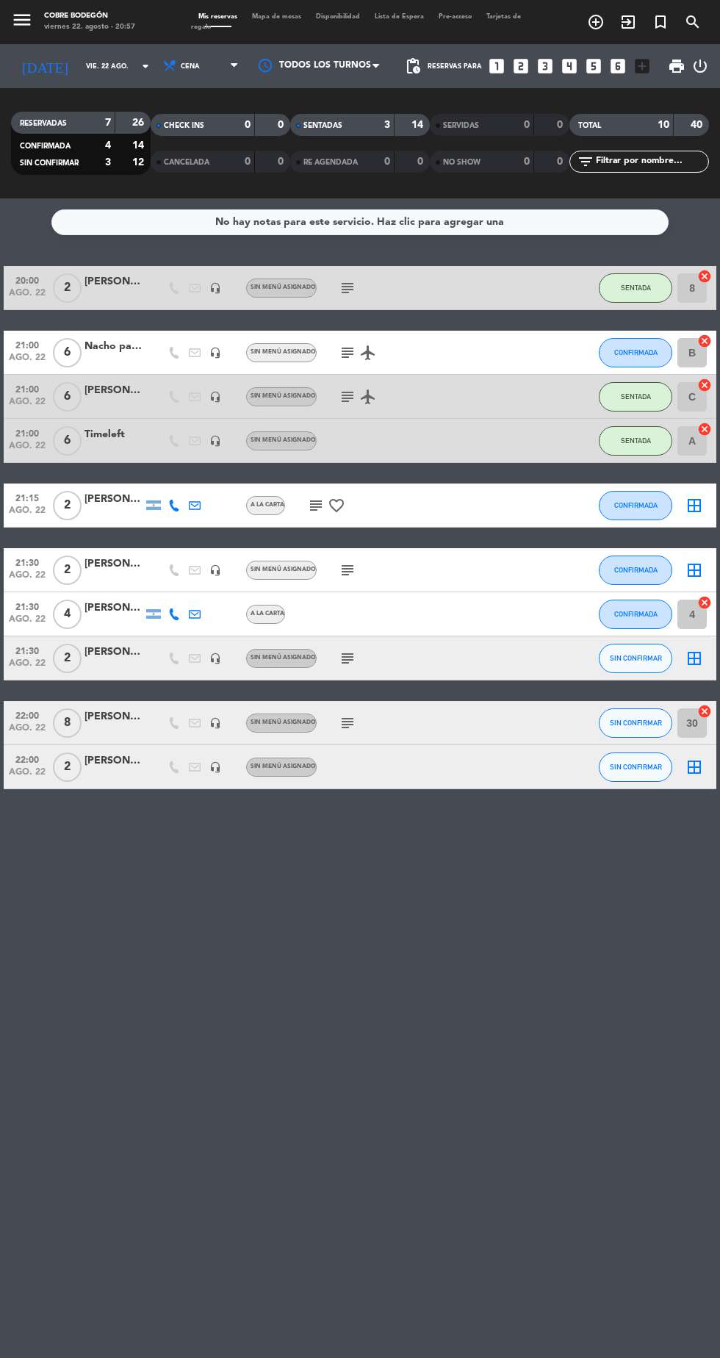
click at [340, 279] on icon "subject" at bounding box center [348, 288] width 18 height 18
click at [345, 344] on icon "subject" at bounding box center [348, 353] width 18 height 18
click at [345, 388] on icon "subject" at bounding box center [348, 397] width 18 height 18
click at [512, 844] on div "No hay notas para este servicio. Haz clic para agregar una 20:00 ago. 22 2 [PER…" at bounding box center [360, 778] width 720 height 1160
click at [341, 714] on icon "subject" at bounding box center [348, 723] width 18 height 18
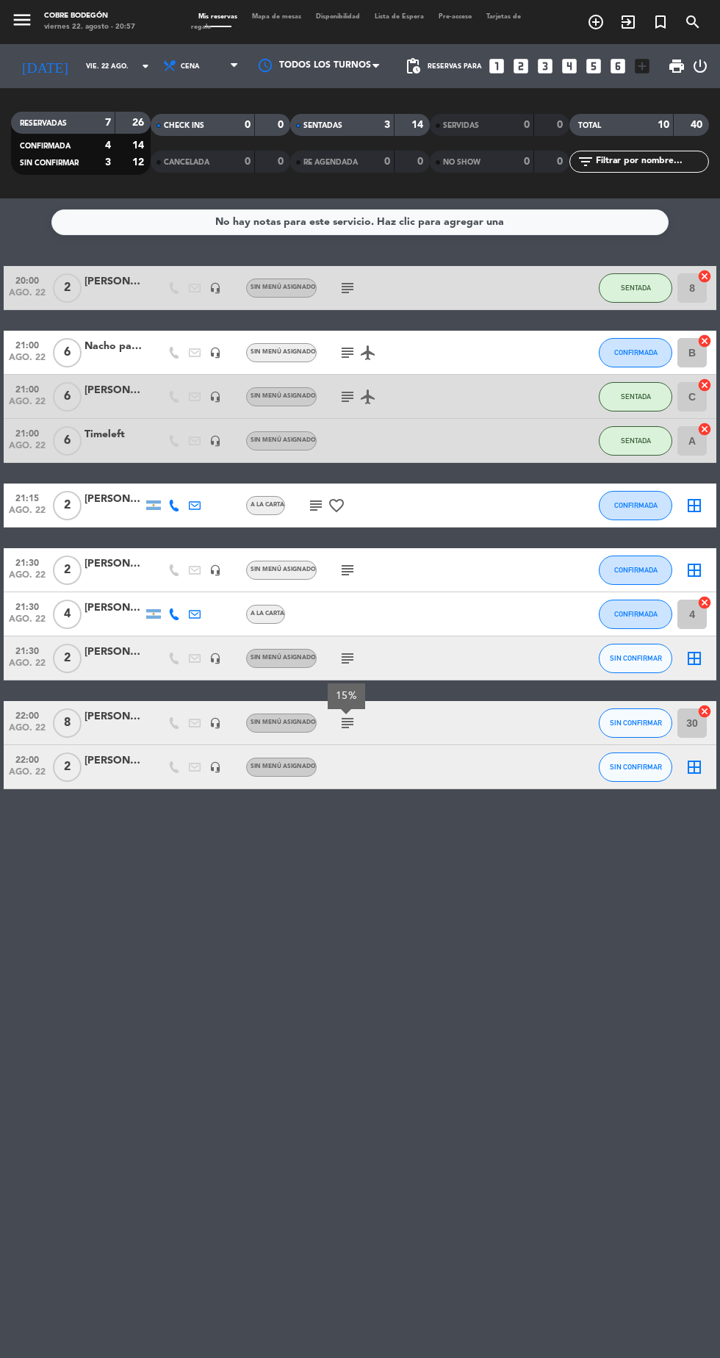
click at [482, 879] on div "No hay notas para este servicio. Haz clic para agregar una 20:00 ago. 22 2 [PER…" at bounding box center [360, 778] width 720 height 1160
click at [373, 117] on div "3" at bounding box center [376, 125] width 29 height 17
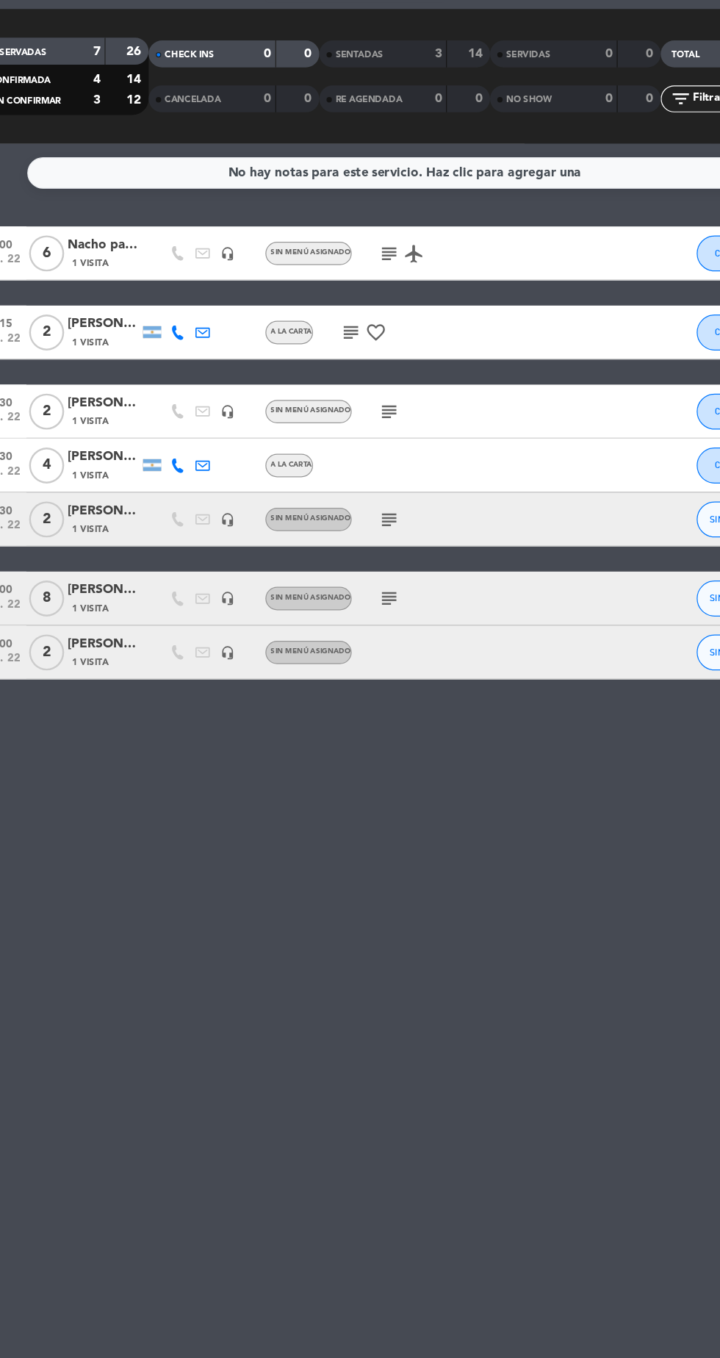
click at [134, 290] on div "1 Visita" at bounding box center [114, 296] width 59 height 12
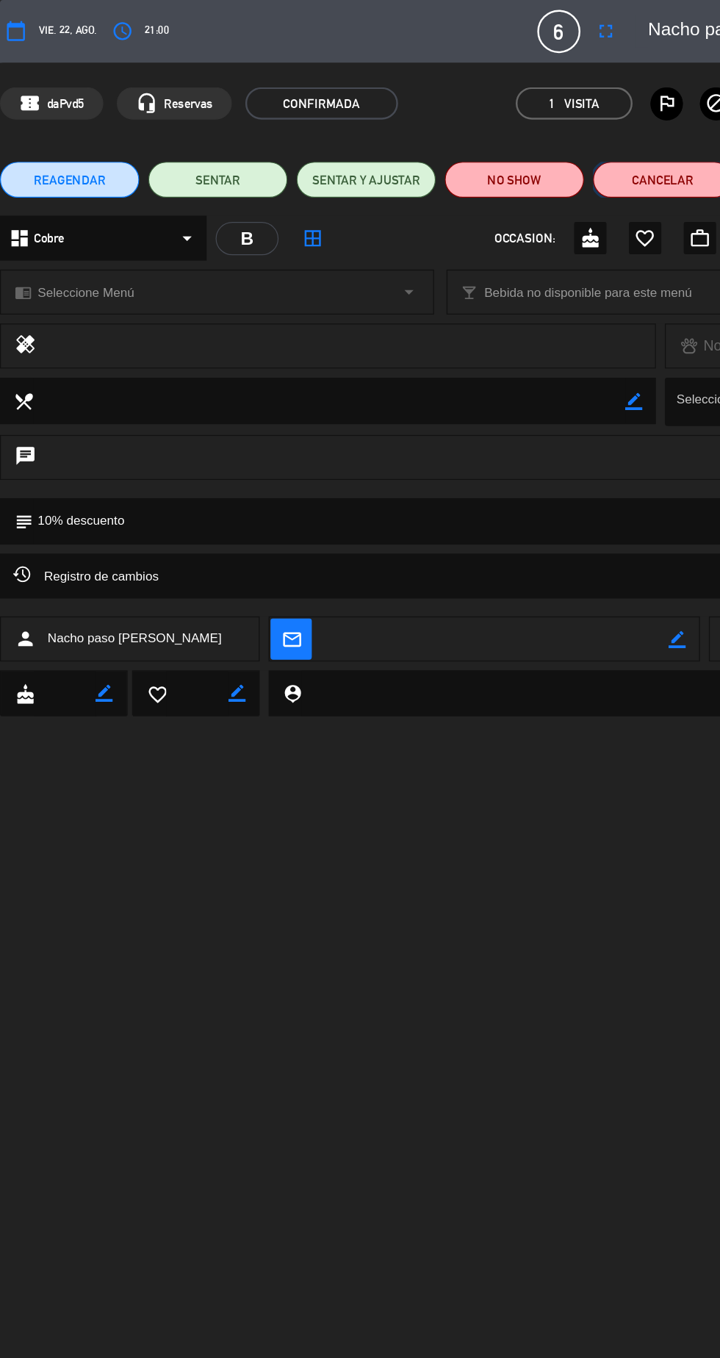
click at [556, 146] on button "Cancelar" at bounding box center [542, 146] width 114 height 29
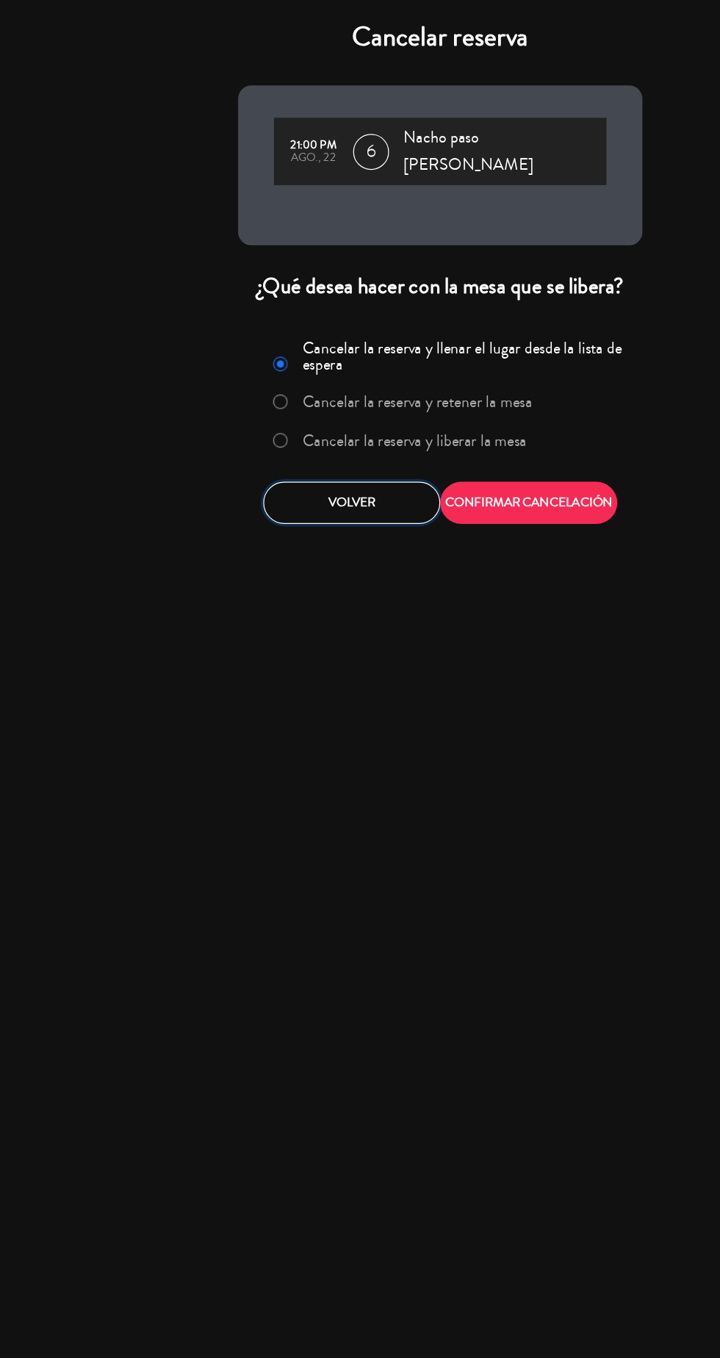
click at [308, 398] on button "Volver" at bounding box center [287, 411] width 145 height 35
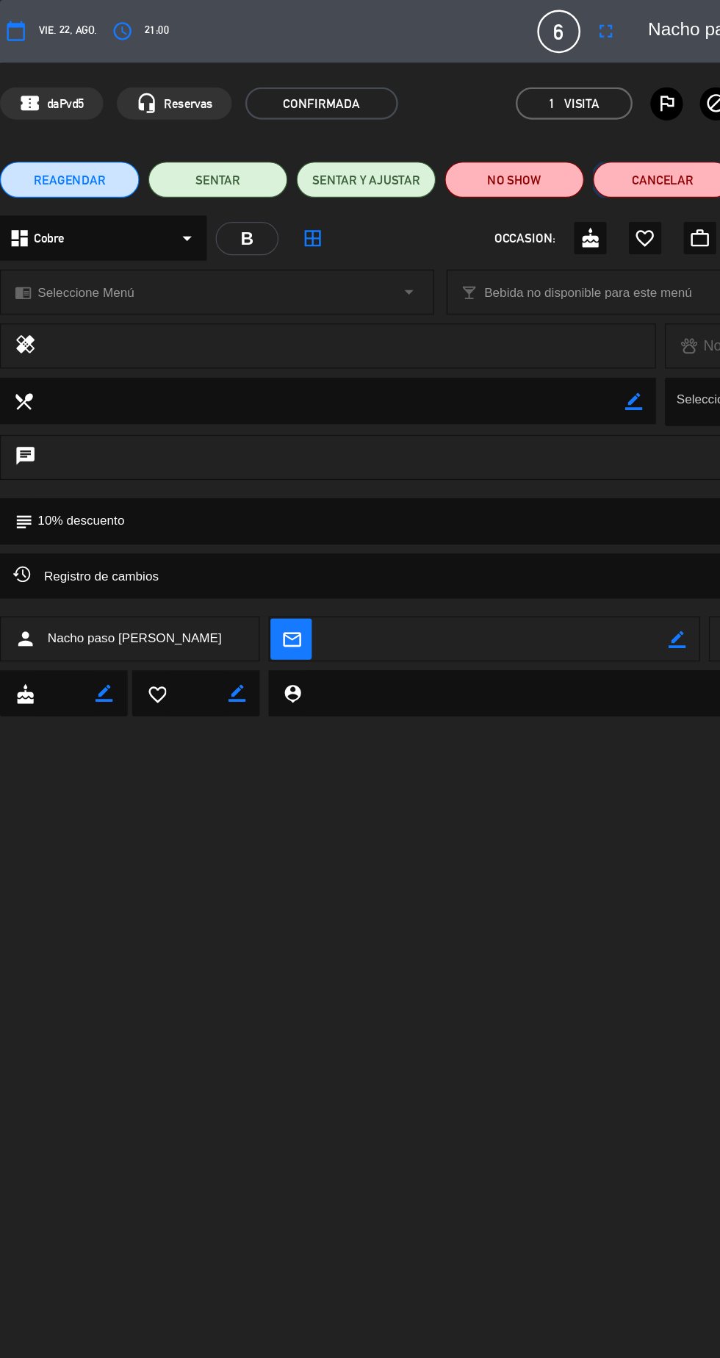
click at [562, 156] on button "Cancelar" at bounding box center [542, 146] width 114 height 29
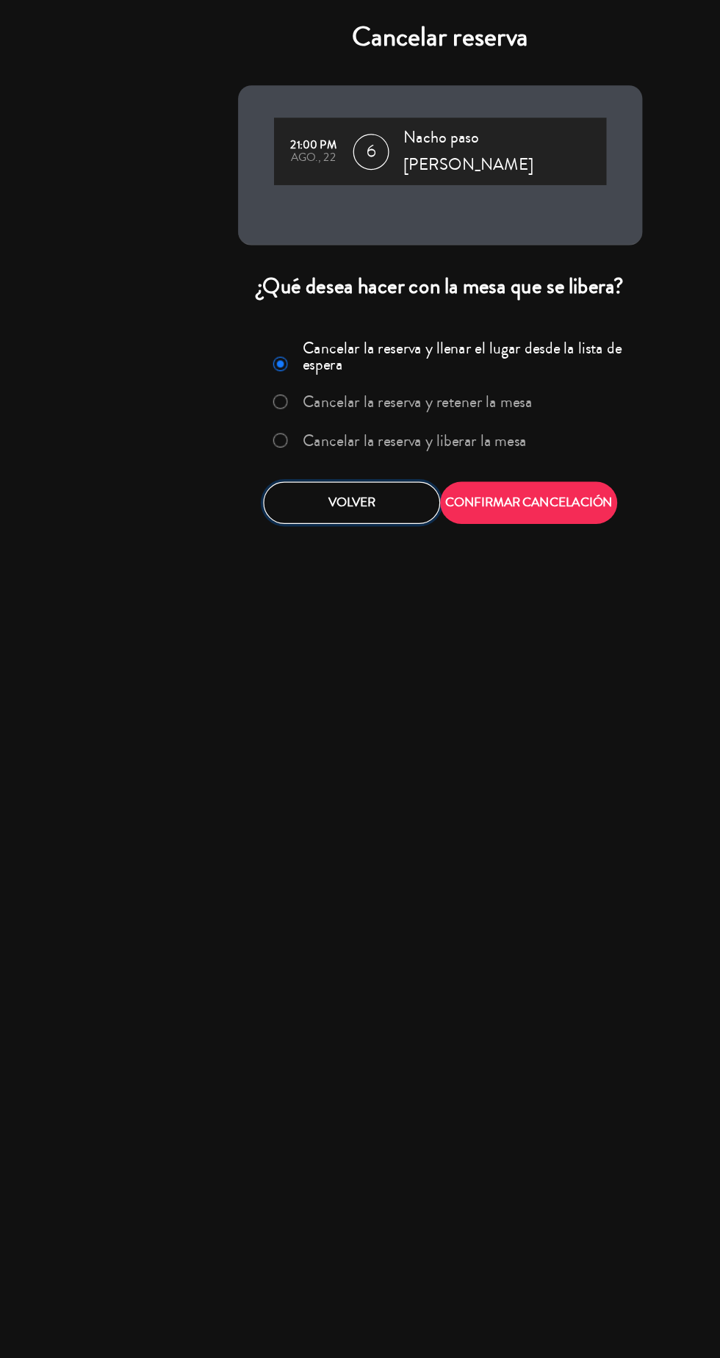
click at [298, 412] on button "Volver" at bounding box center [287, 411] width 145 height 35
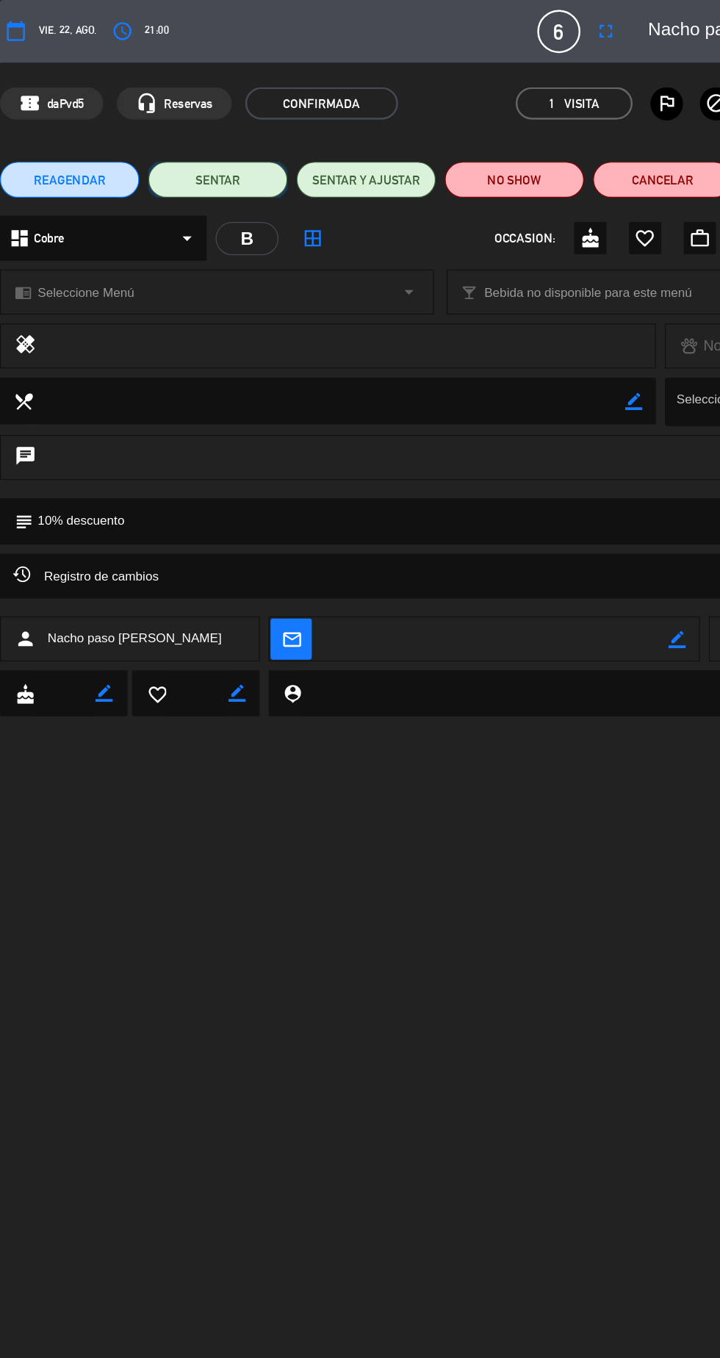
click at [190, 148] on button "SENTAR" at bounding box center [178, 146] width 114 height 29
